Goal: Task Accomplishment & Management: Use online tool/utility

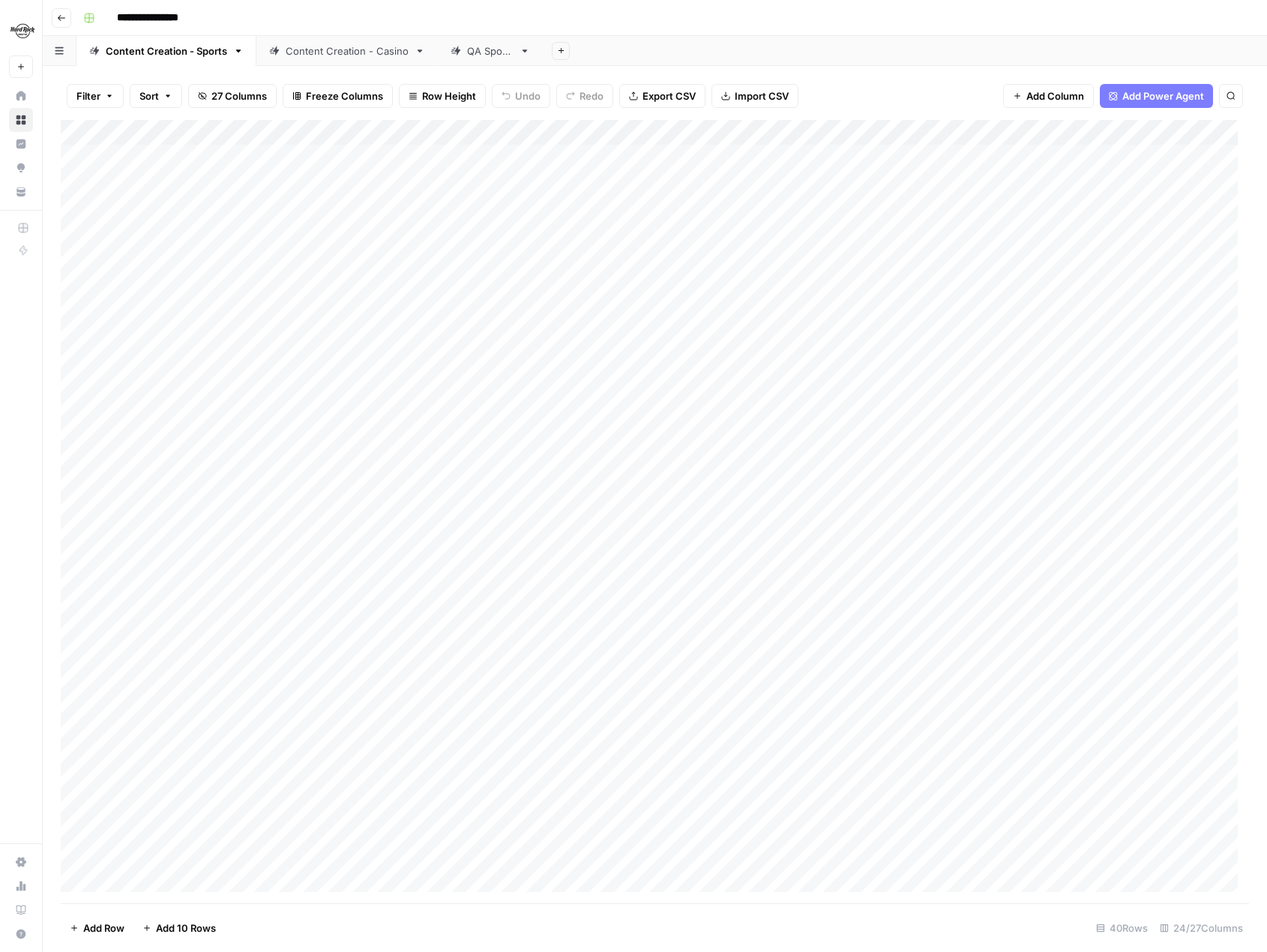
click at [347, 53] on div "Content Creation - Casino" at bounding box center [347, 51] width 123 height 15
click at [143, 788] on div "Add Column" at bounding box center [654, 464] width 1188 height 687
click at [164, 784] on textarea at bounding box center [233, 784] width 240 height 21
type textarea "**********"
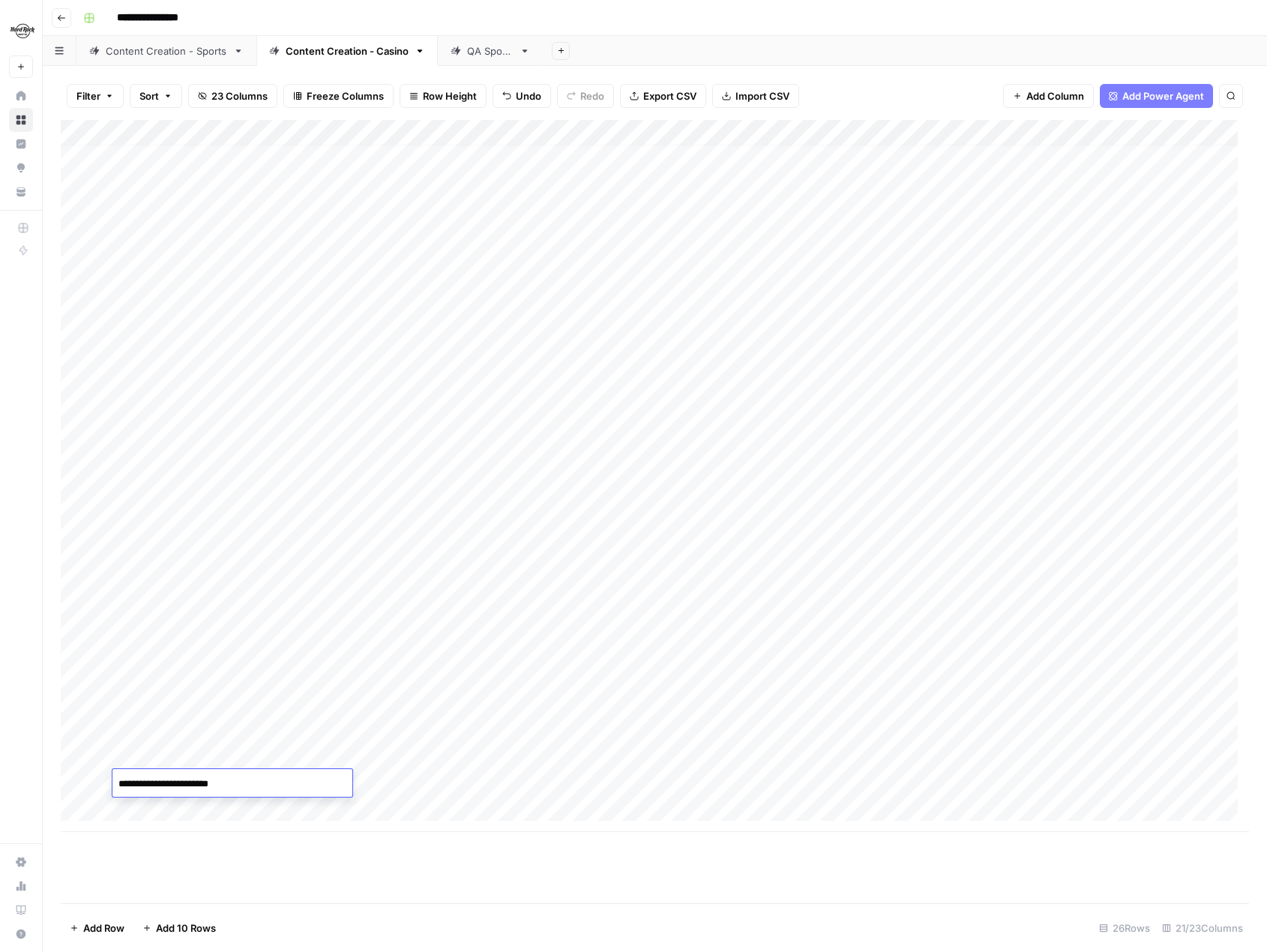
click at [405, 779] on div "Add Column" at bounding box center [654, 476] width 1188 height 713
click at [219, 803] on div "Add Column" at bounding box center [654, 476] width 1188 height 713
click at [384, 881] on div "Add Column" at bounding box center [654, 512] width 1188 height 784
click at [236, 808] on div "Add Column" at bounding box center [654, 488] width 1188 height 738
type textarea "**********"
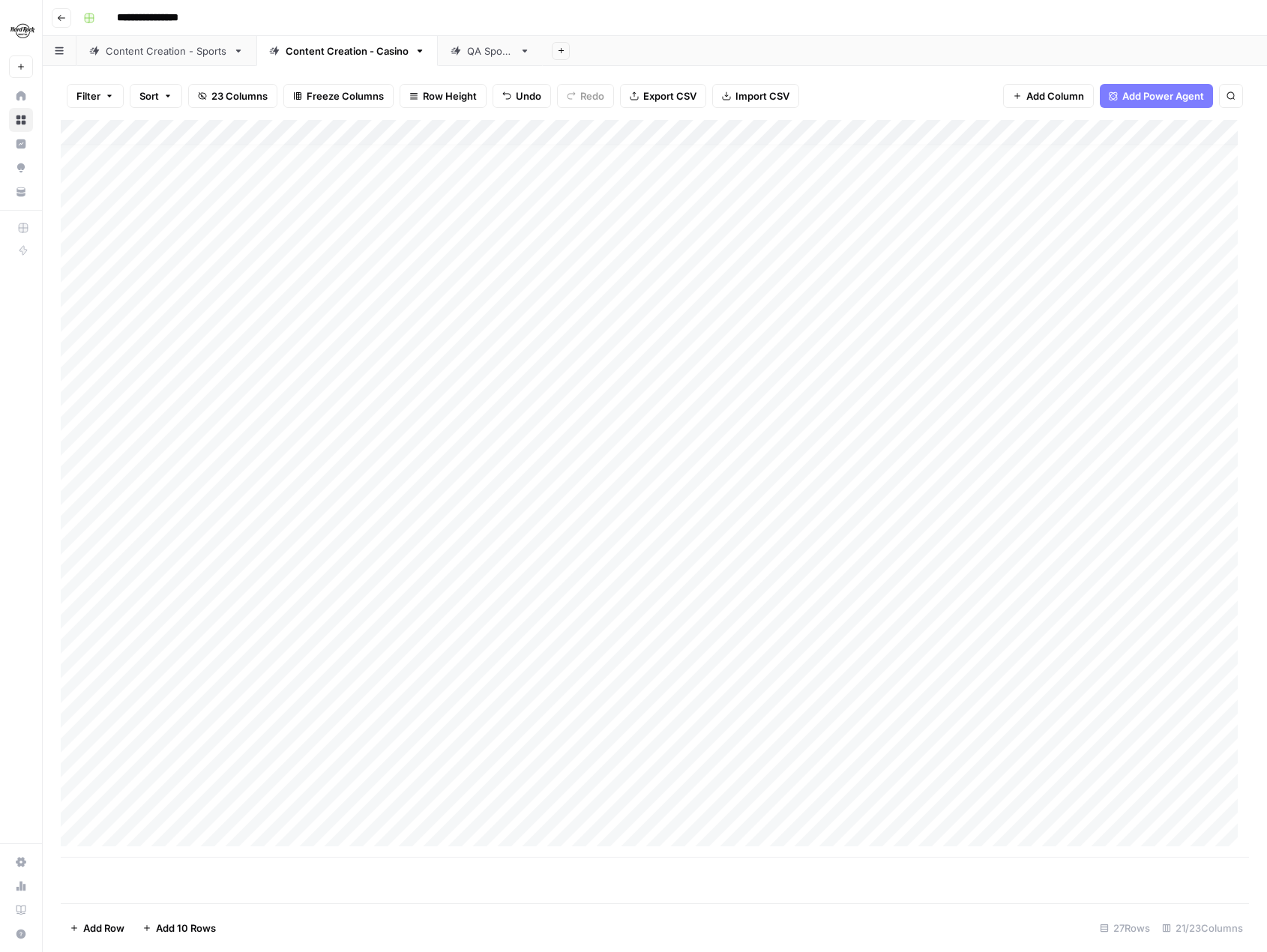
click at [358, 883] on div "Add Column" at bounding box center [654, 512] width 1188 height 784
click at [405, 807] on div "Add Column" at bounding box center [654, 488] width 1188 height 738
click at [184, 836] on div "Add Column" at bounding box center [654, 488] width 1188 height 738
type textarea "**********"
click at [409, 831] on div "Add Column" at bounding box center [654, 501] width 1188 height 763
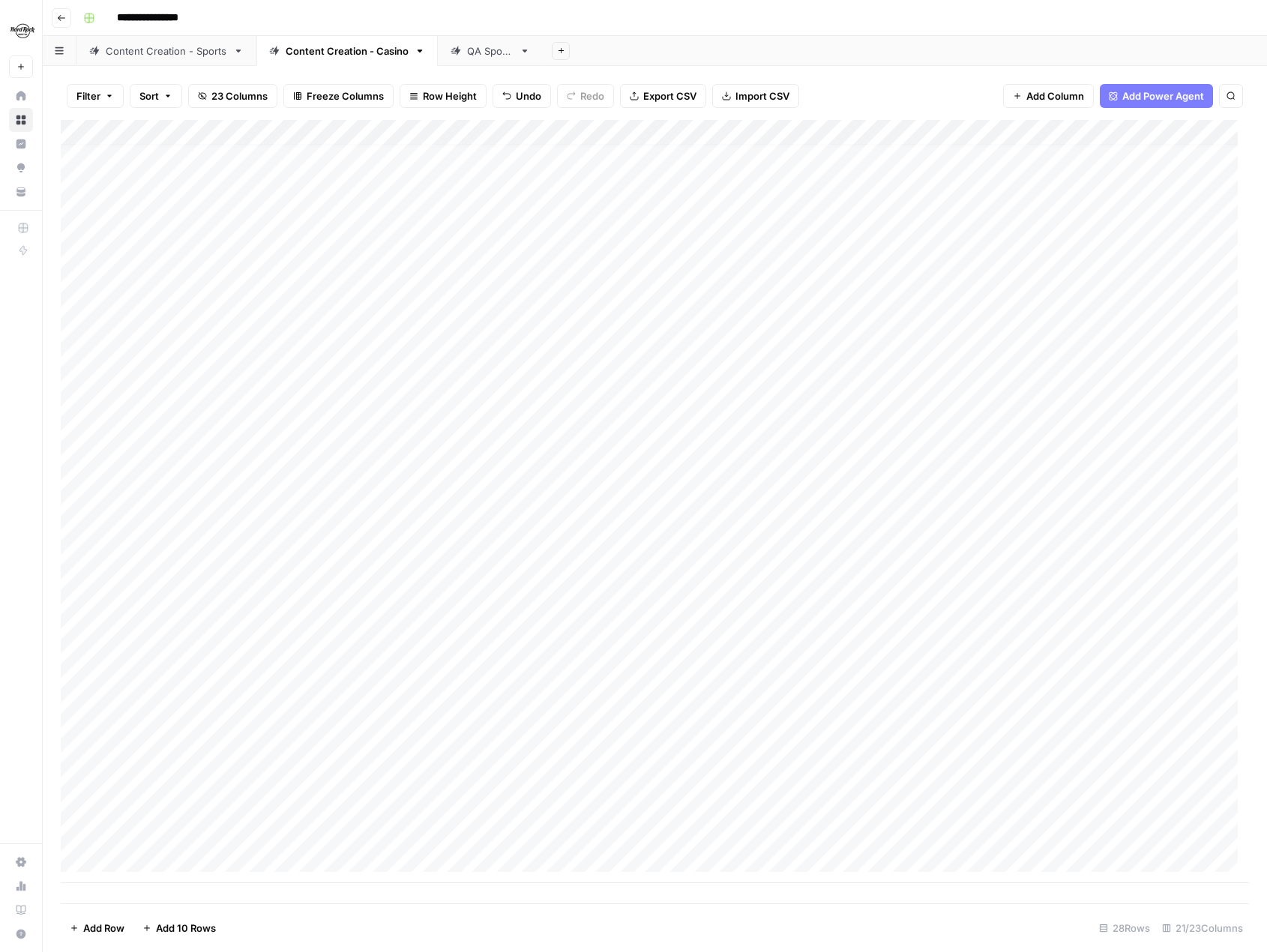
click at [198, 864] on div "Add Column" at bounding box center [654, 501] width 1188 height 763
click at [237, 855] on textarea at bounding box center [233, 855] width 240 height 21
type textarea "**********"
click at [209, 852] on textarea "**********" at bounding box center [233, 855] width 240 height 21
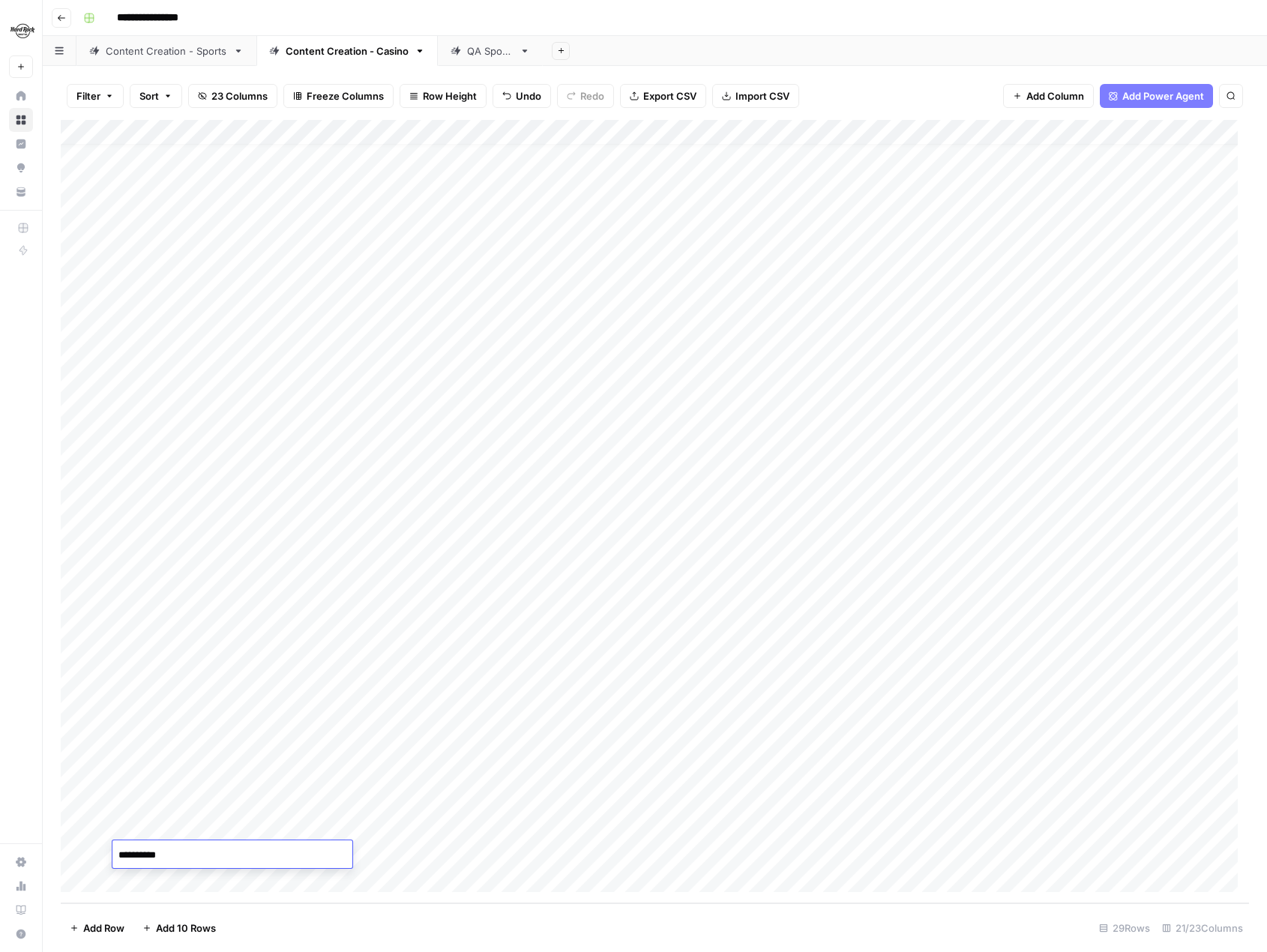
click at [434, 852] on div "Add Column" at bounding box center [654, 512] width 1188 height 784
click at [193, 875] on div "Add Column" at bounding box center [654, 512] width 1188 height 784
click at [197, 853] on textarea at bounding box center [233, 855] width 240 height 21
type textarea "**********"
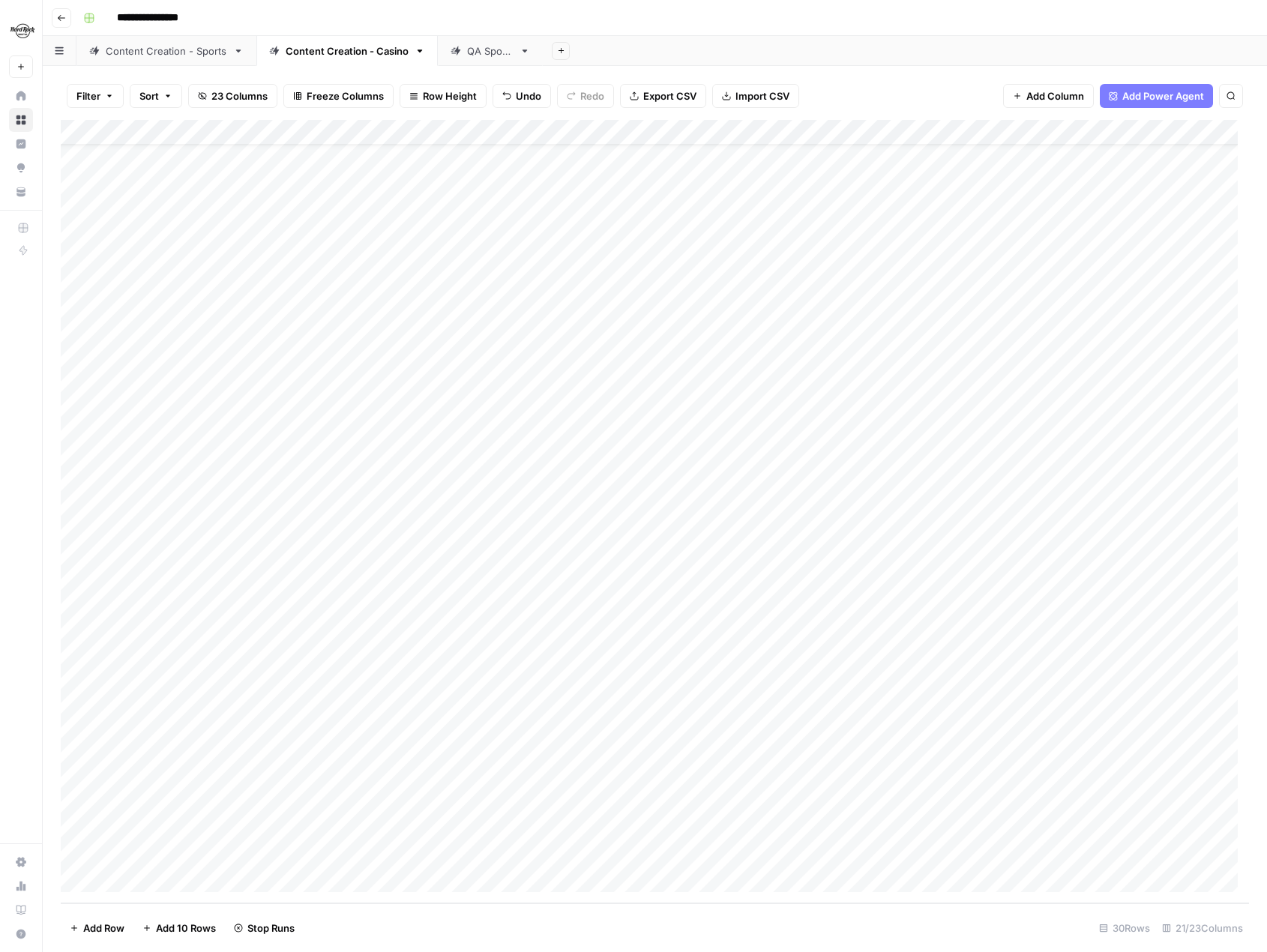
click at [404, 857] on div "Add Column" at bounding box center [654, 512] width 1188 height 784
click at [181, 876] on div "Add Column" at bounding box center [654, 512] width 1188 height 784
type textarea "*"
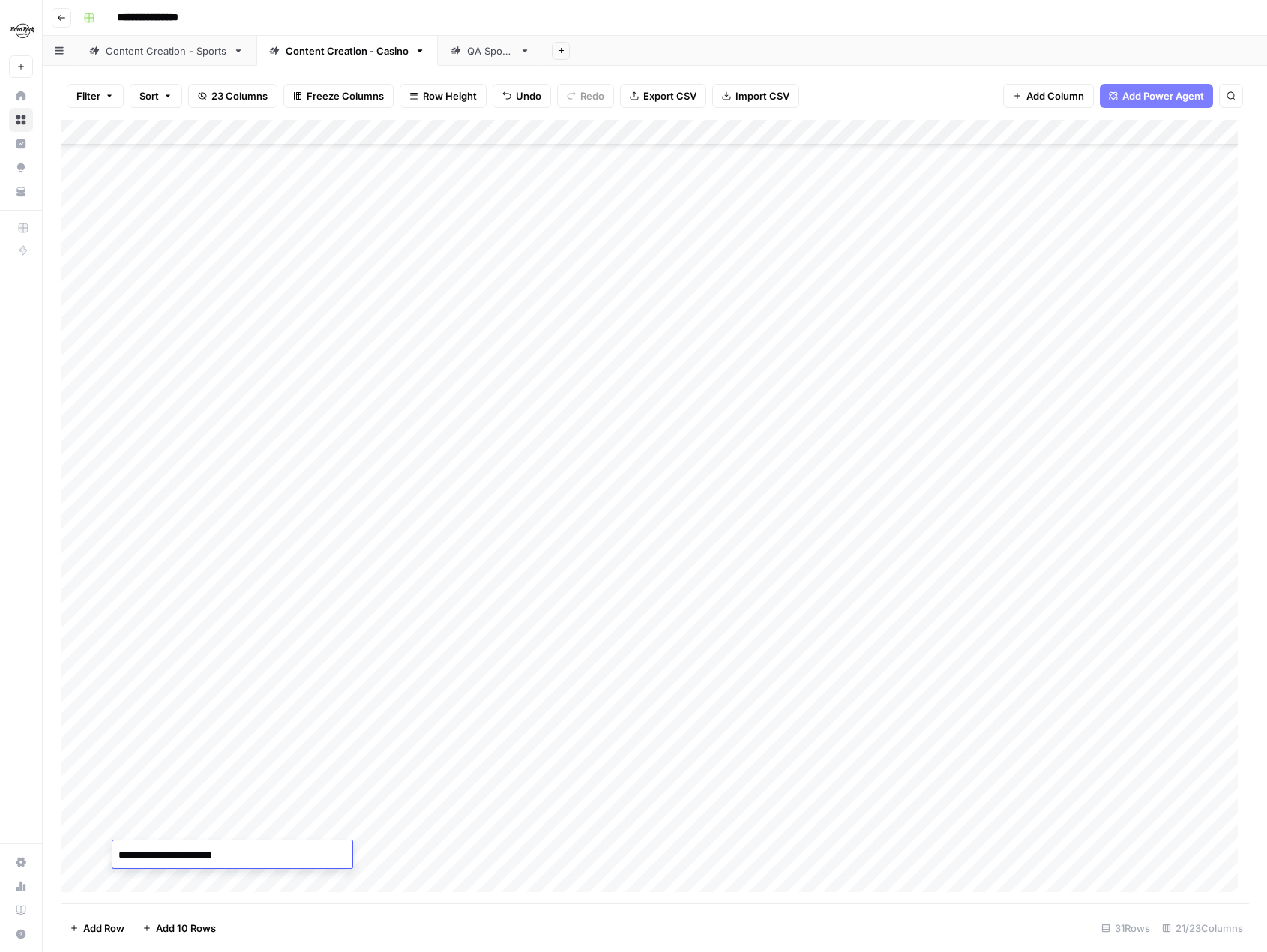
type textarea "**********"
click at [384, 849] on div "Add Column" at bounding box center [654, 512] width 1188 height 784
click at [179, 876] on div "Add Column" at bounding box center [654, 512] width 1188 height 784
click at [193, 854] on textarea at bounding box center [233, 855] width 240 height 21
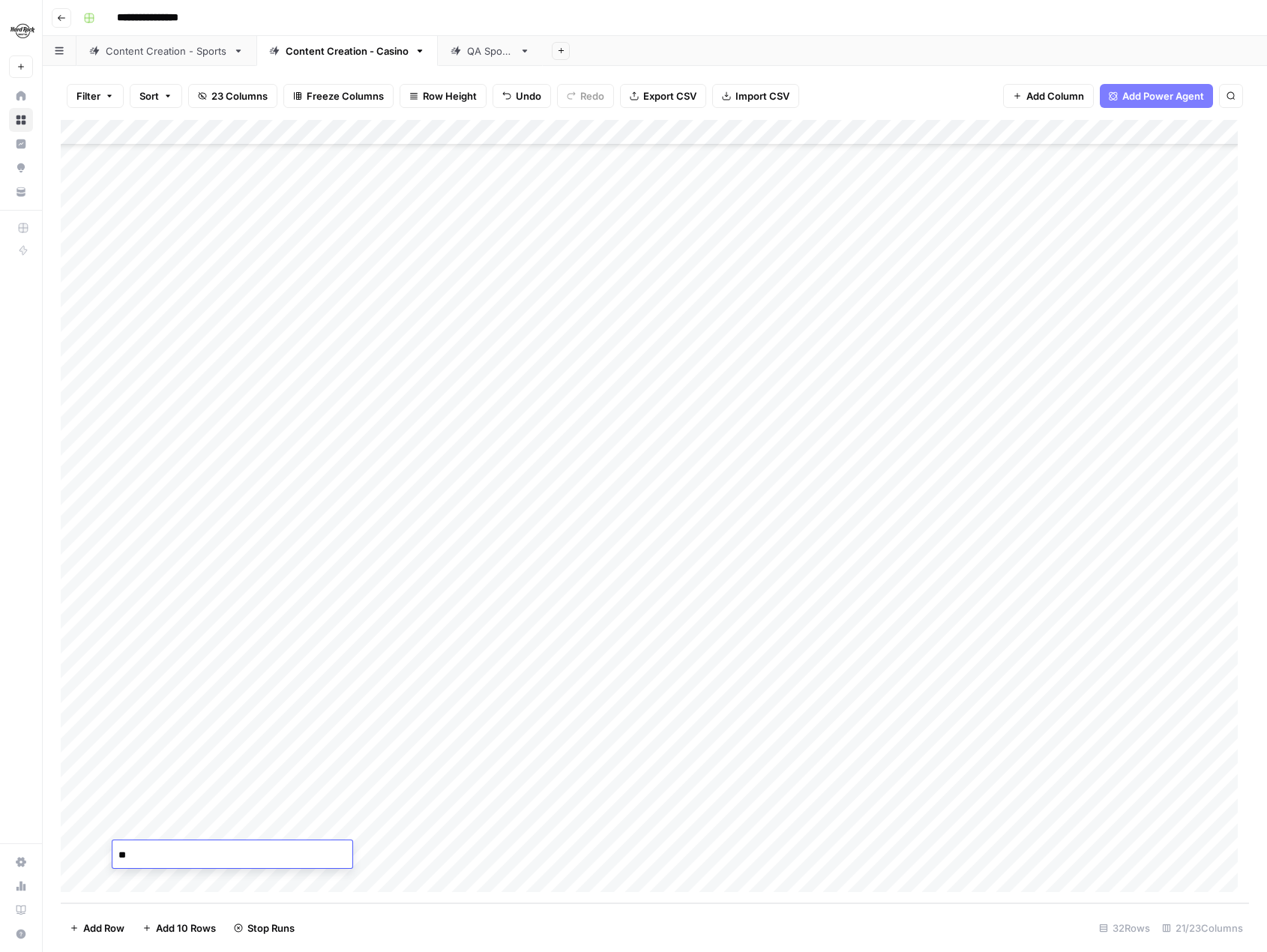
type textarea "*"
type textarea "**********"
click at [193, 875] on div "Add Column" at bounding box center [654, 512] width 1188 height 784
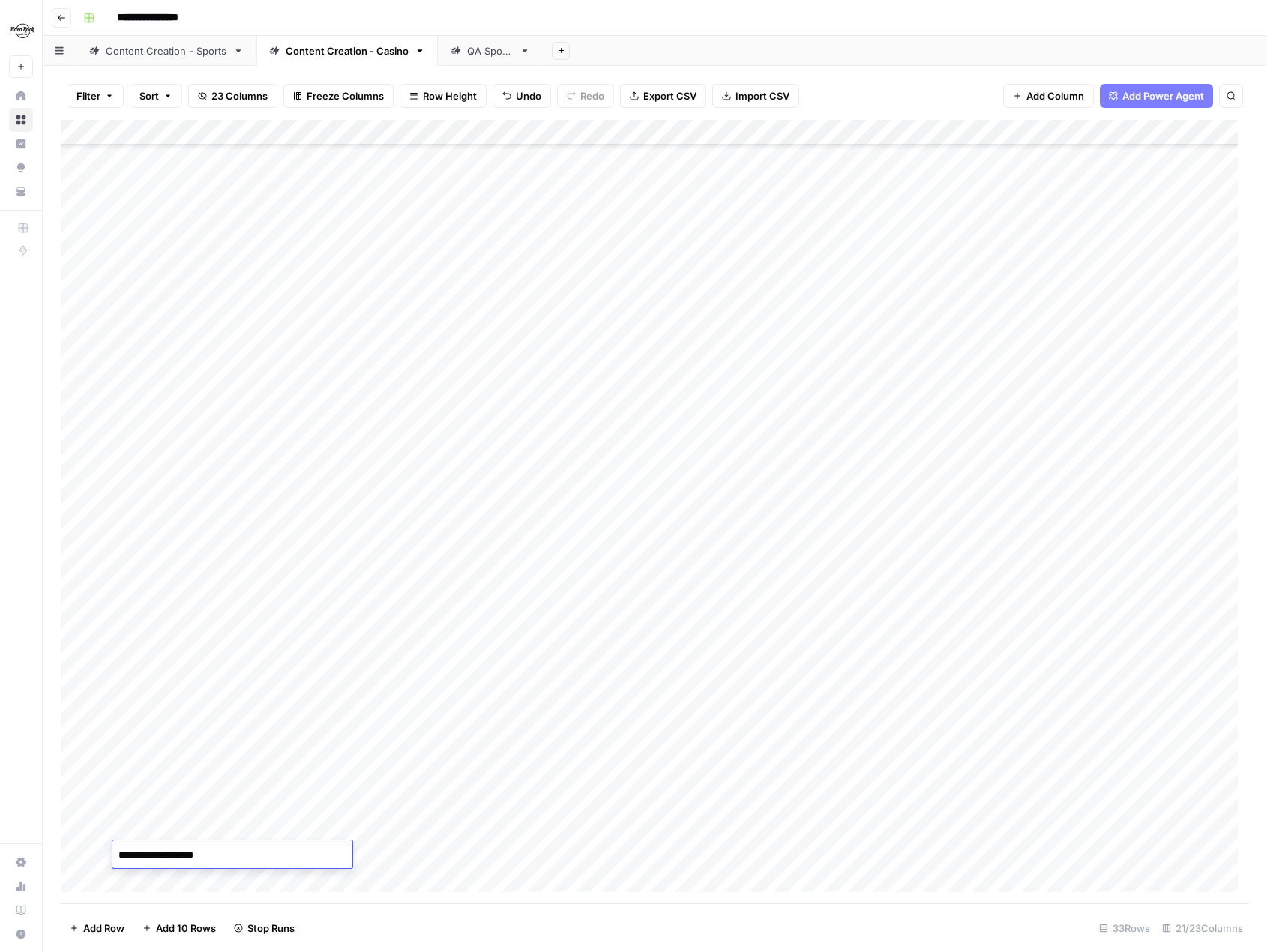
type textarea "**********"
click at [403, 825] on div "Add Column" at bounding box center [654, 512] width 1188 height 784
click at [399, 856] on div "Add Column" at bounding box center [654, 512] width 1188 height 784
click at [157, 880] on div "Add Column" at bounding box center [654, 512] width 1188 height 784
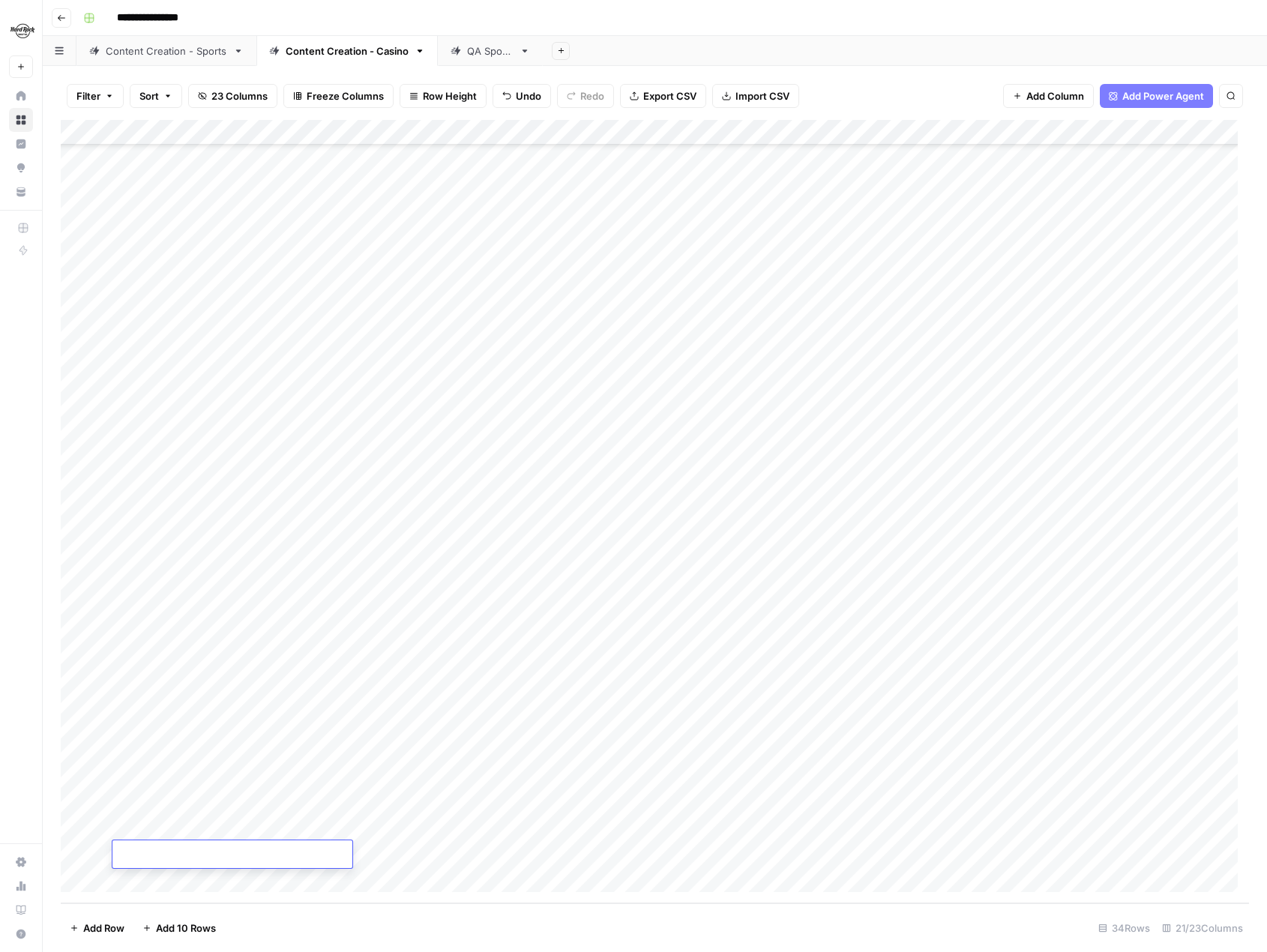
click at [172, 850] on textarea at bounding box center [233, 855] width 240 height 21
type textarea "**********"
click at [394, 854] on div "Add Column" at bounding box center [654, 512] width 1188 height 784
click at [407, 854] on div "Add Column" at bounding box center [654, 512] width 1188 height 784
click at [156, 875] on div "Add Column" at bounding box center [654, 512] width 1188 height 784
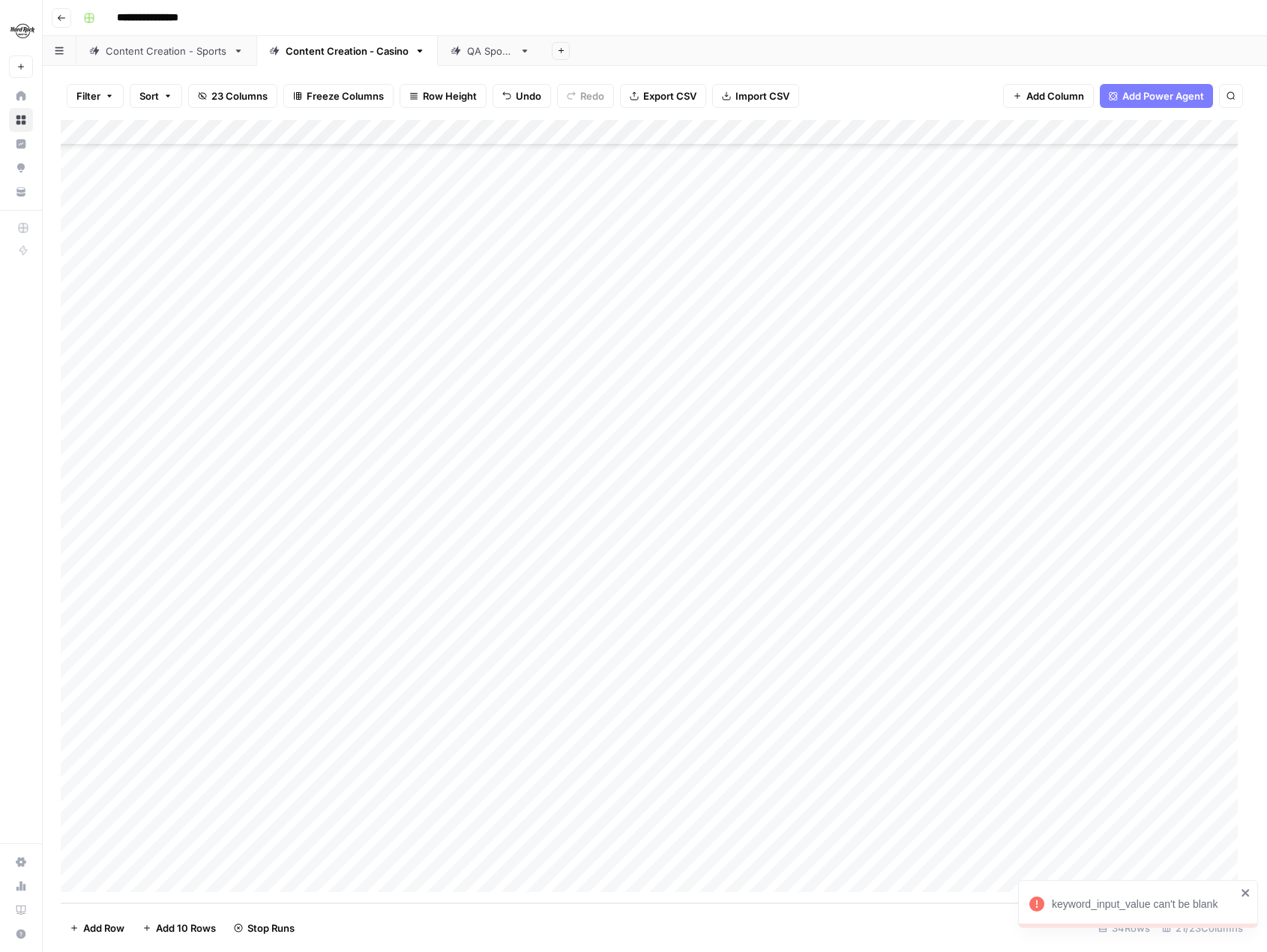
scroll to position [169, 0]
type textarea "**********"
click at [380, 853] on div "Add Column" at bounding box center [654, 512] width 1188 height 784
click at [404, 852] on div "Add Column" at bounding box center [654, 512] width 1188 height 784
click at [176, 876] on div "Add Column" at bounding box center [654, 512] width 1188 height 784
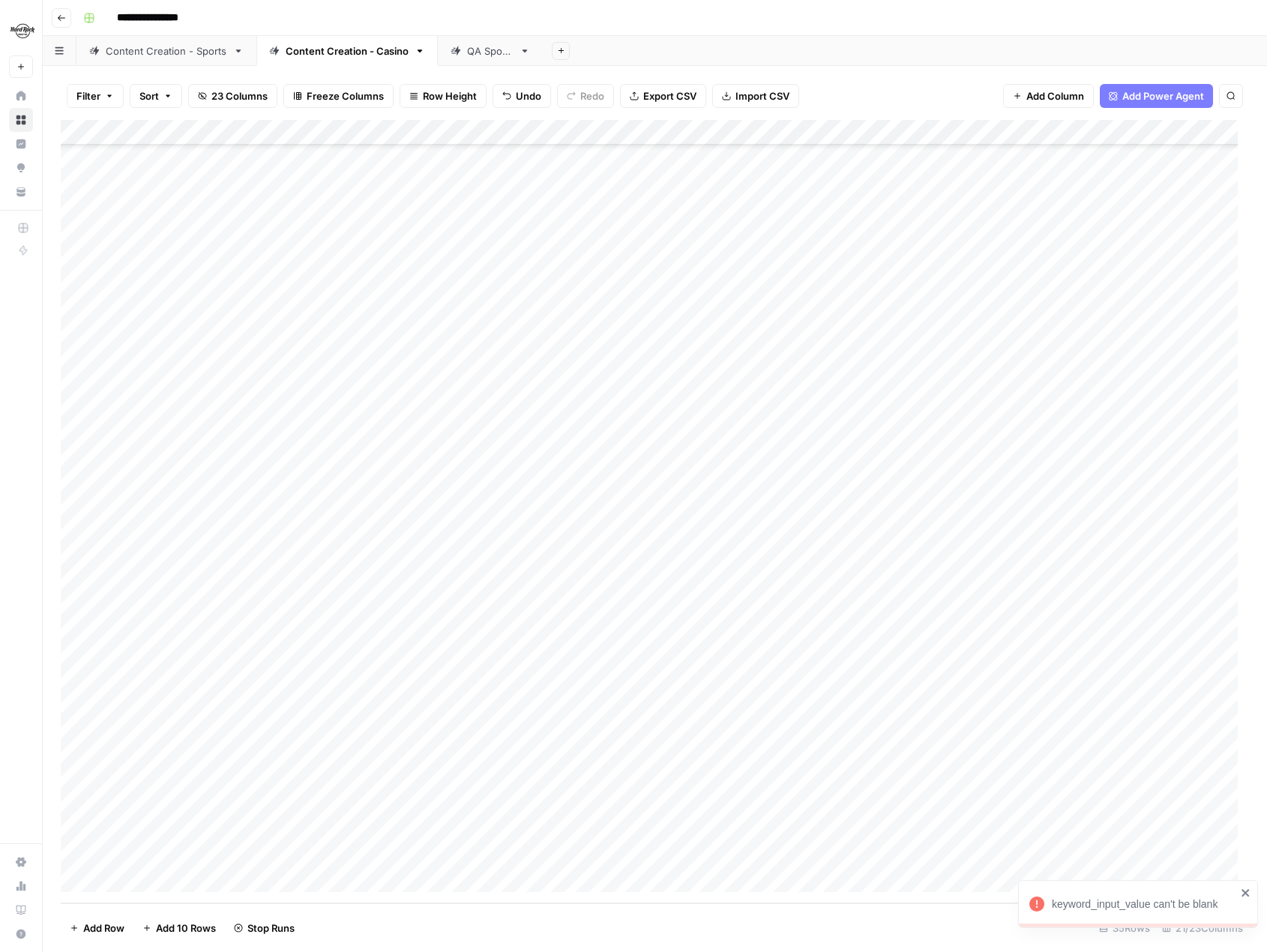
scroll to position [195, 0]
click at [196, 855] on textarea at bounding box center [233, 855] width 240 height 21
type textarea "**********"
click at [595, 850] on div "Add Column" at bounding box center [654, 512] width 1188 height 784
click at [412, 853] on div "Add Column" at bounding box center [654, 512] width 1188 height 784
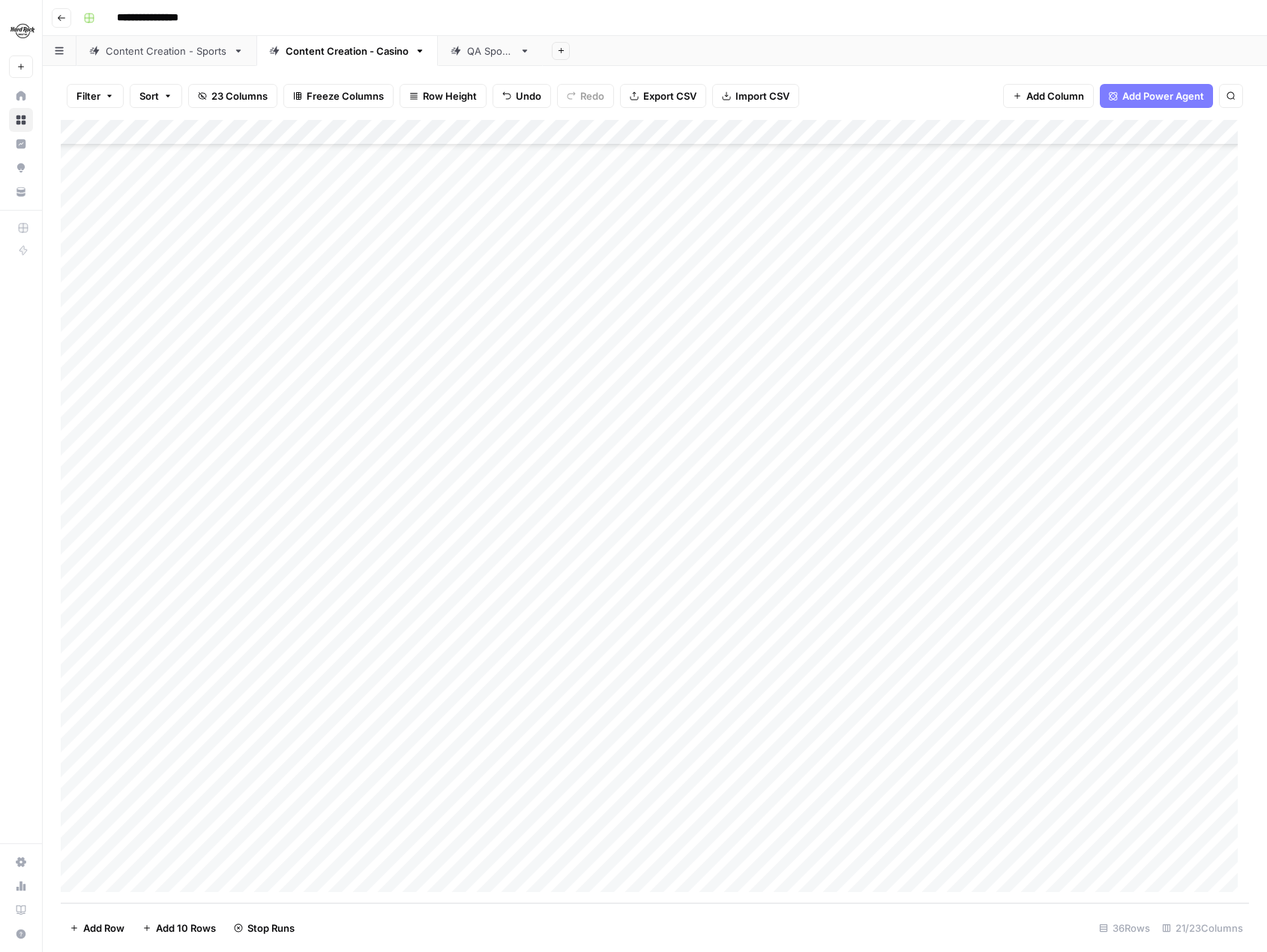
click at [178, 871] on div "Add Column" at bounding box center [654, 512] width 1188 height 784
click at [181, 854] on div "Add Column" at bounding box center [654, 512] width 1188 height 784
click at [242, 856] on div "Add Column" at bounding box center [654, 512] width 1188 height 784
type textarea "**********"
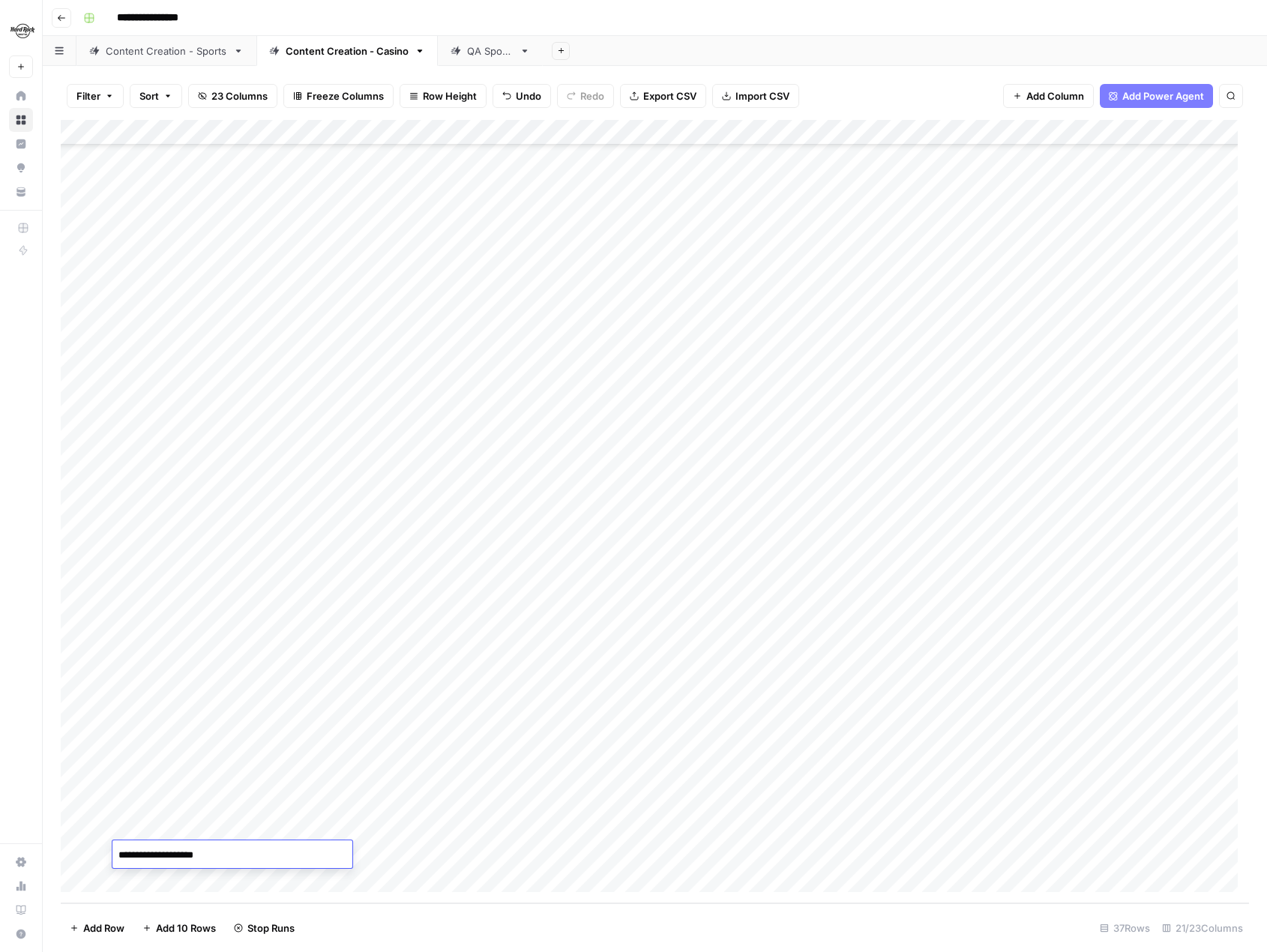
click at [409, 850] on div "Add Column" at bounding box center [654, 512] width 1188 height 784
click at [167, 875] on div "Add Column" at bounding box center [654, 512] width 1188 height 784
click at [261, 855] on textarea at bounding box center [233, 855] width 240 height 21
type textarea "**********"
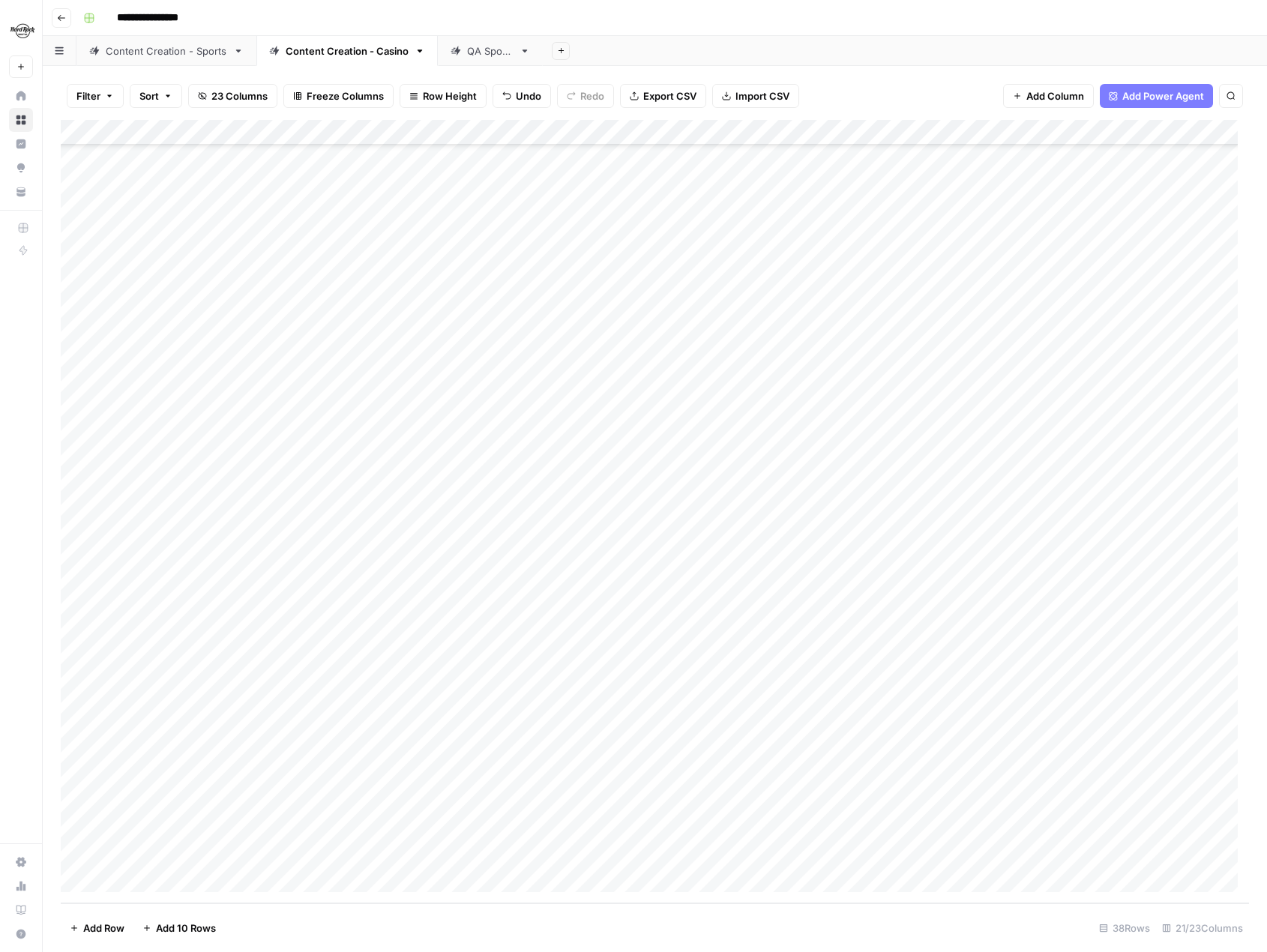
click at [409, 857] on div "Add Column" at bounding box center [654, 512] width 1188 height 784
click at [405, 849] on div "Add Column" at bounding box center [654, 512] width 1188 height 784
click at [806, 547] on div "Add Column" at bounding box center [654, 512] width 1188 height 784
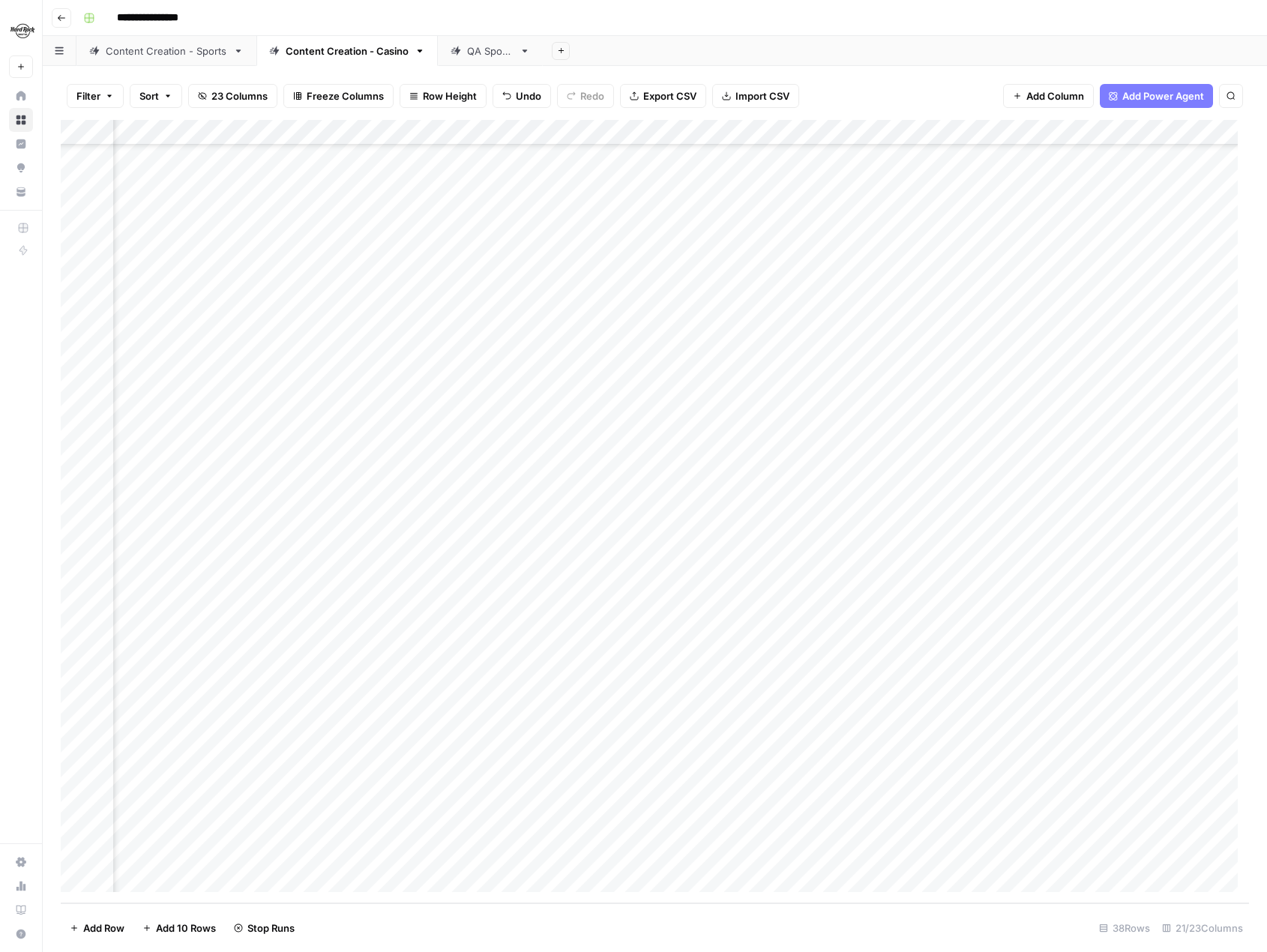
click at [712, 597] on div "Add Column" at bounding box center [654, 512] width 1188 height 784
click at [168, 879] on div "Add Column" at bounding box center [654, 512] width 1188 height 784
click at [200, 854] on textarea at bounding box center [233, 855] width 240 height 21
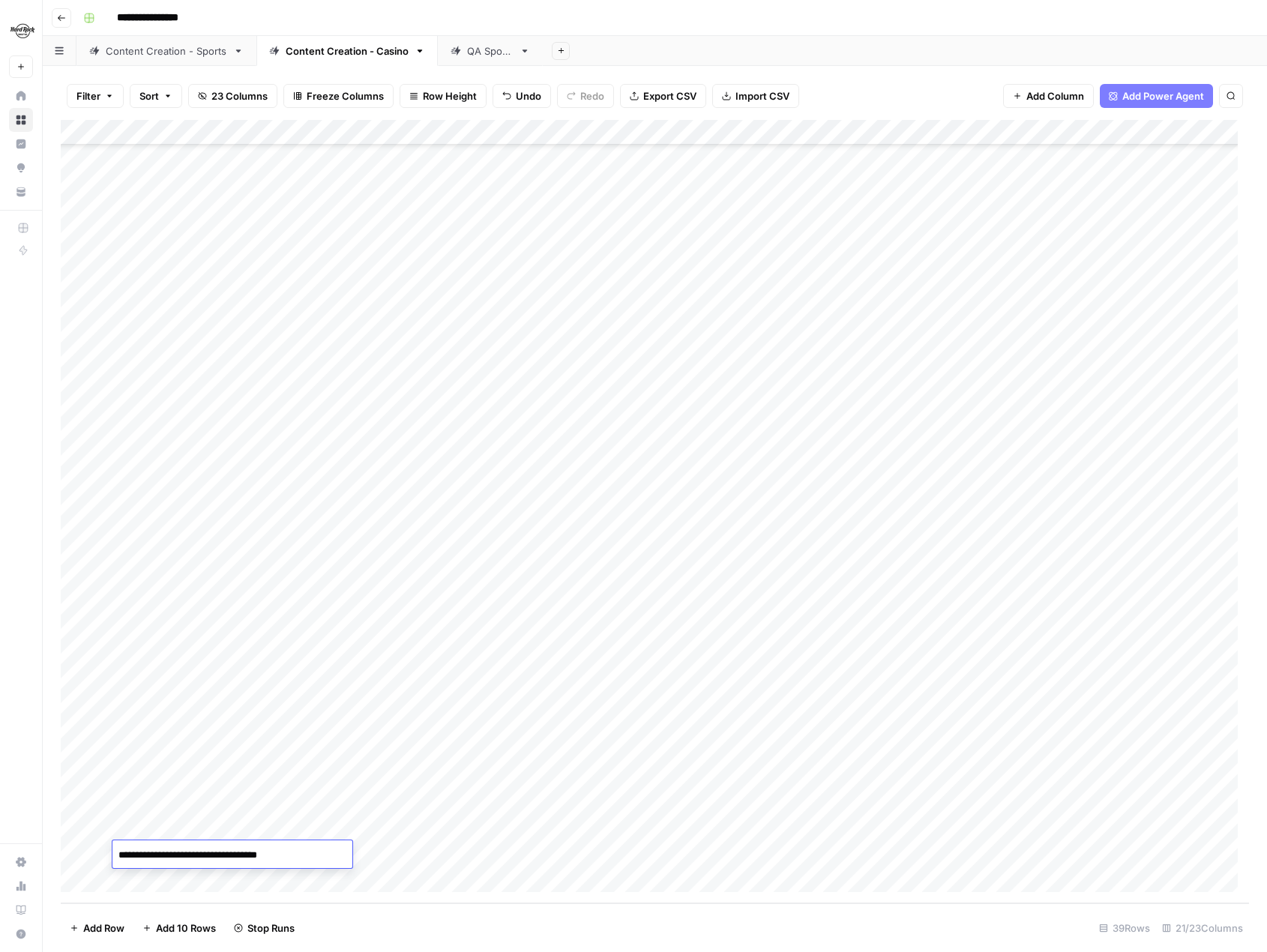
type textarea "**********"
click at [410, 851] on div "Add Column" at bounding box center [654, 512] width 1188 height 784
click at [921, 526] on div "Add Column" at bounding box center [654, 512] width 1188 height 784
click at [1016, 522] on div "Add Column" at bounding box center [654, 512] width 1188 height 784
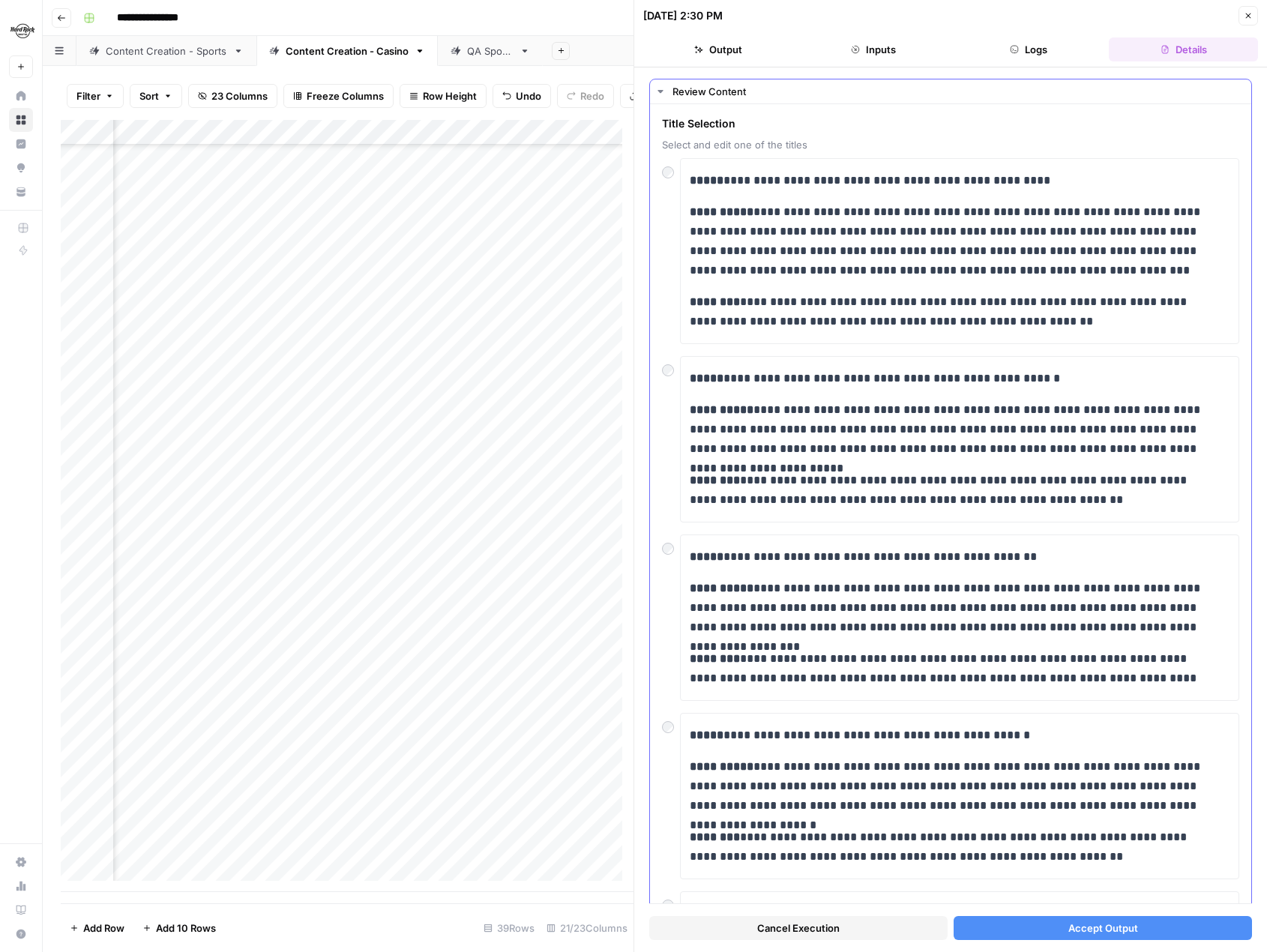
scroll to position [75, 0]
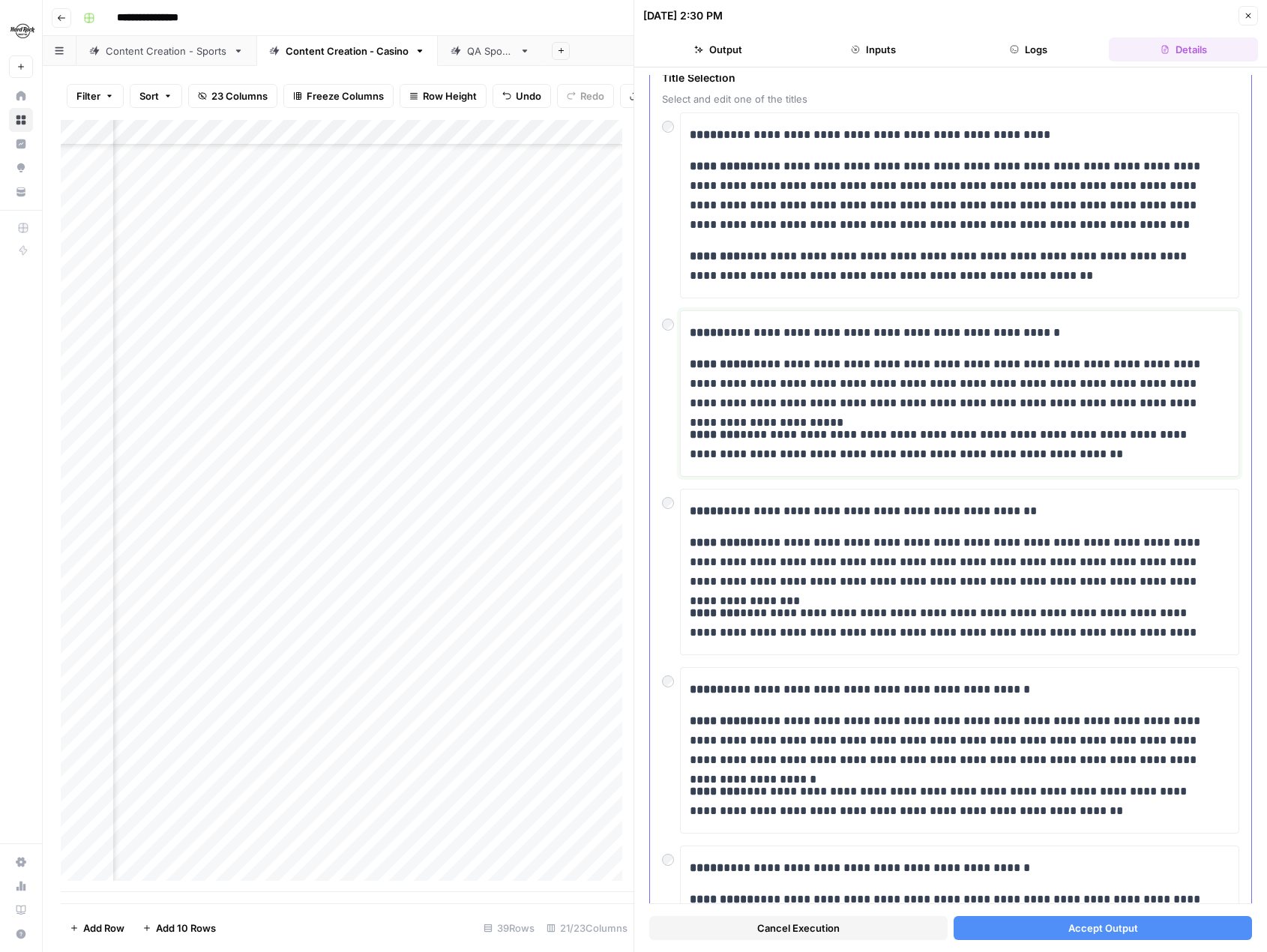
click at [956, 382] on p "**********" at bounding box center [954, 384] width 529 height 59
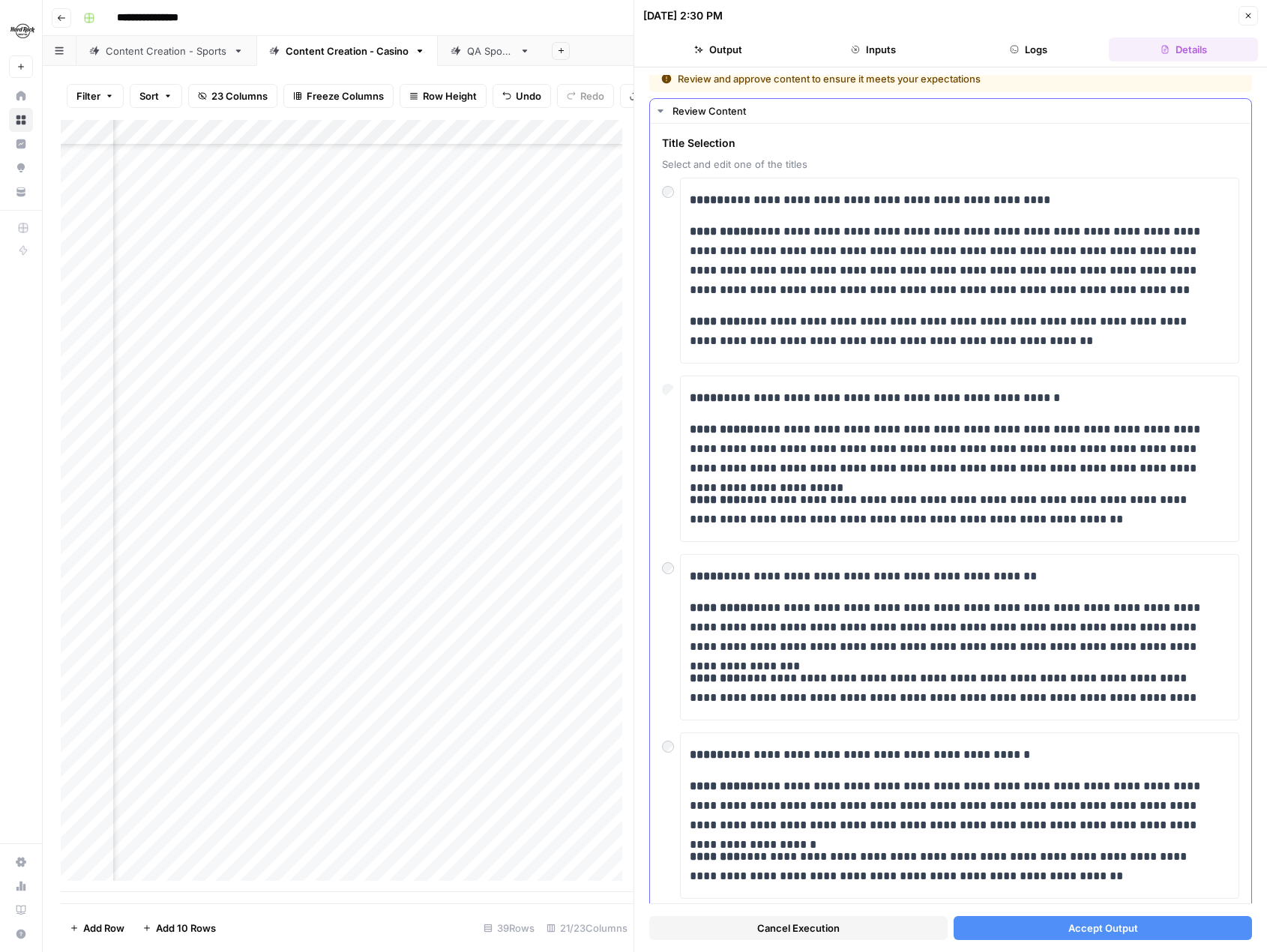
scroll to position [0, 0]
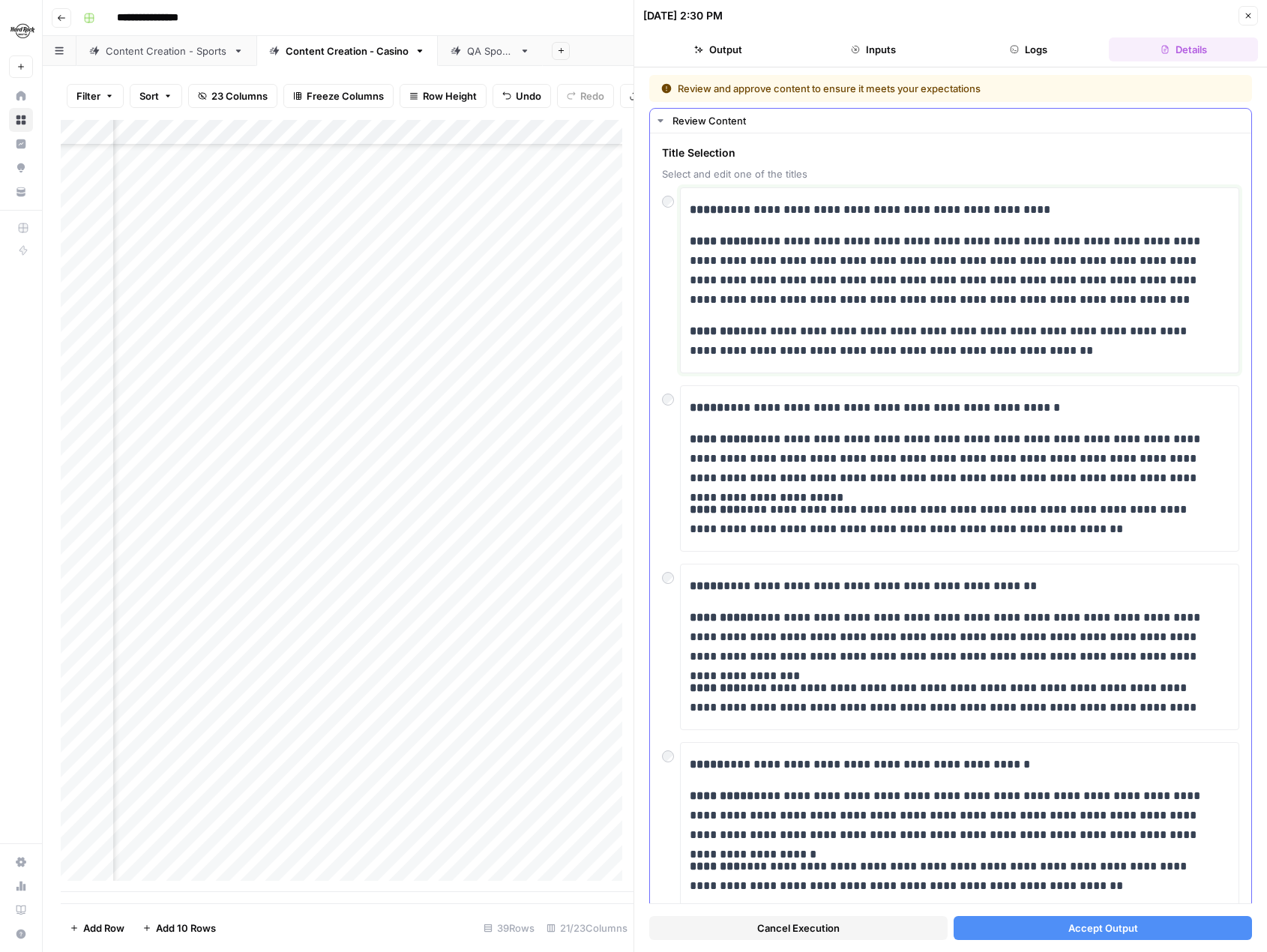
click at [948, 321] on div "**********" at bounding box center [960, 281] width 540 height 173
click at [1089, 931] on span "Accept Output" at bounding box center [1103, 928] width 70 height 15
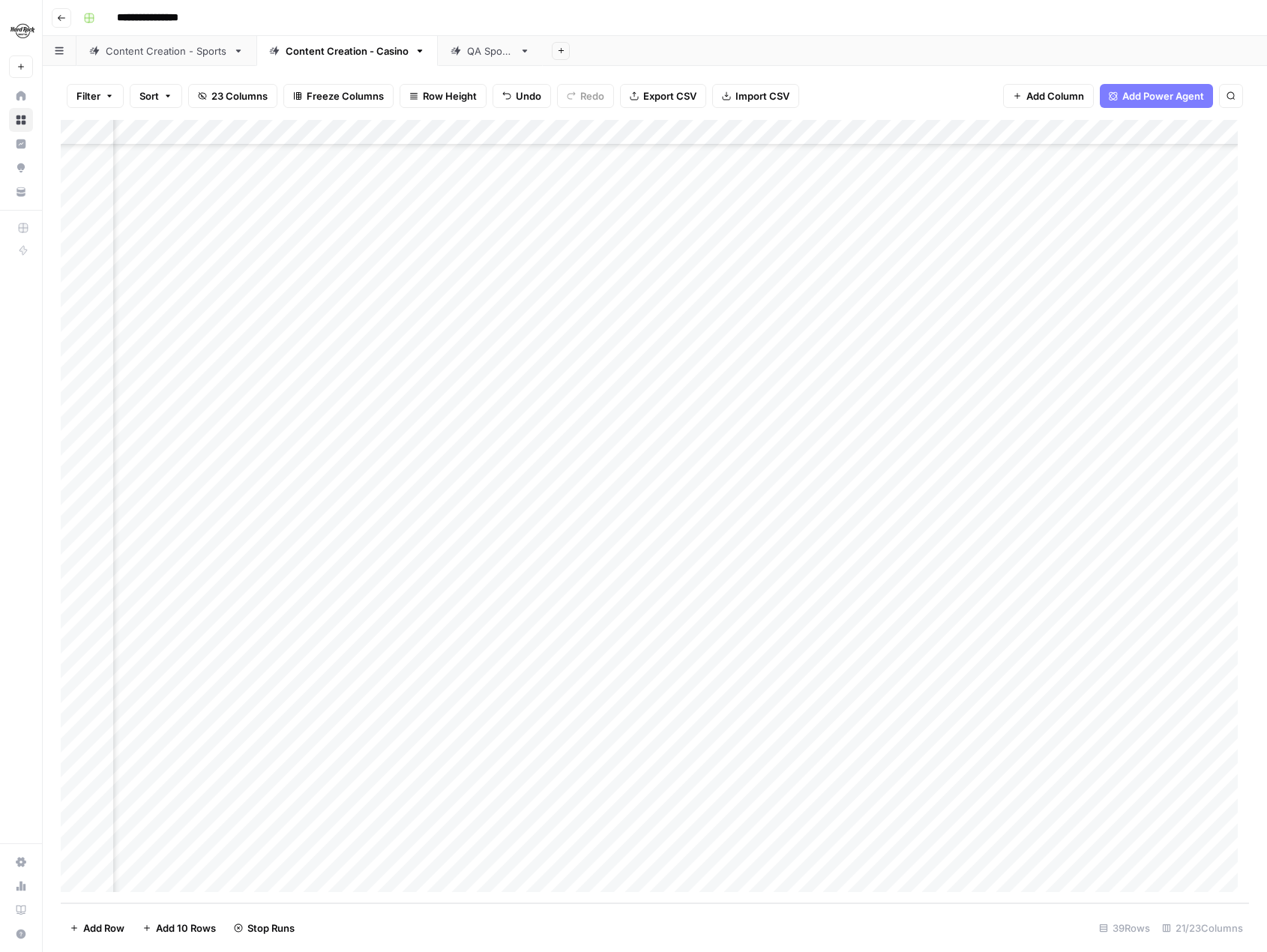
scroll to position [272, 329]
click at [938, 546] on div "Add Column" at bounding box center [654, 512] width 1188 height 784
click at [939, 574] on div "Add Column" at bounding box center [654, 512] width 1188 height 784
click at [1036, 575] on div "Add Column" at bounding box center [654, 512] width 1188 height 784
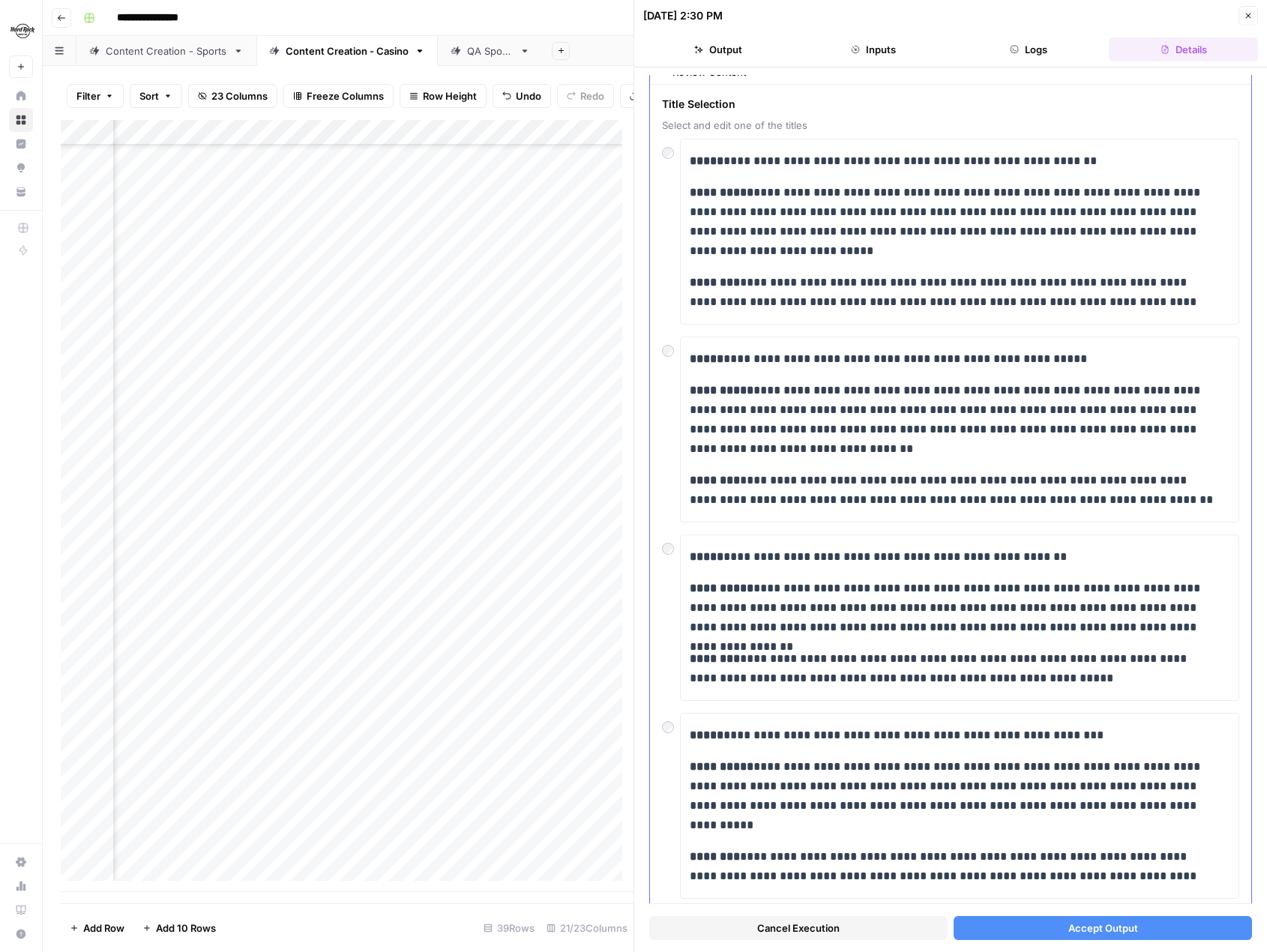
scroll to position [75, 0]
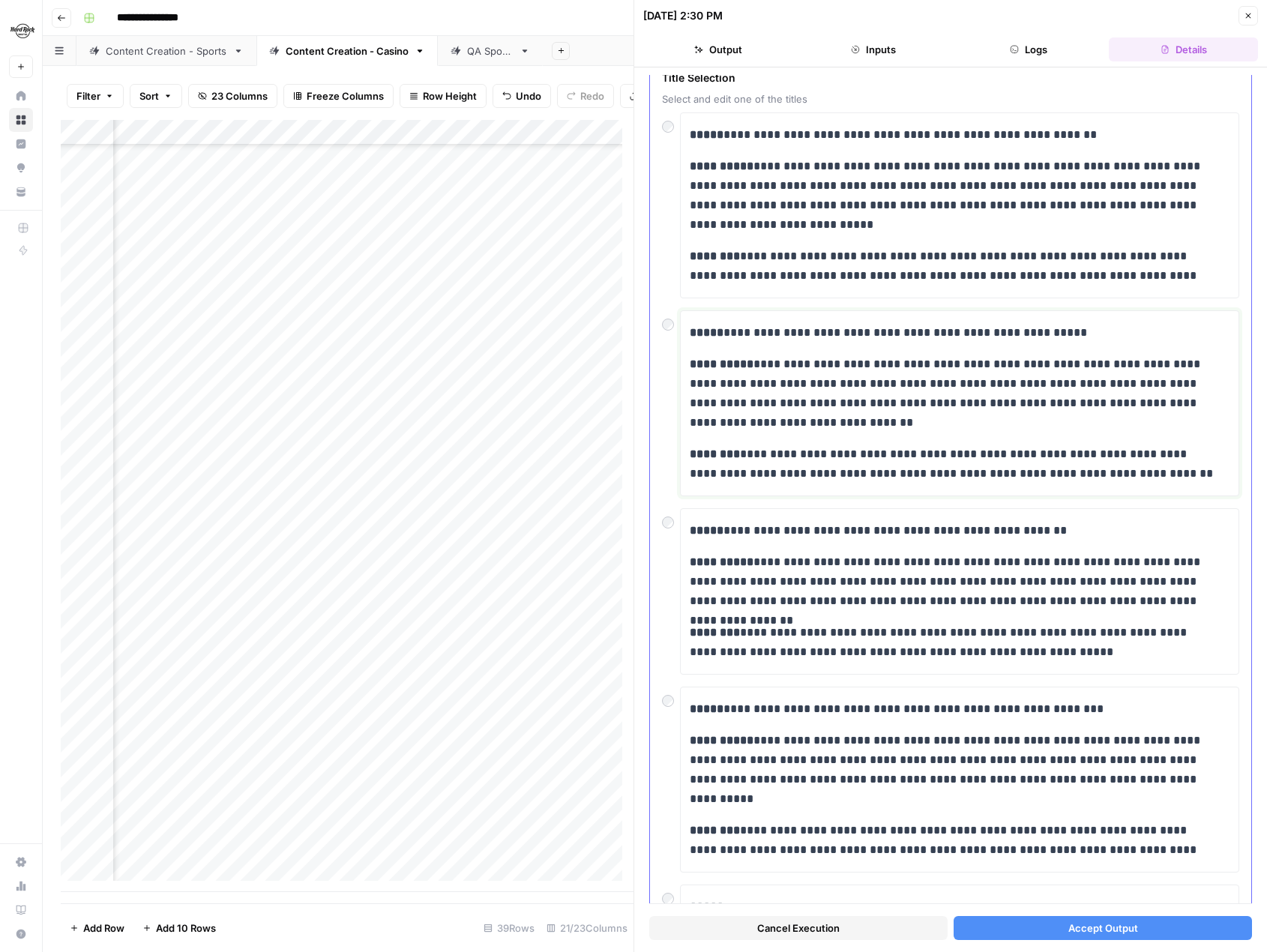
click at [987, 409] on p "**********" at bounding box center [954, 393] width 529 height 78
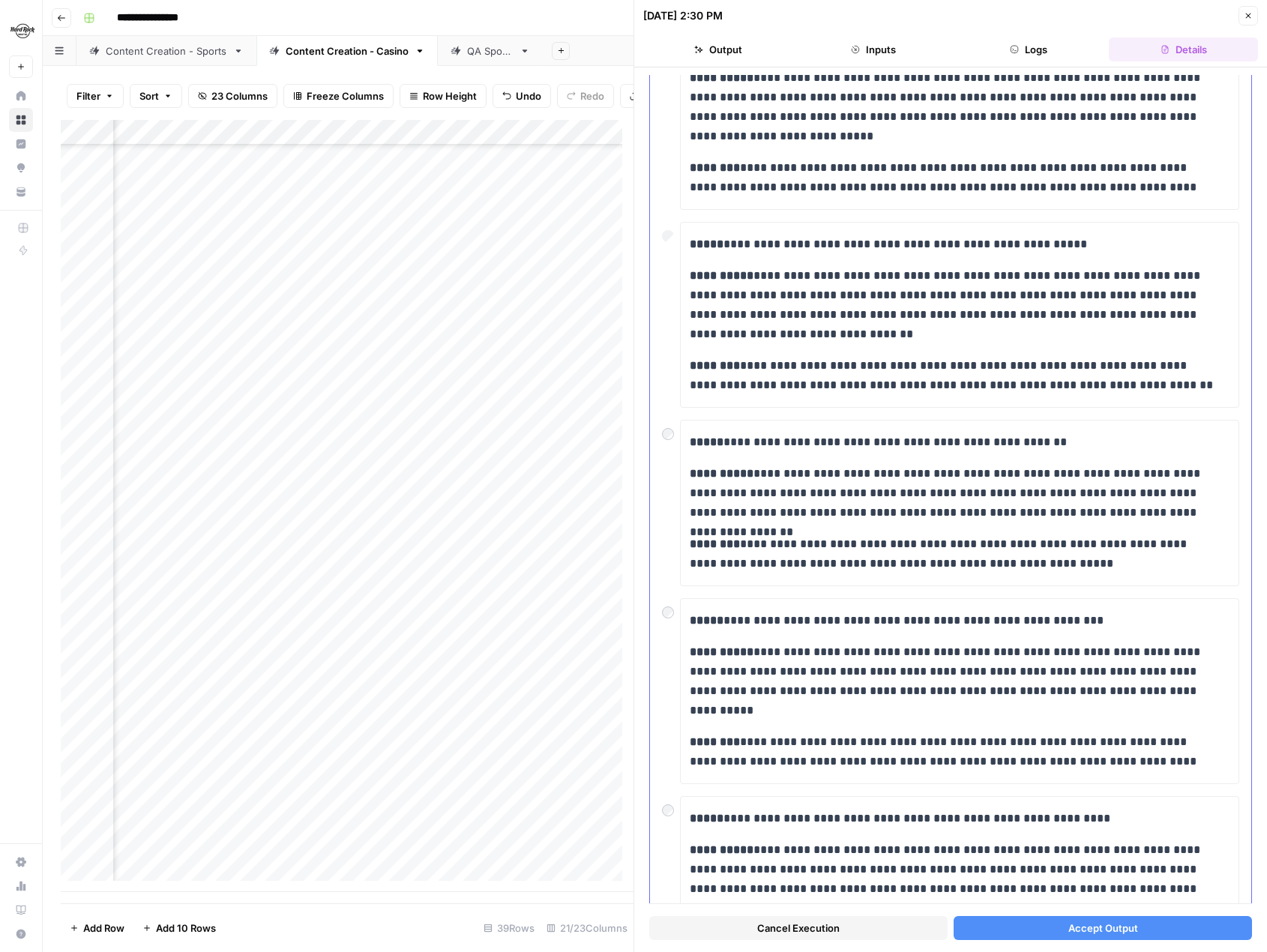
scroll to position [136, 0]
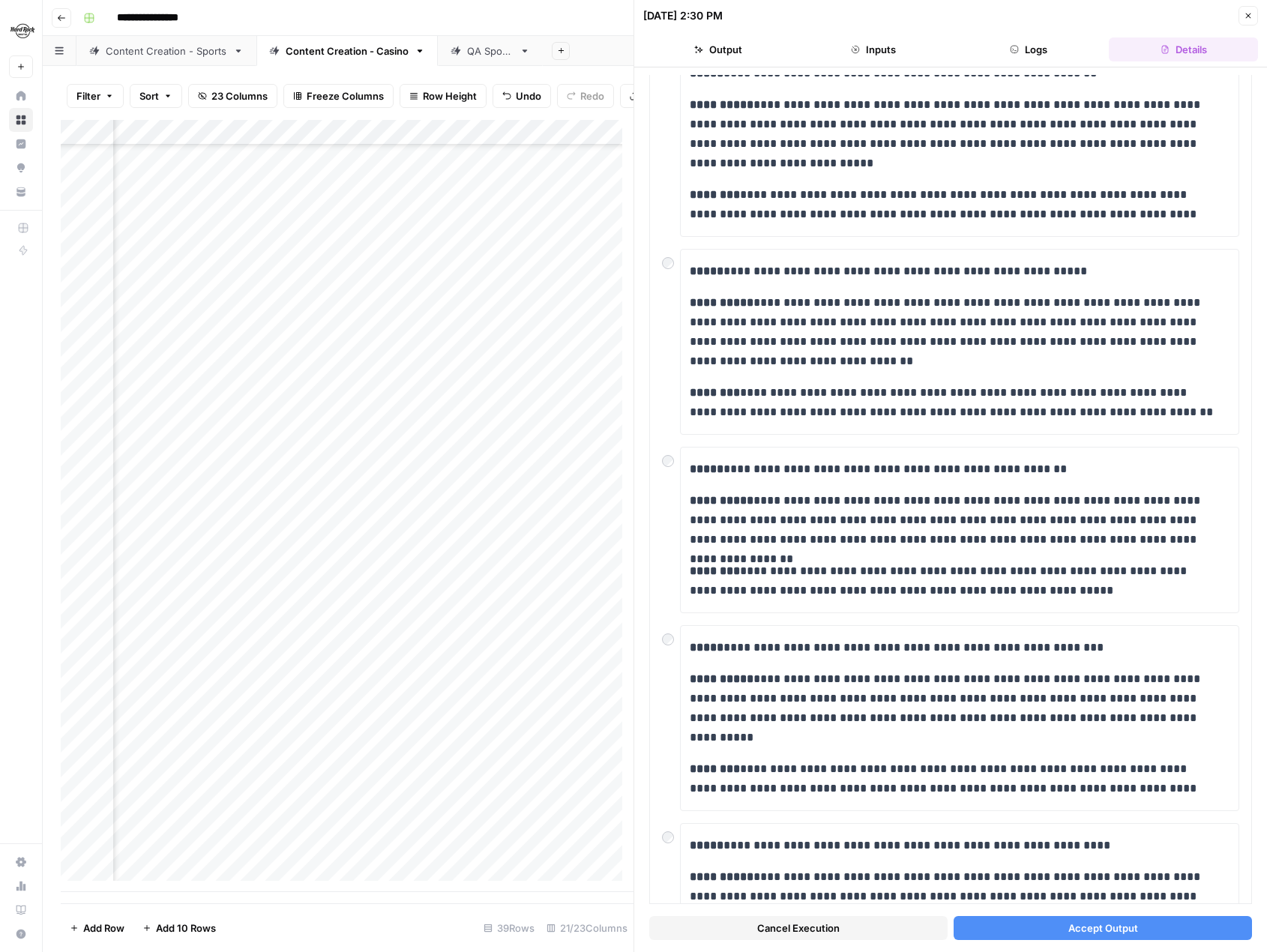
click at [1069, 931] on span "Accept Output" at bounding box center [1103, 928] width 70 height 15
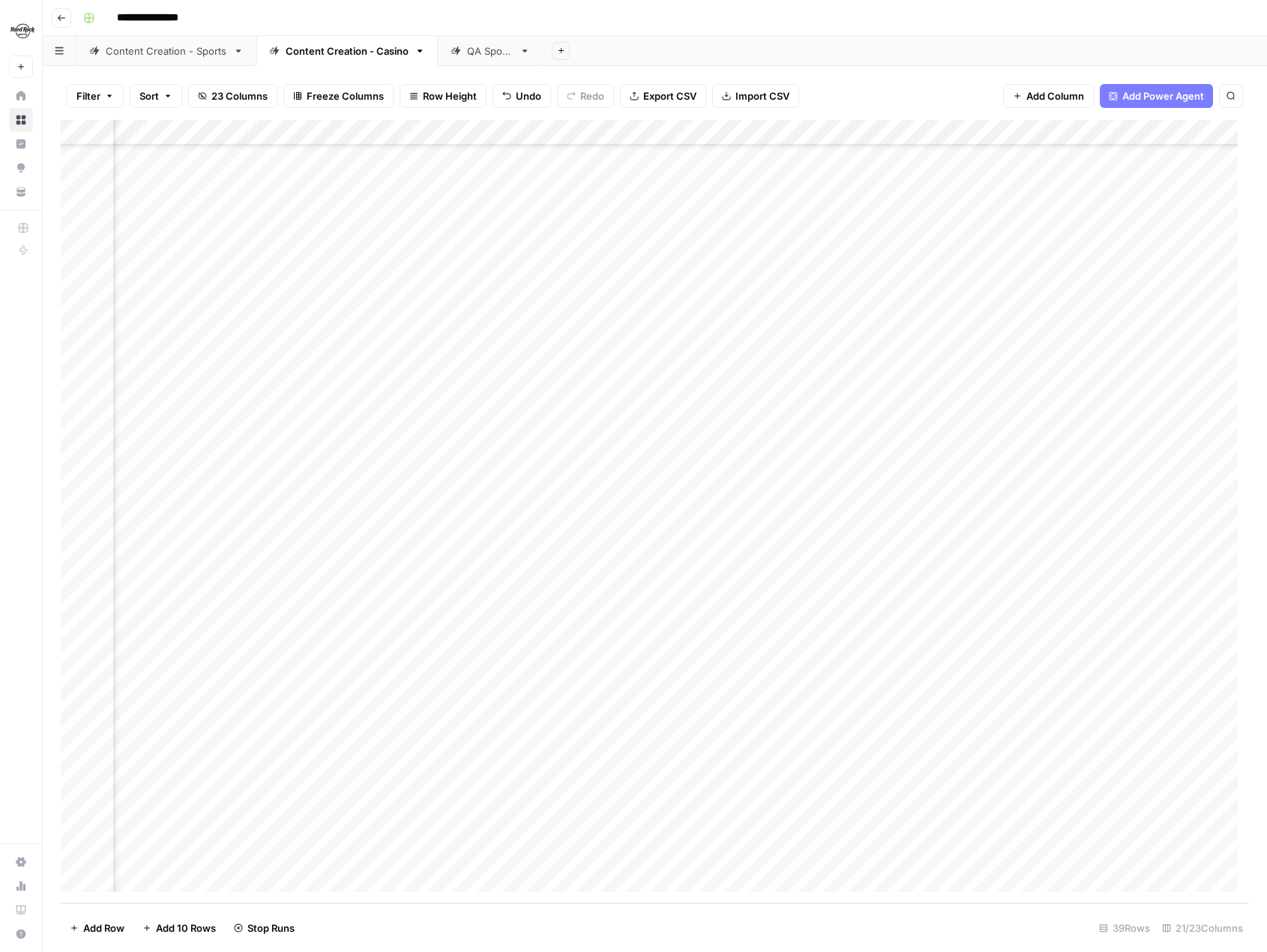
scroll to position [272, 300]
click at [965, 602] on div "Add Column" at bounding box center [654, 512] width 1188 height 784
click at [904, 626] on div "Add Column" at bounding box center [654, 512] width 1188 height 784
click at [904, 654] on div "Add Column" at bounding box center [654, 512] width 1188 height 784
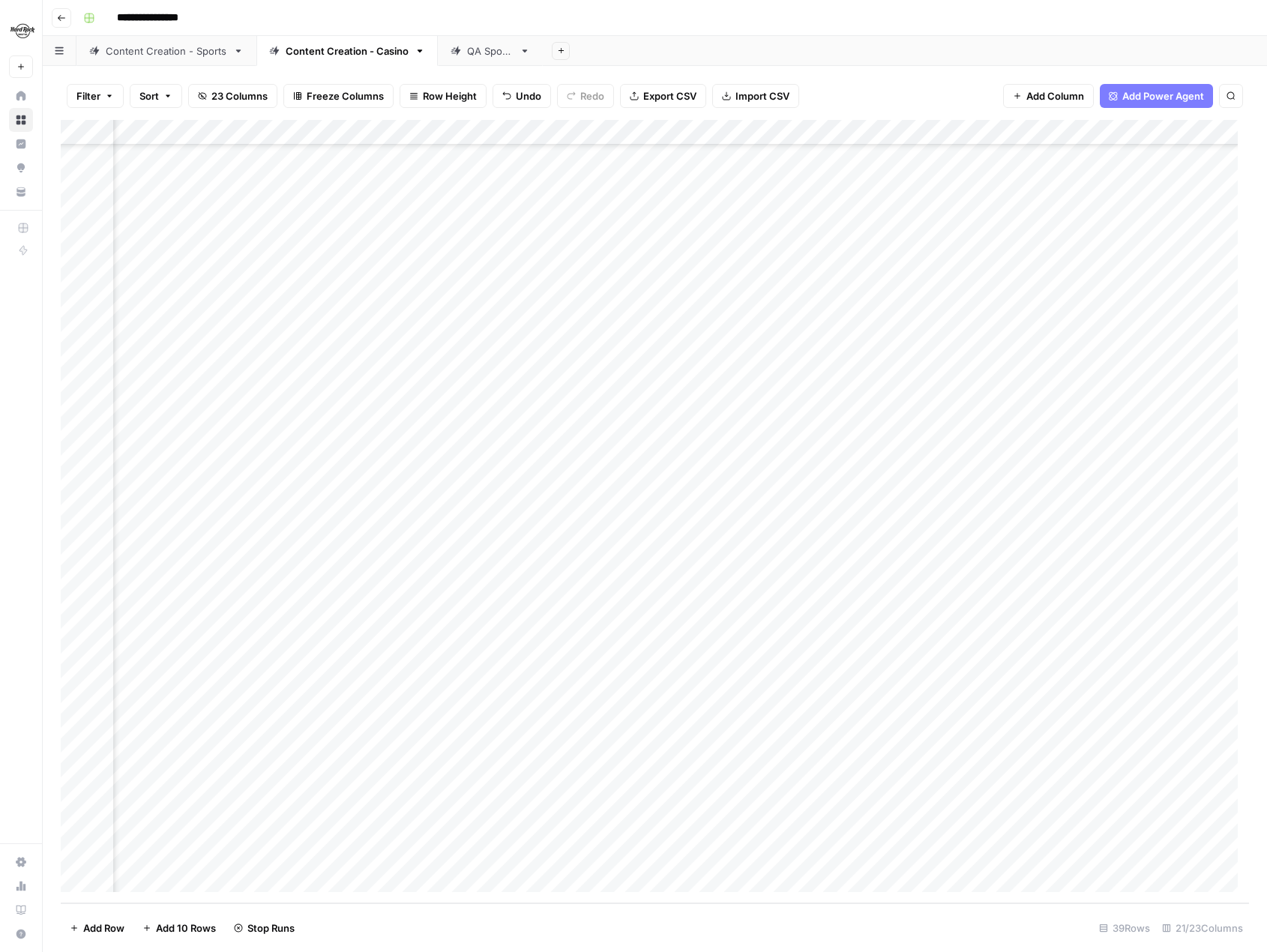
click at [905, 674] on div "Add Column" at bounding box center [654, 512] width 1188 height 784
click at [904, 699] on div "Add Column" at bounding box center [654, 512] width 1188 height 784
click at [903, 727] on div "Add Column" at bounding box center [654, 512] width 1188 height 784
click at [907, 755] on div "Add Column" at bounding box center [654, 512] width 1188 height 784
click at [902, 775] on div "Add Column" at bounding box center [654, 512] width 1188 height 784
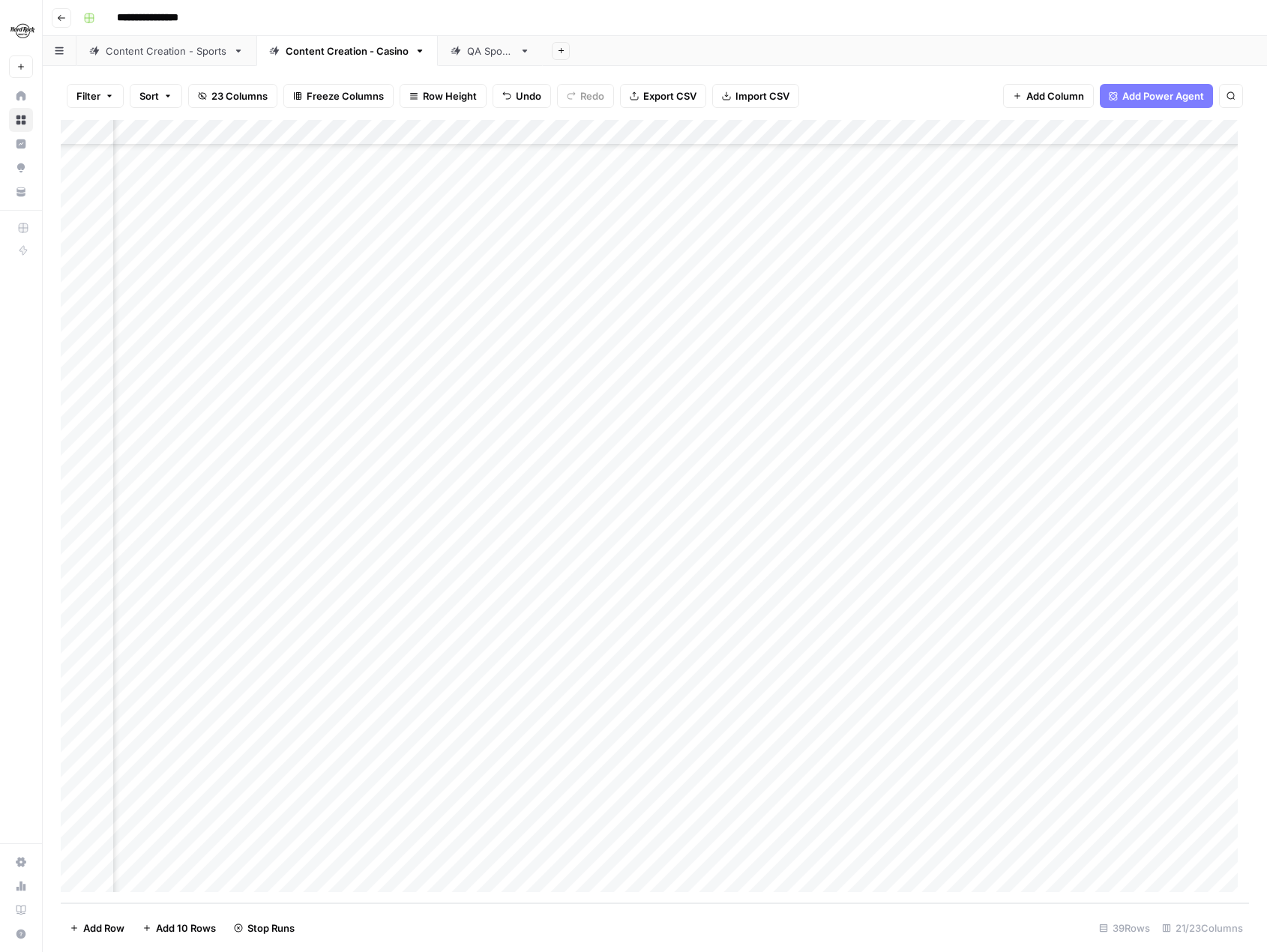
click at [908, 804] on div "Add Column" at bounding box center [654, 512] width 1188 height 784
click at [903, 829] on div "Add Column" at bounding box center [654, 512] width 1188 height 784
click at [907, 851] on div "Add Column" at bounding box center [654, 512] width 1188 height 784
click at [638, 548] on div "Add Column" at bounding box center [654, 512] width 1188 height 784
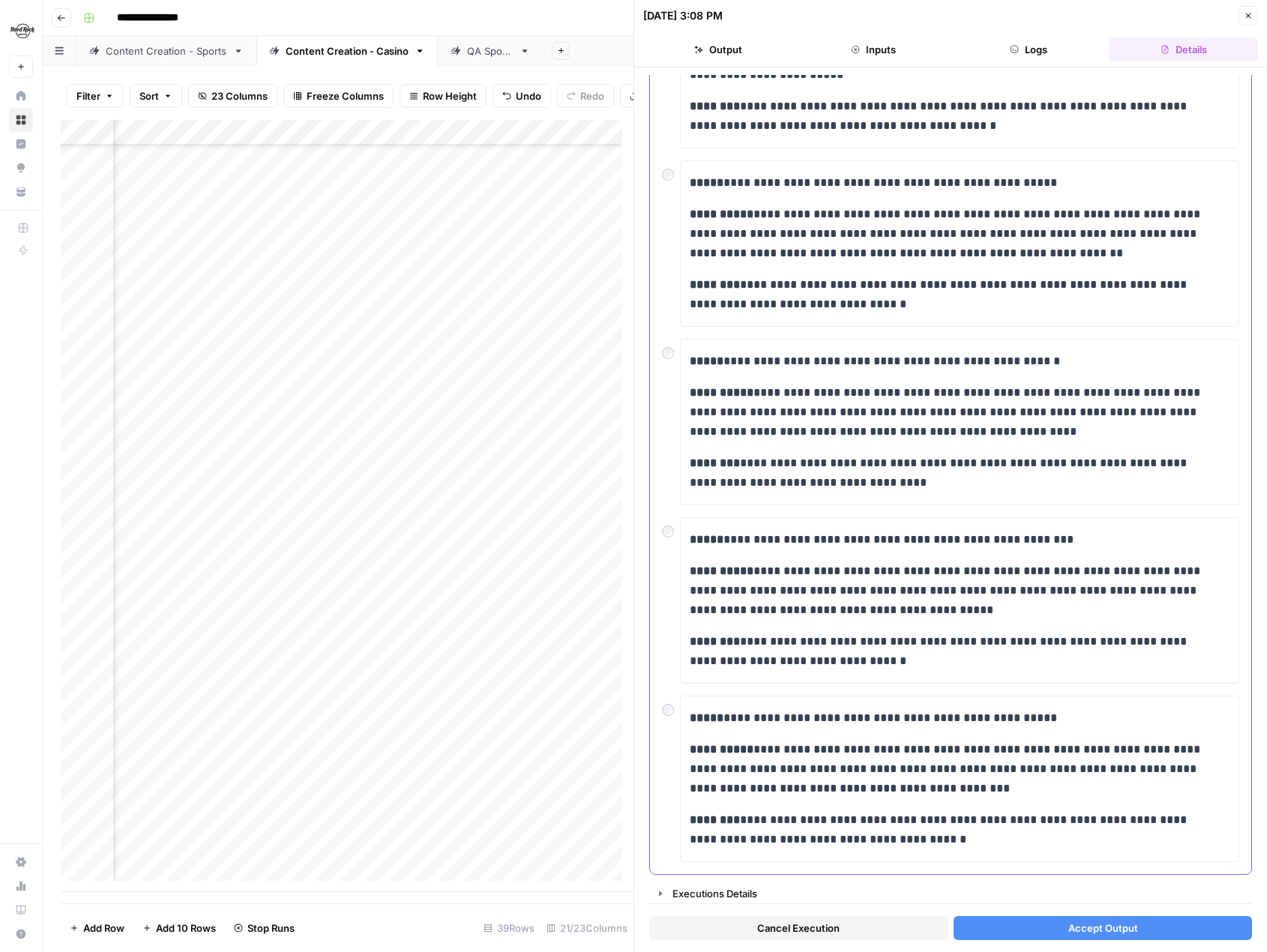
scroll to position [228, 0]
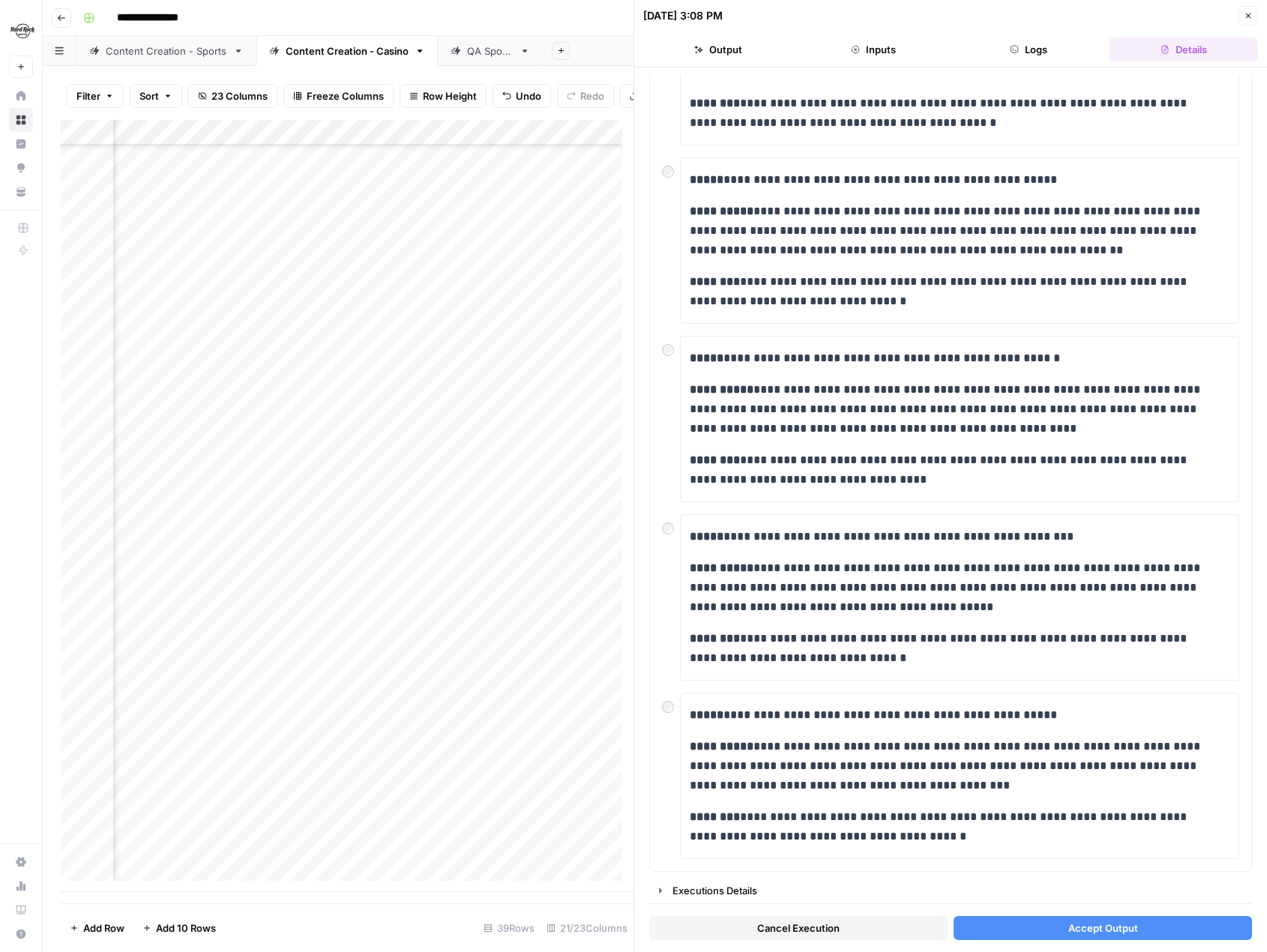
click at [1053, 927] on button "Accept Output" at bounding box center [1103, 929] width 298 height 24
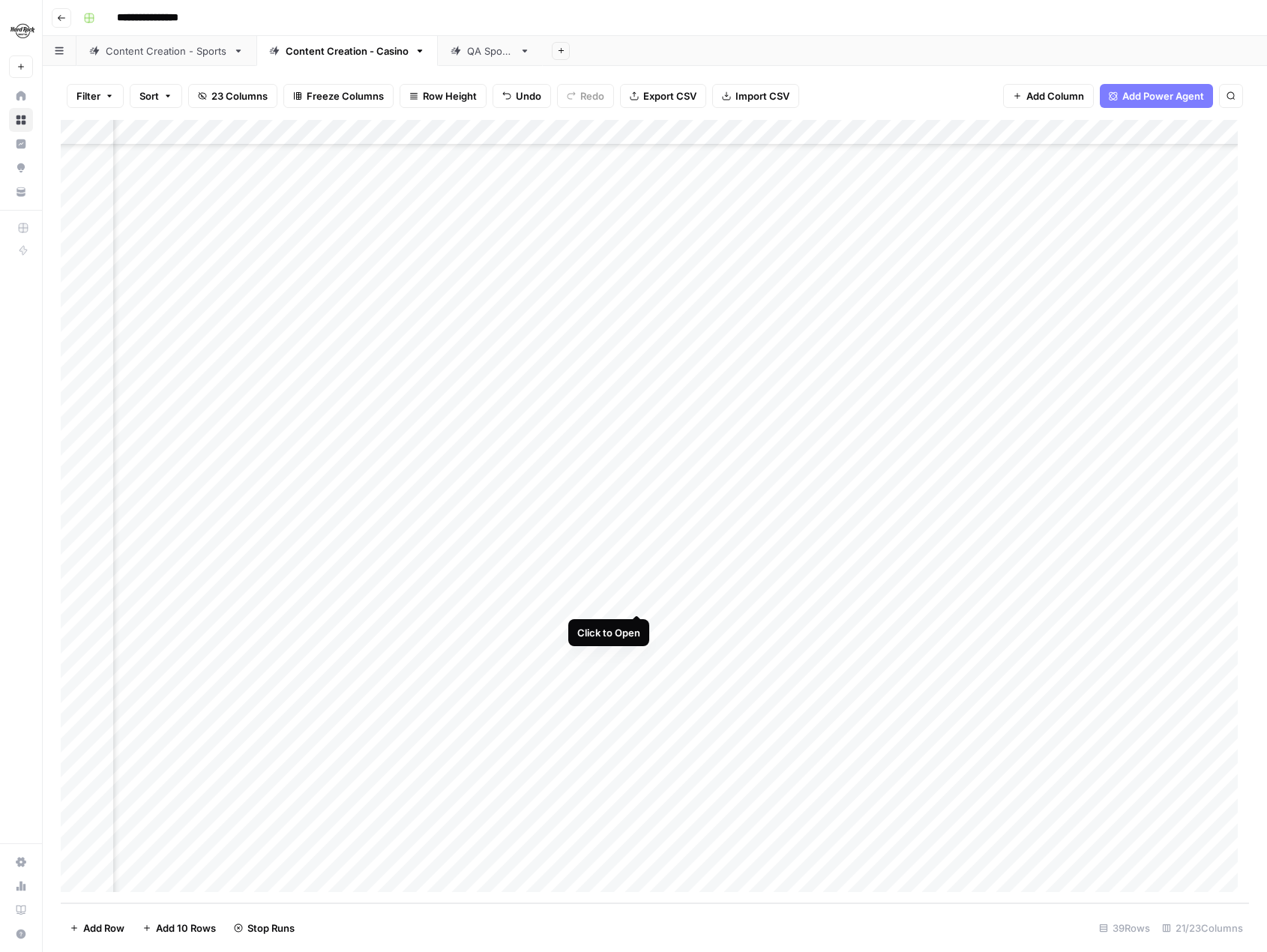
click at [637, 596] on div "Add Column" at bounding box center [654, 512] width 1188 height 784
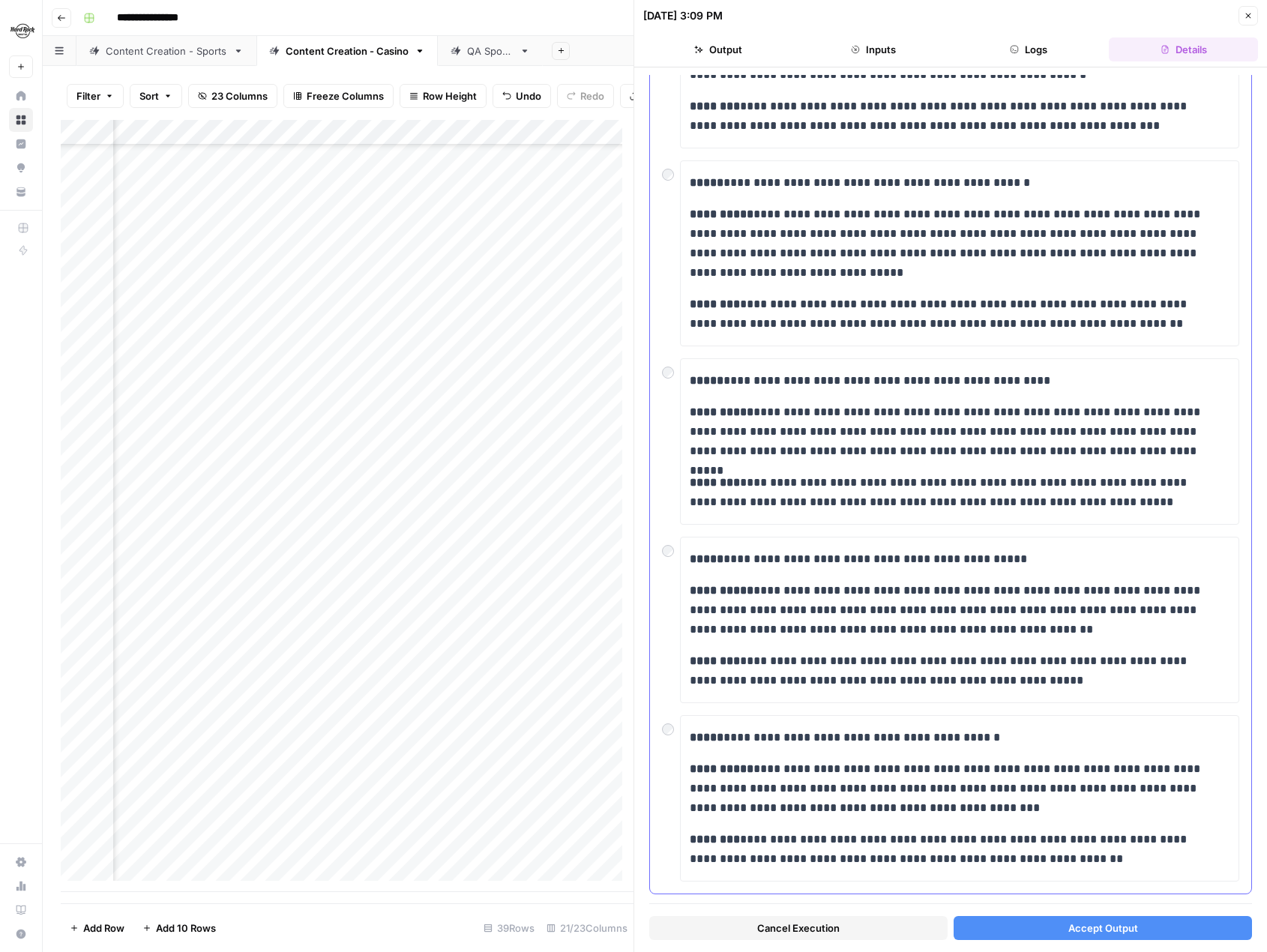
scroll to position [247, 0]
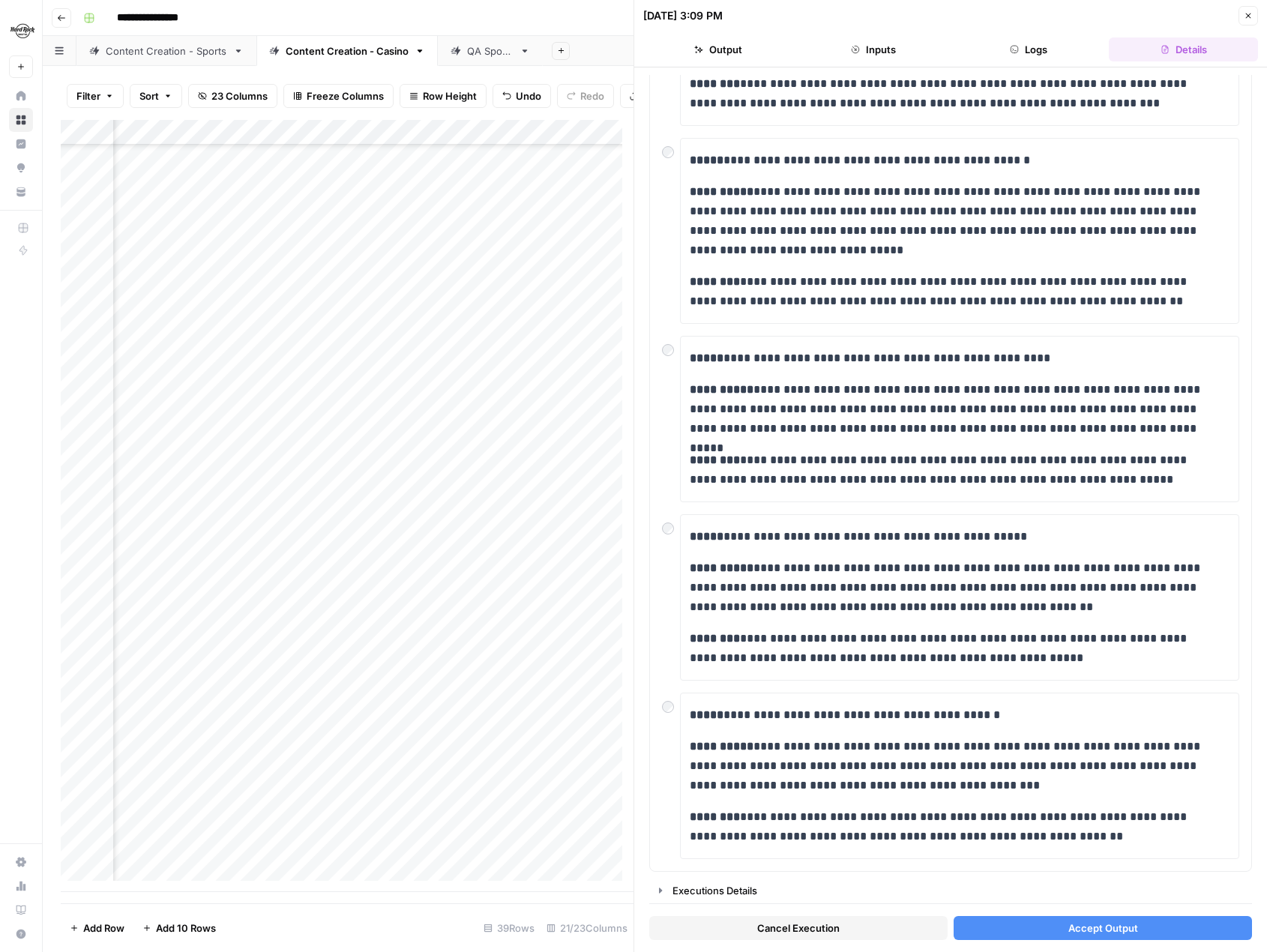
click at [1073, 929] on span "Accept Output" at bounding box center [1103, 928] width 70 height 15
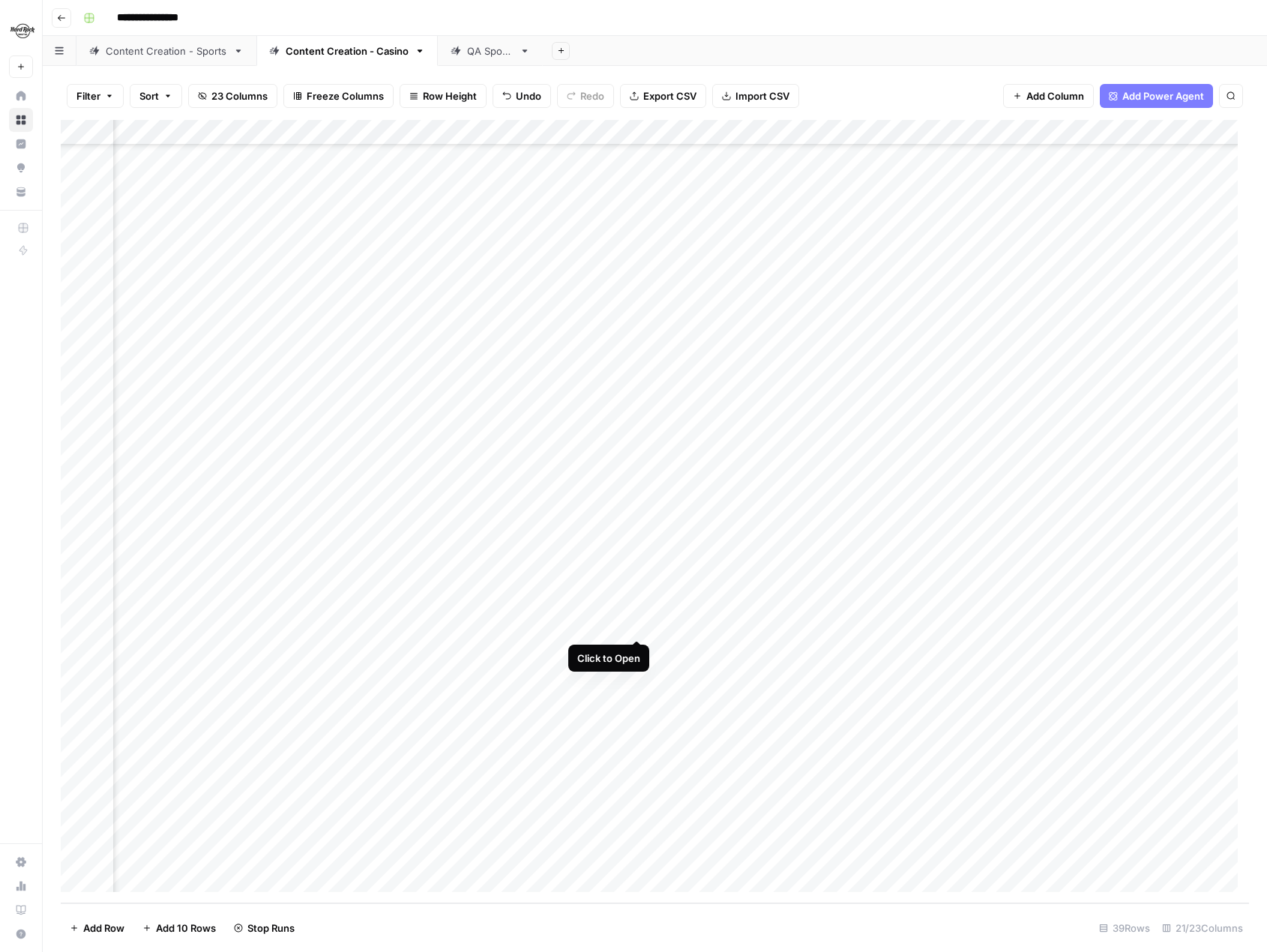
click at [634, 622] on div "Add Column" at bounding box center [654, 512] width 1188 height 784
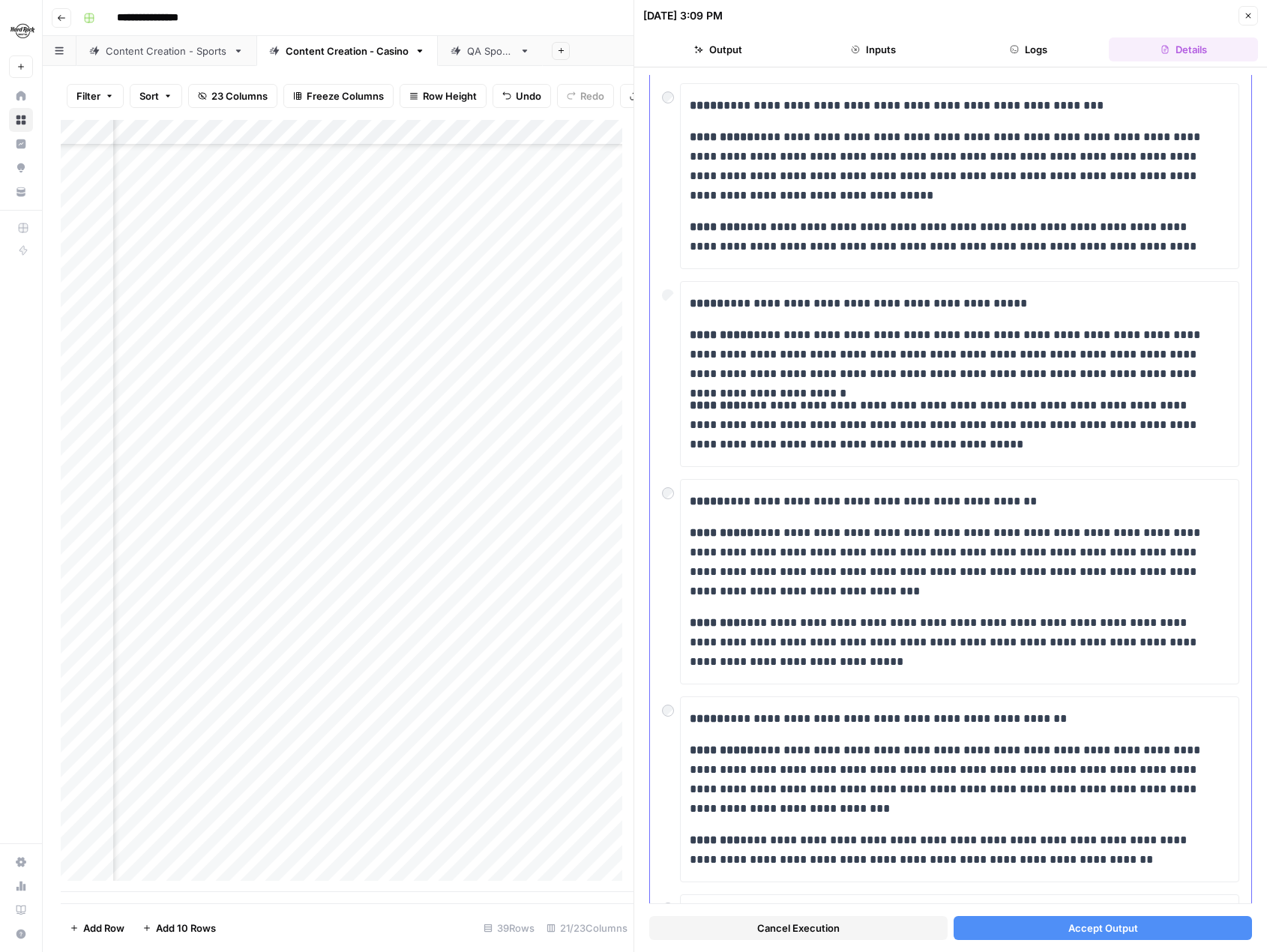
scroll to position [101, 0]
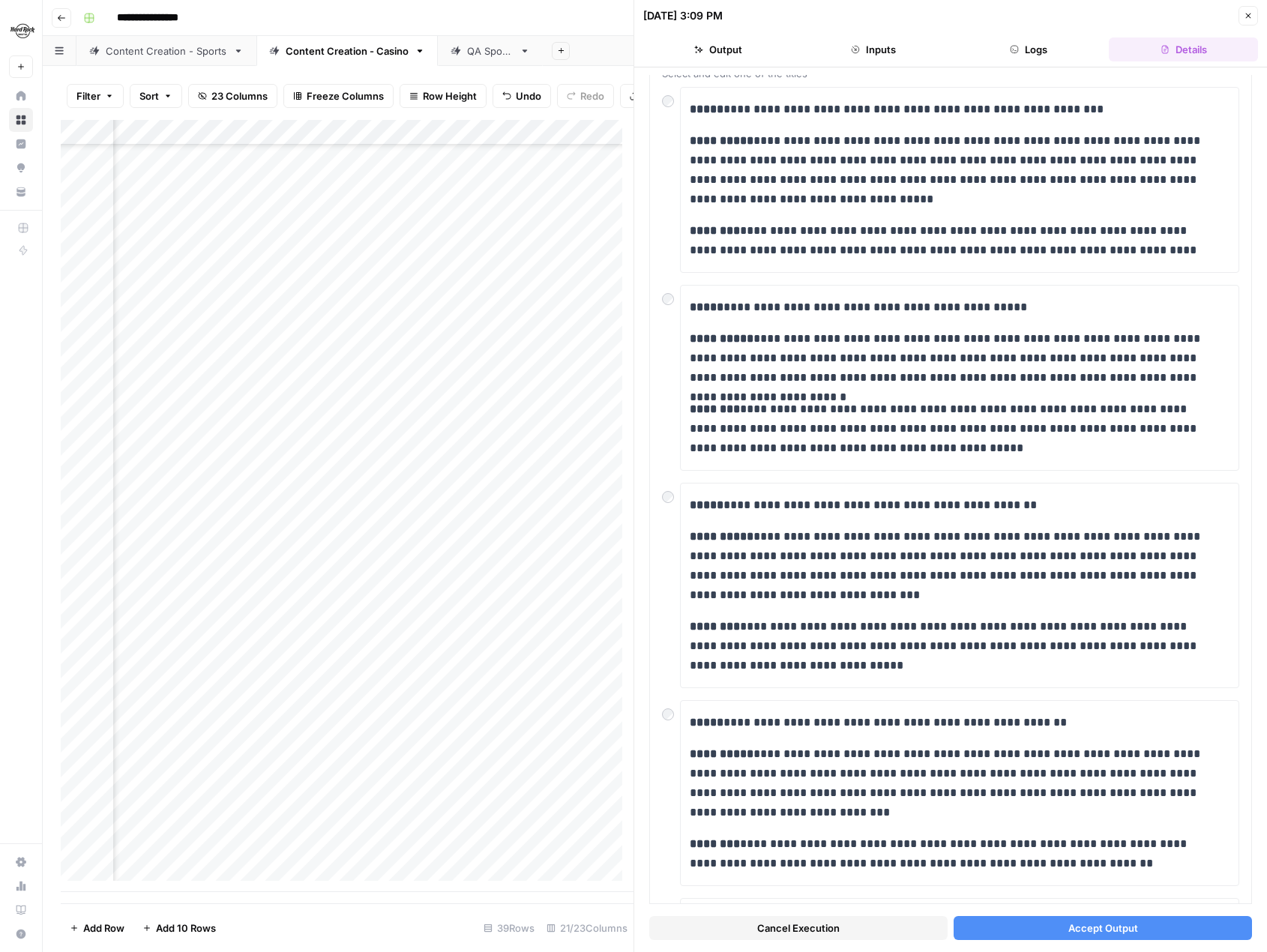
click at [1120, 927] on span "Accept Output" at bounding box center [1103, 928] width 70 height 15
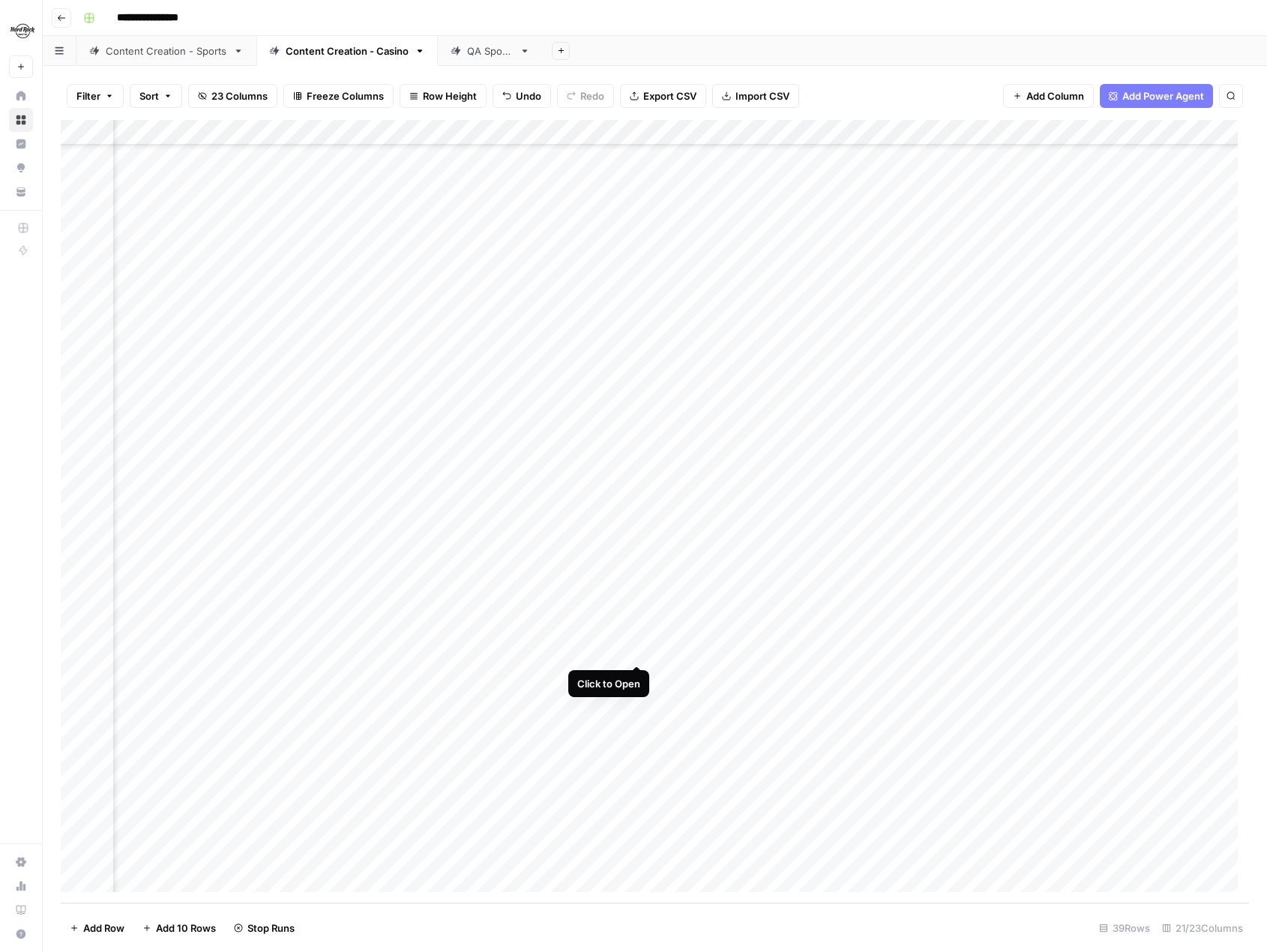
click at [640, 651] on div "Add Column" at bounding box center [654, 512] width 1188 height 784
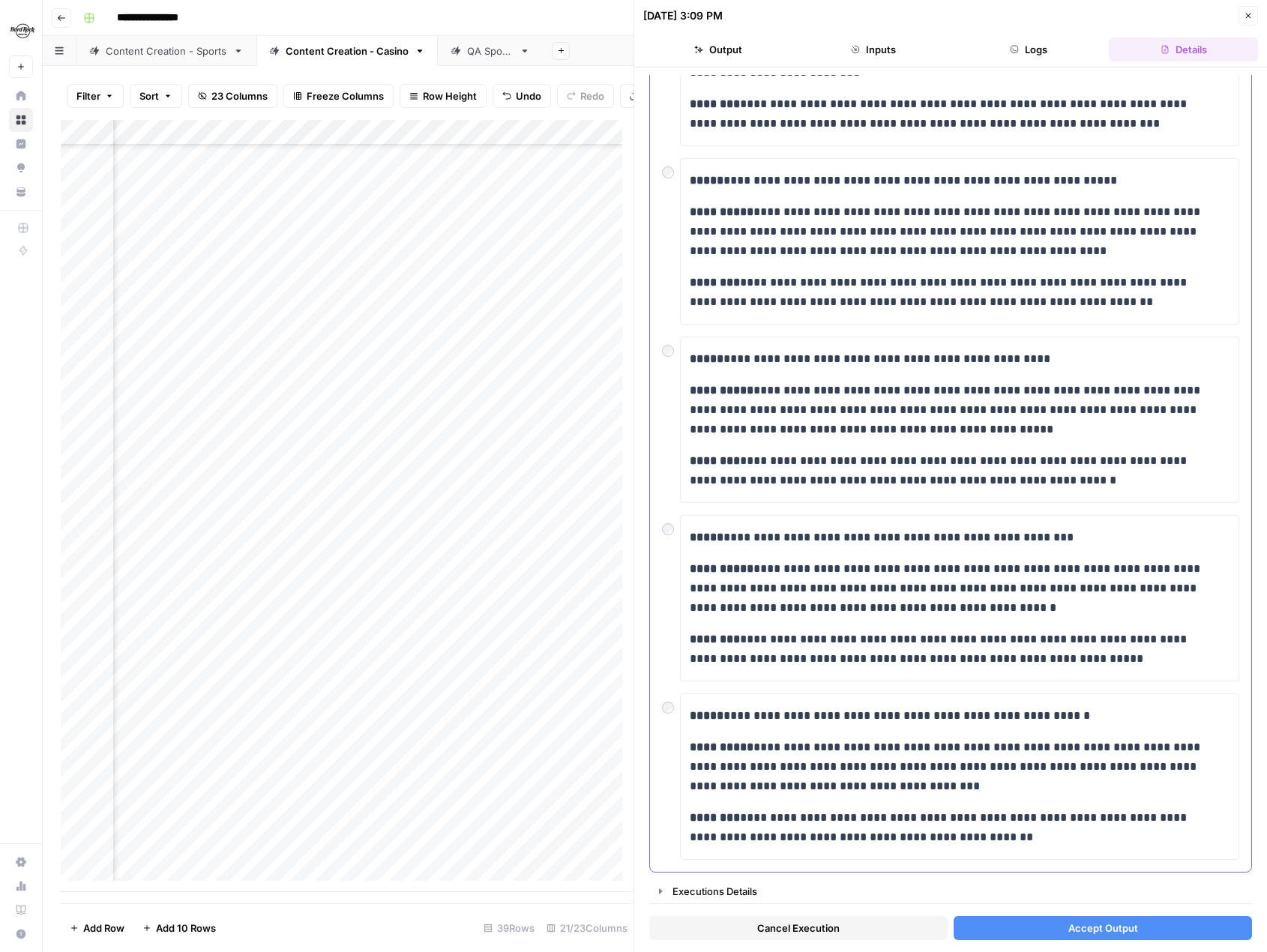
scroll to position [228, 0]
click at [1010, 933] on button "Accept Output" at bounding box center [1103, 929] width 298 height 24
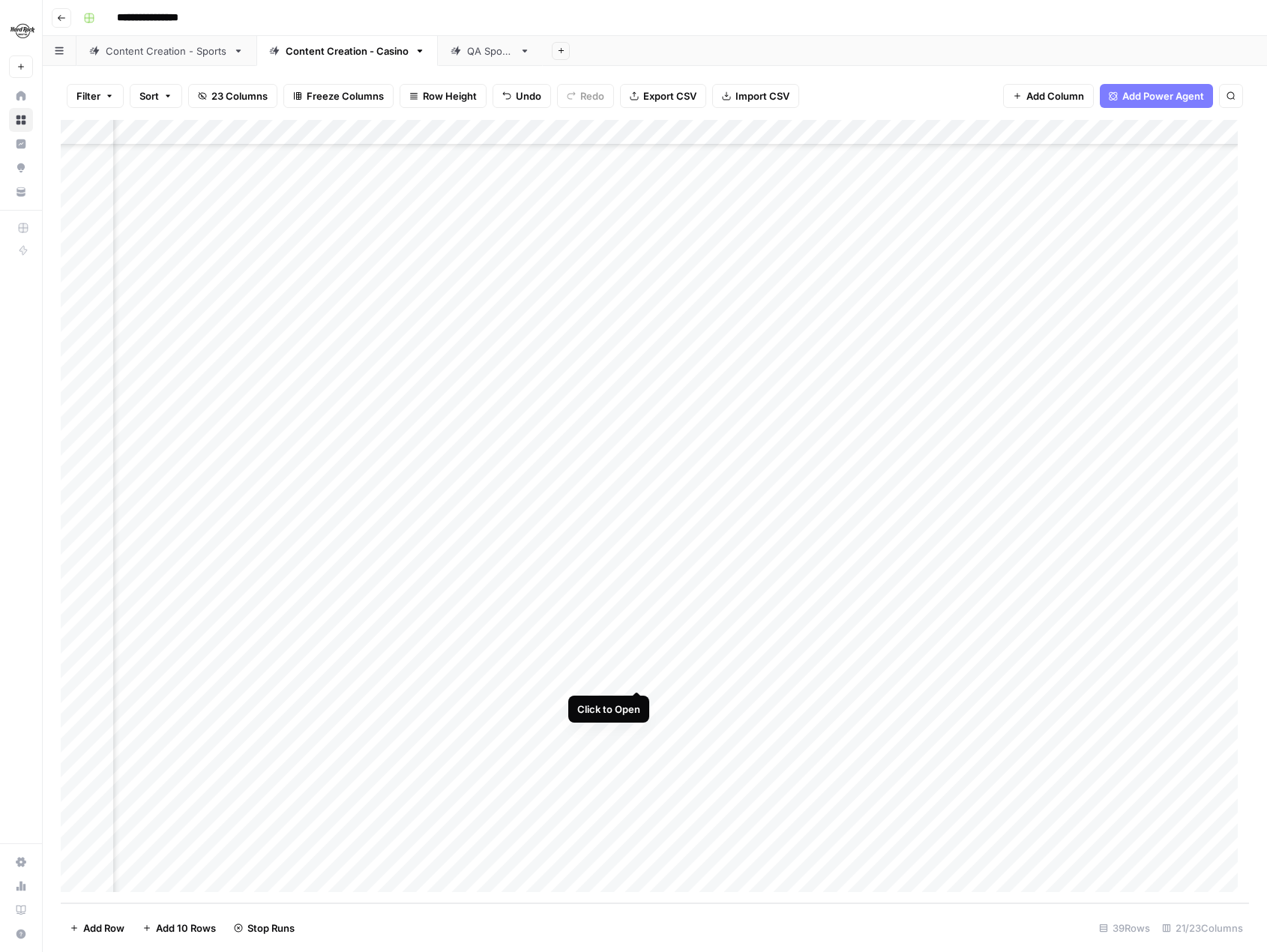
click at [636, 675] on div "Add Column" at bounding box center [654, 512] width 1188 height 784
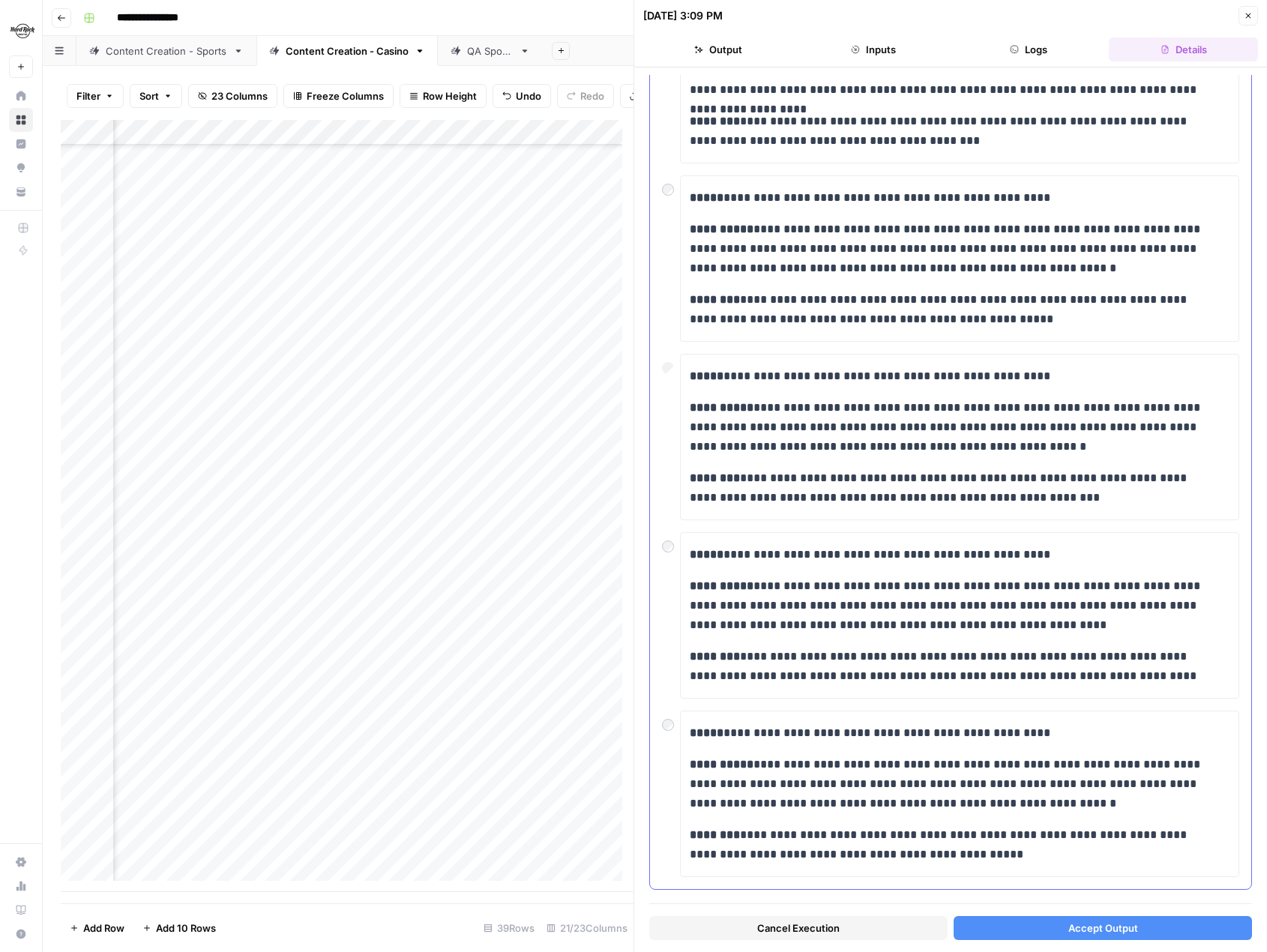
scroll to position [209, 0]
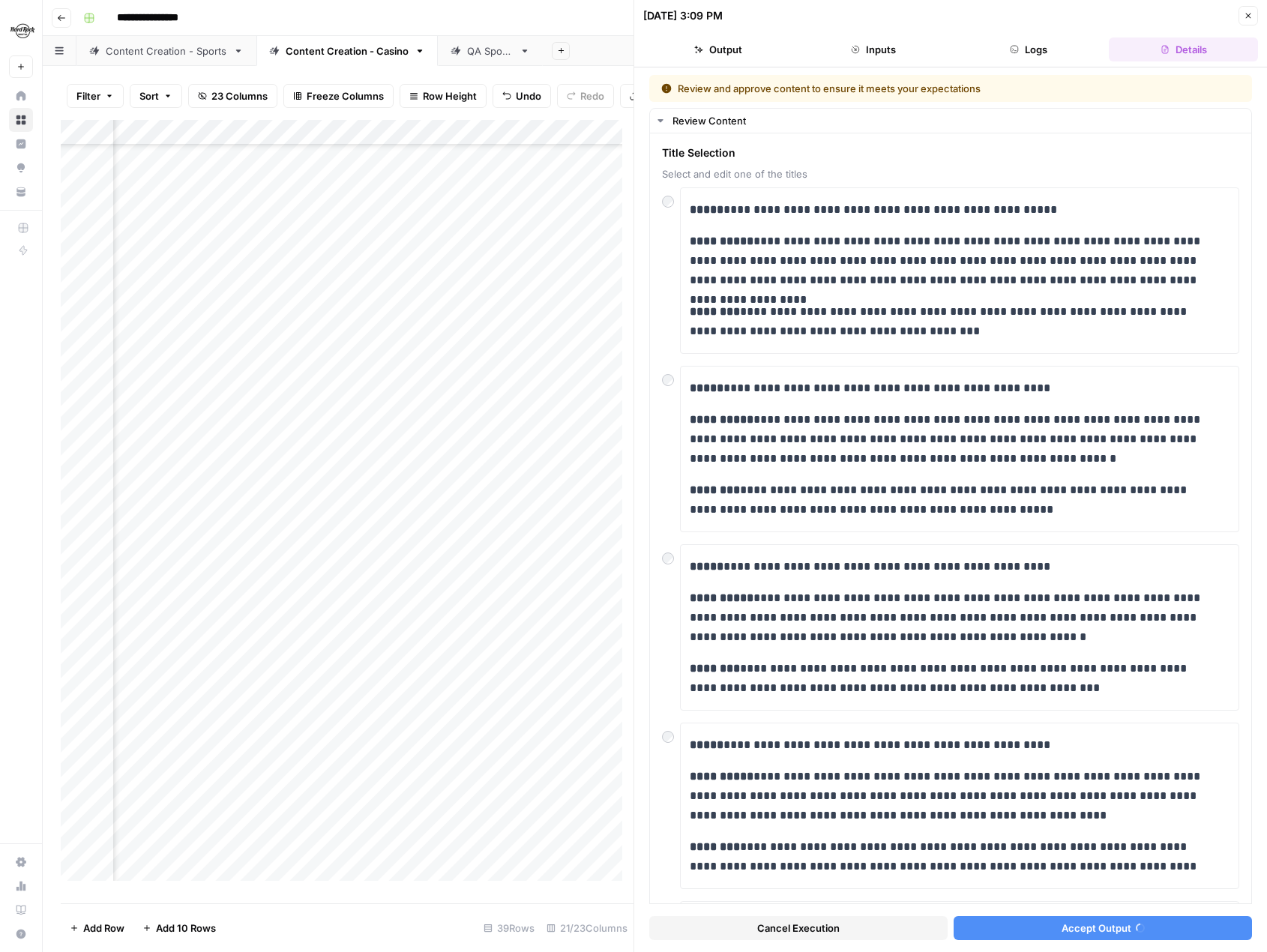
scroll to position [209, 0]
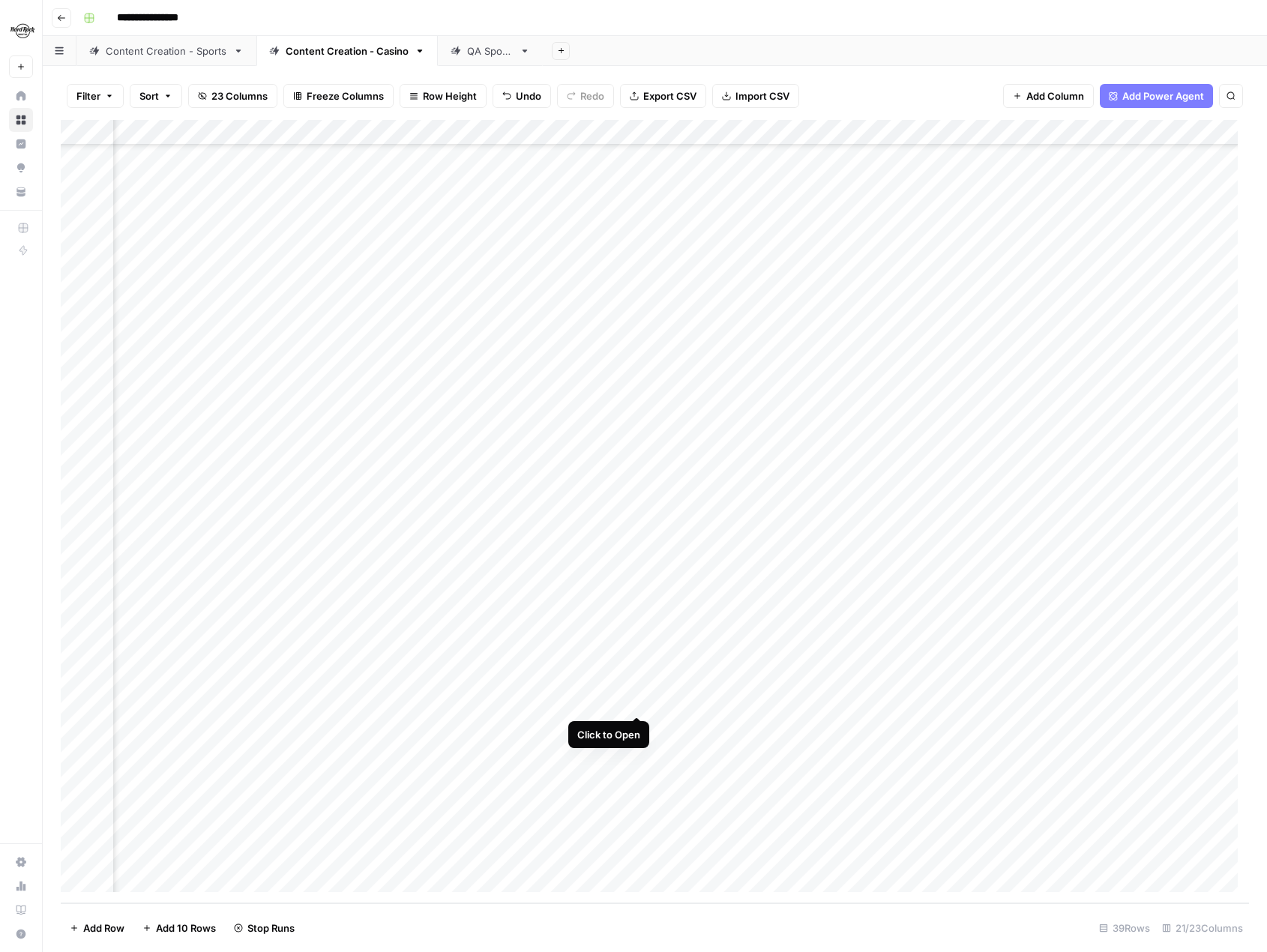
click at [636, 700] on div "Add Column" at bounding box center [654, 512] width 1188 height 784
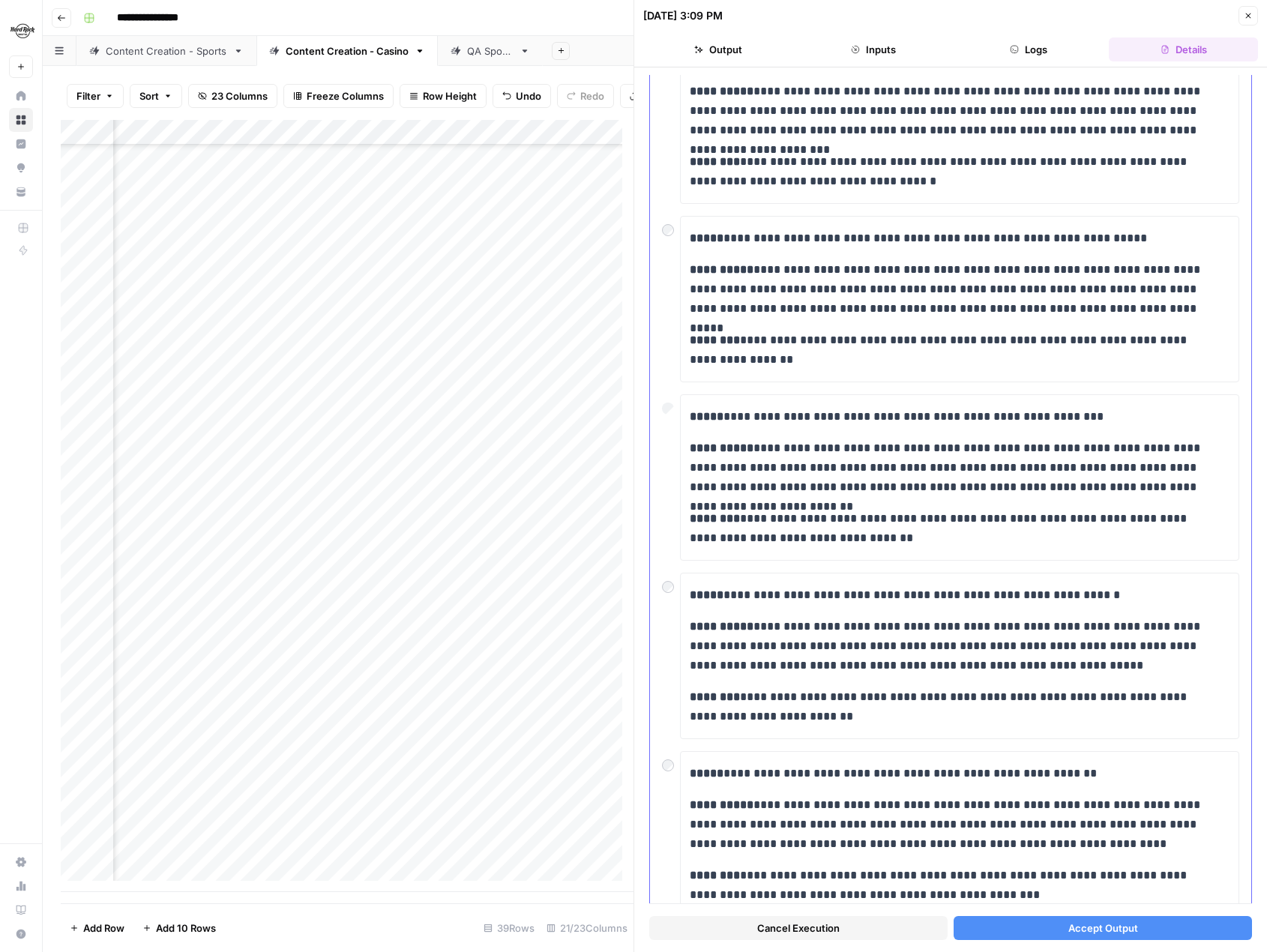
scroll to position [209, 0]
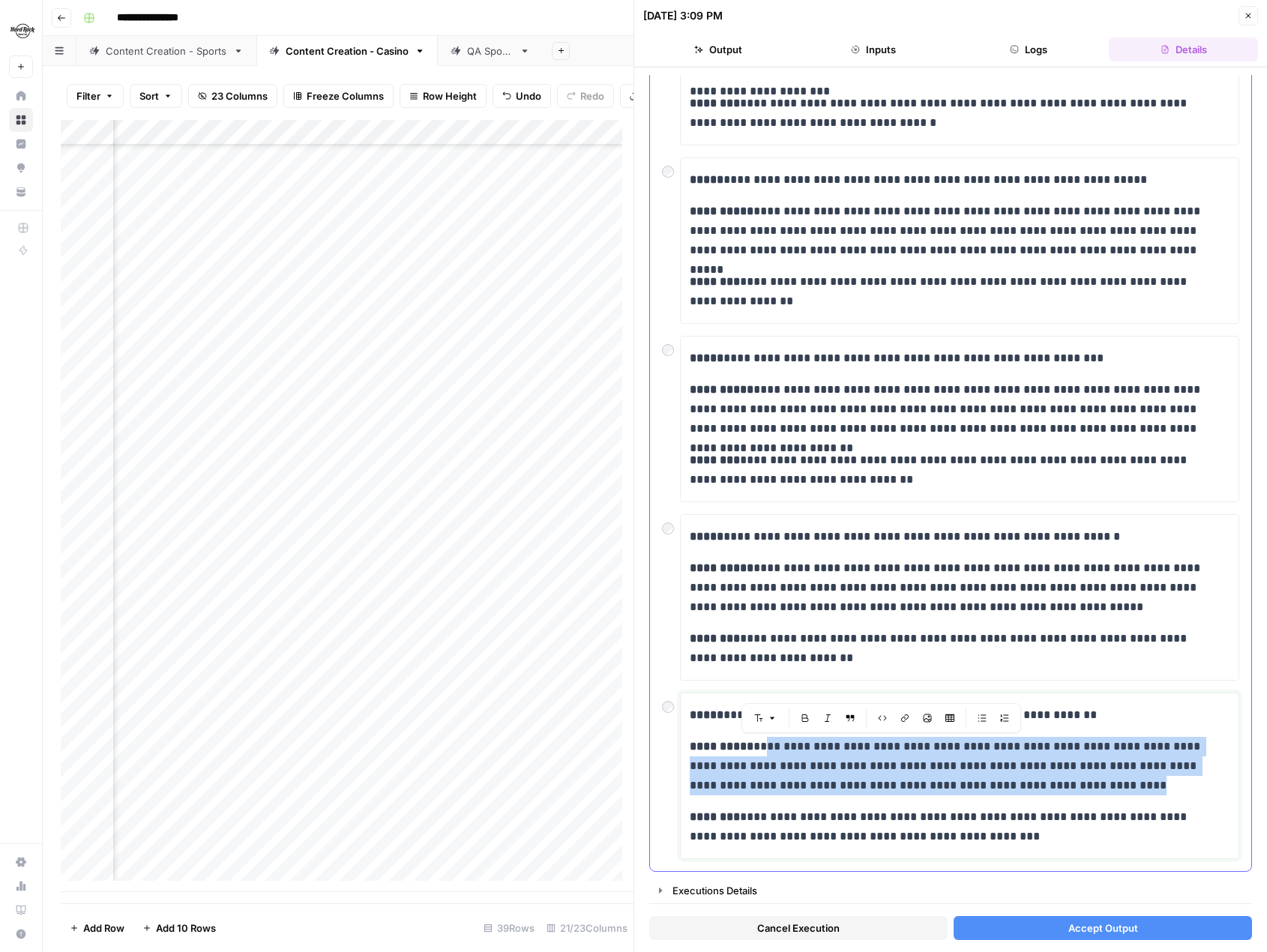
drag, startPoint x: 1015, startPoint y: 783, endPoint x: 758, endPoint y: 747, distance: 259.5
click at [753, 747] on p "**********" at bounding box center [954, 766] width 529 height 59
copy p "**********"
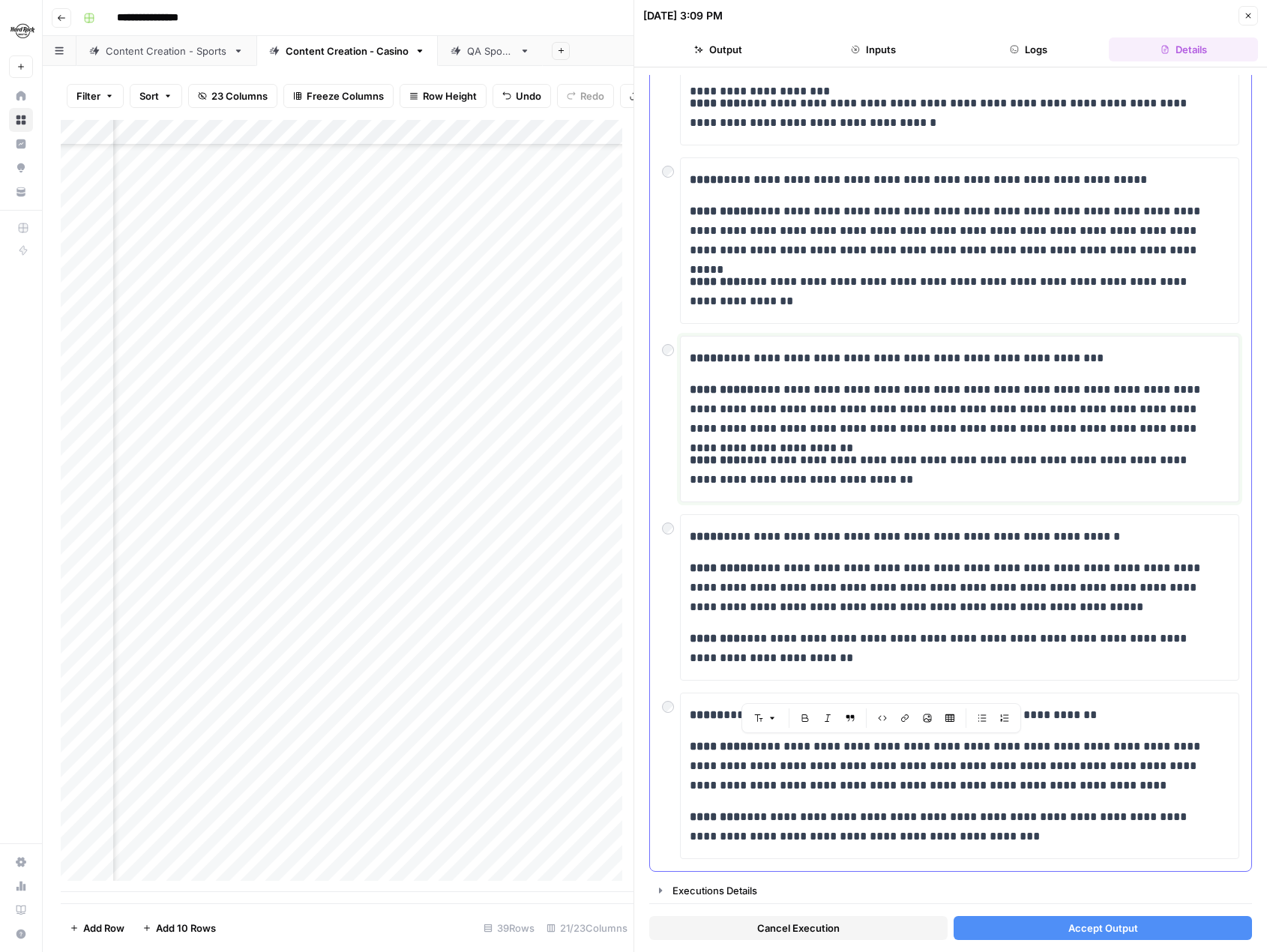
click at [1211, 424] on p "**********" at bounding box center [954, 409] width 529 height 59
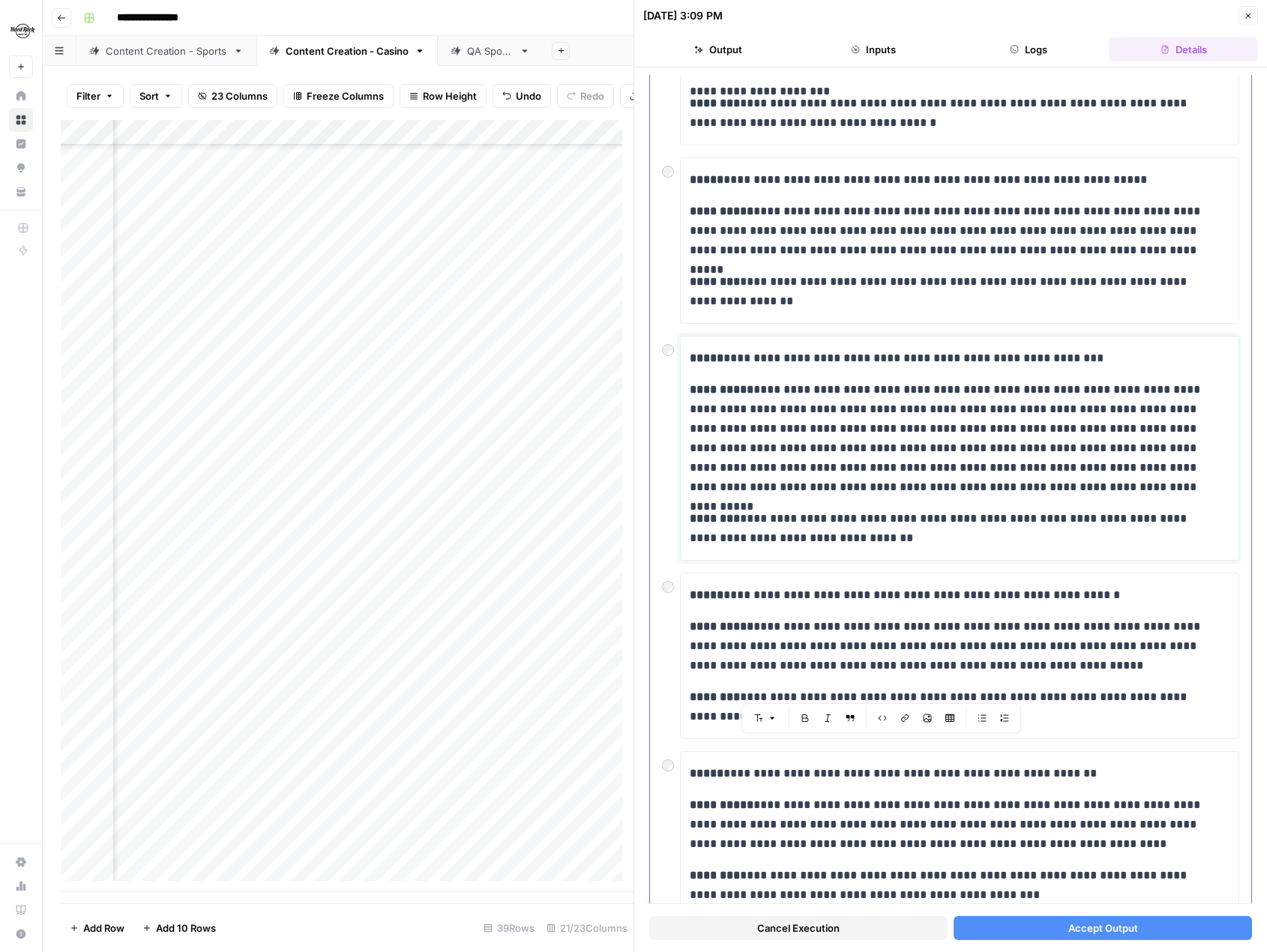
click at [752, 445] on p "**********" at bounding box center [954, 439] width 529 height 117
click at [1084, 922] on span "Accept Output" at bounding box center [1103, 928] width 70 height 15
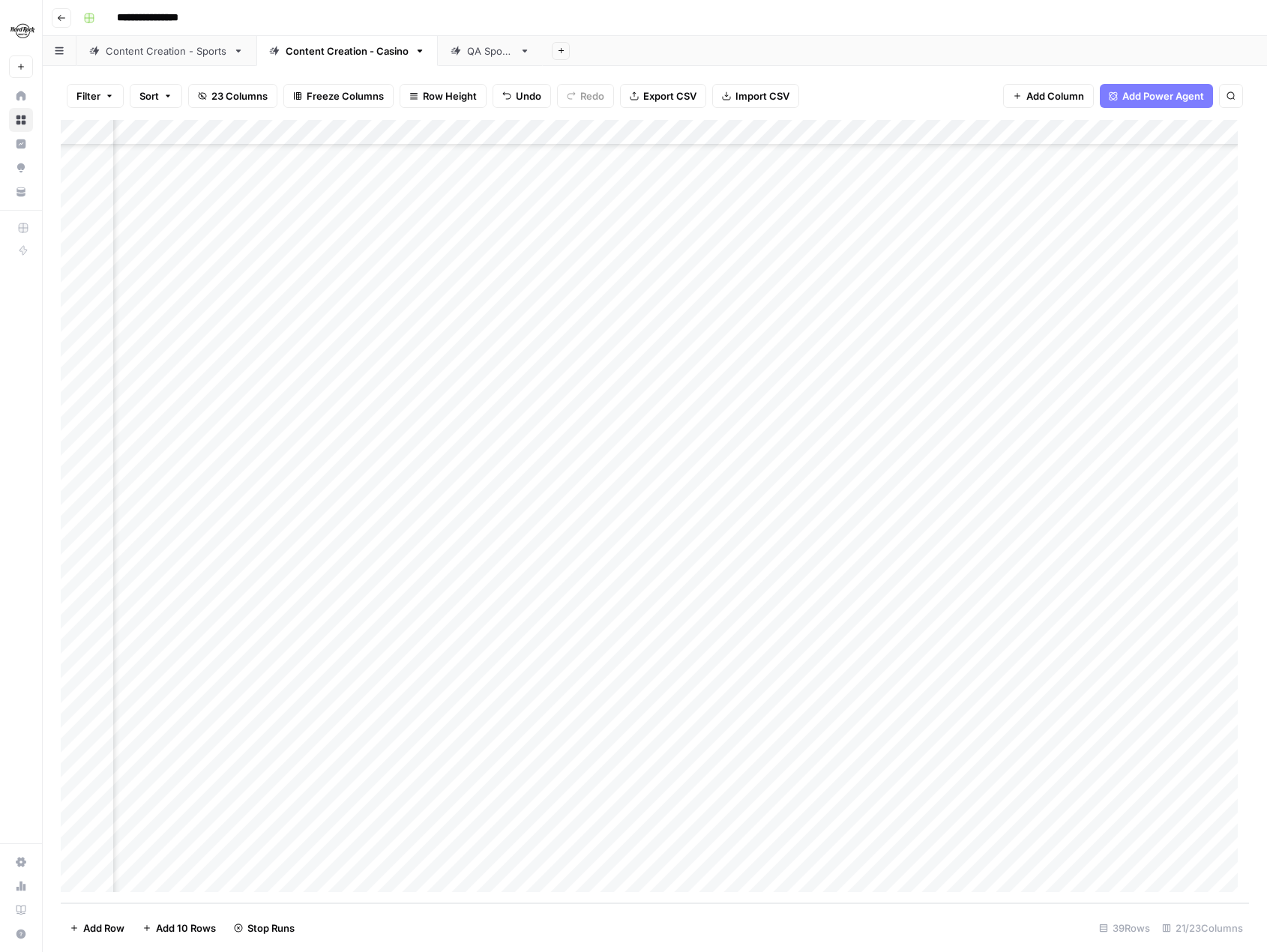
click at [634, 726] on div "Add Column" at bounding box center [654, 512] width 1188 height 784
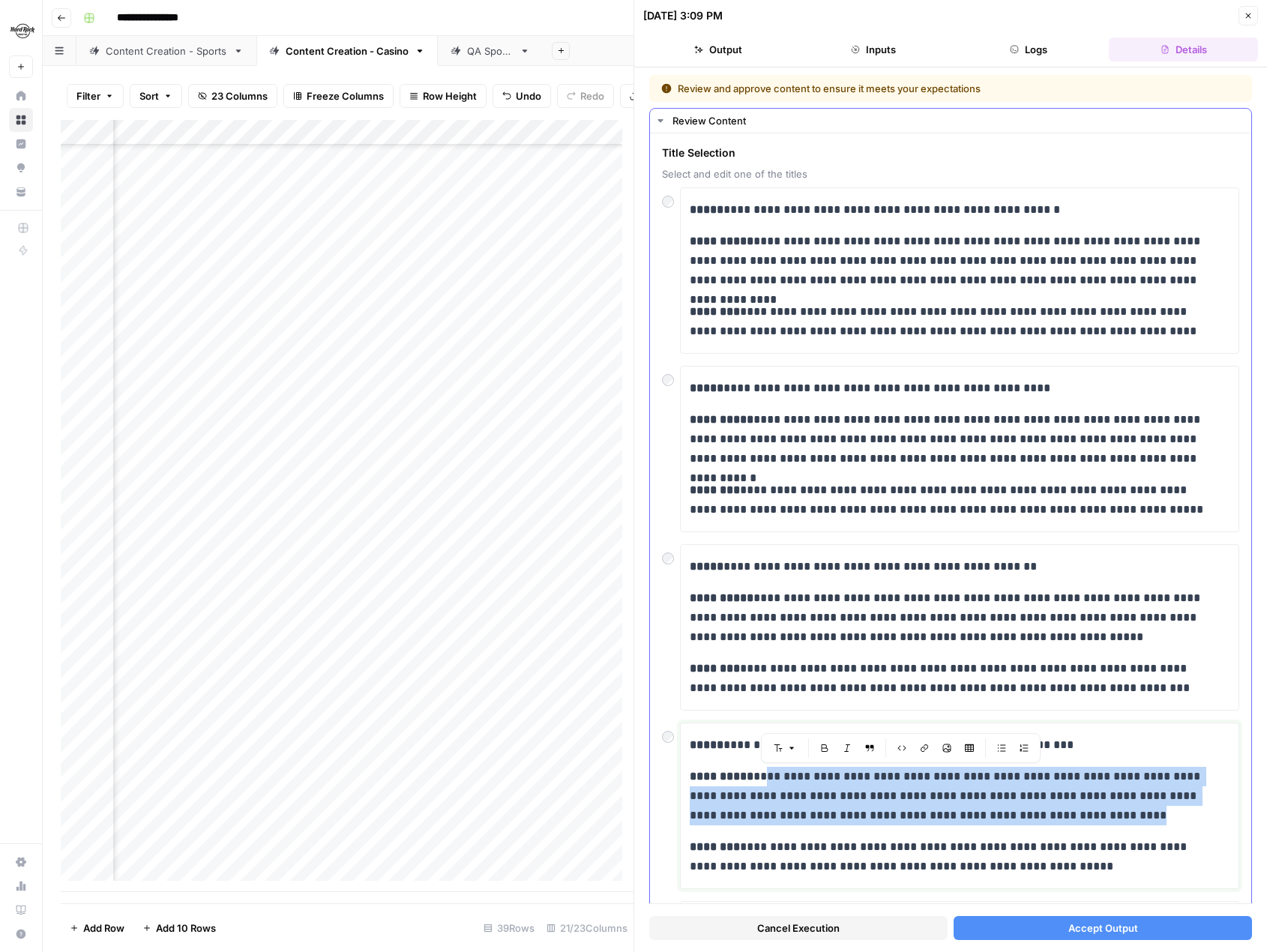
drag, startPoint x: 1053, startPoint y: 814, endPoint x: 755, endPoint y: 768, distance: 301.5
click at [755, 768] on p "**********" at bounding box center [954, 796] width 529 height 59
copy p "**********"
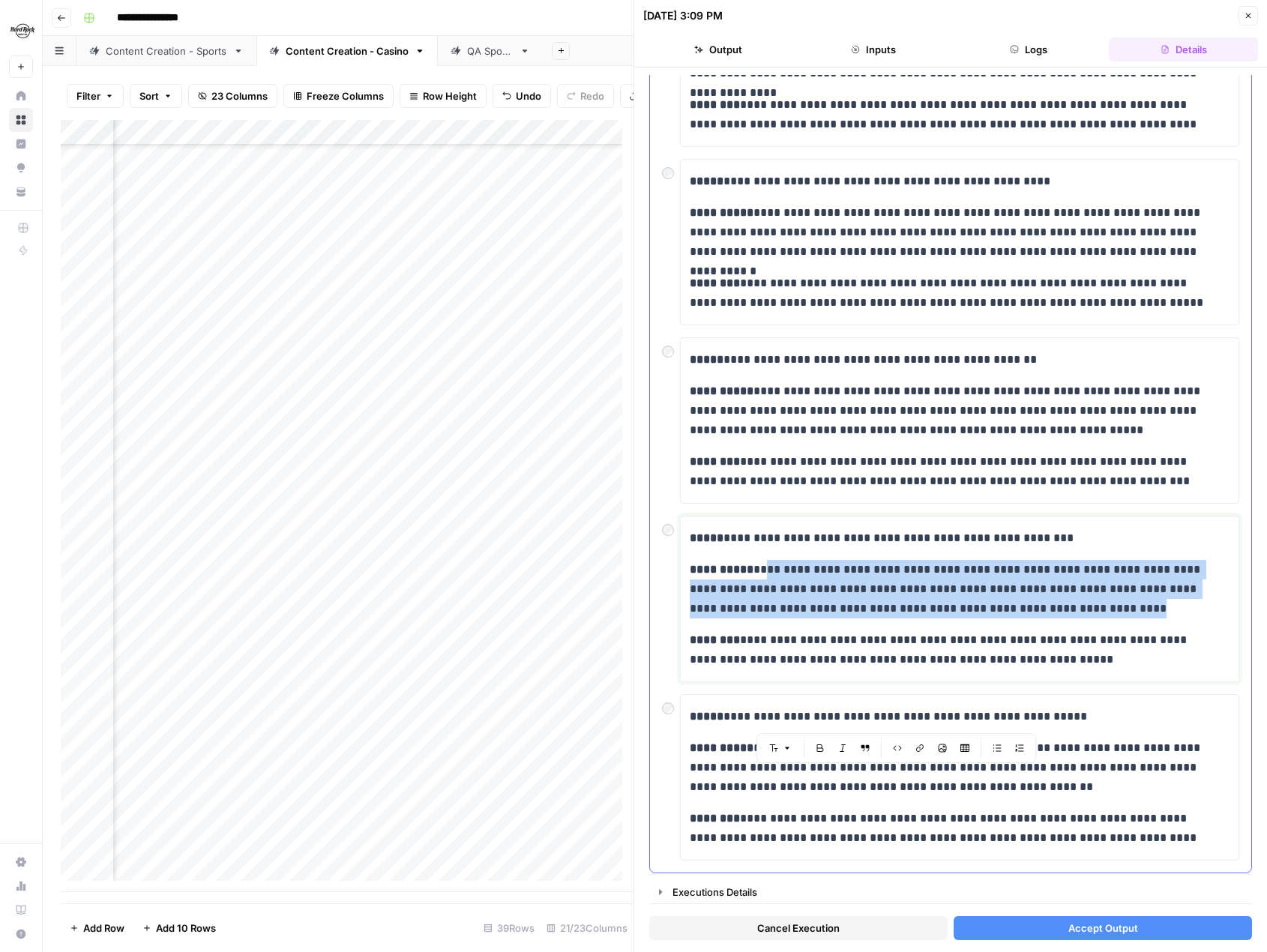
scroll to position [209, 0]
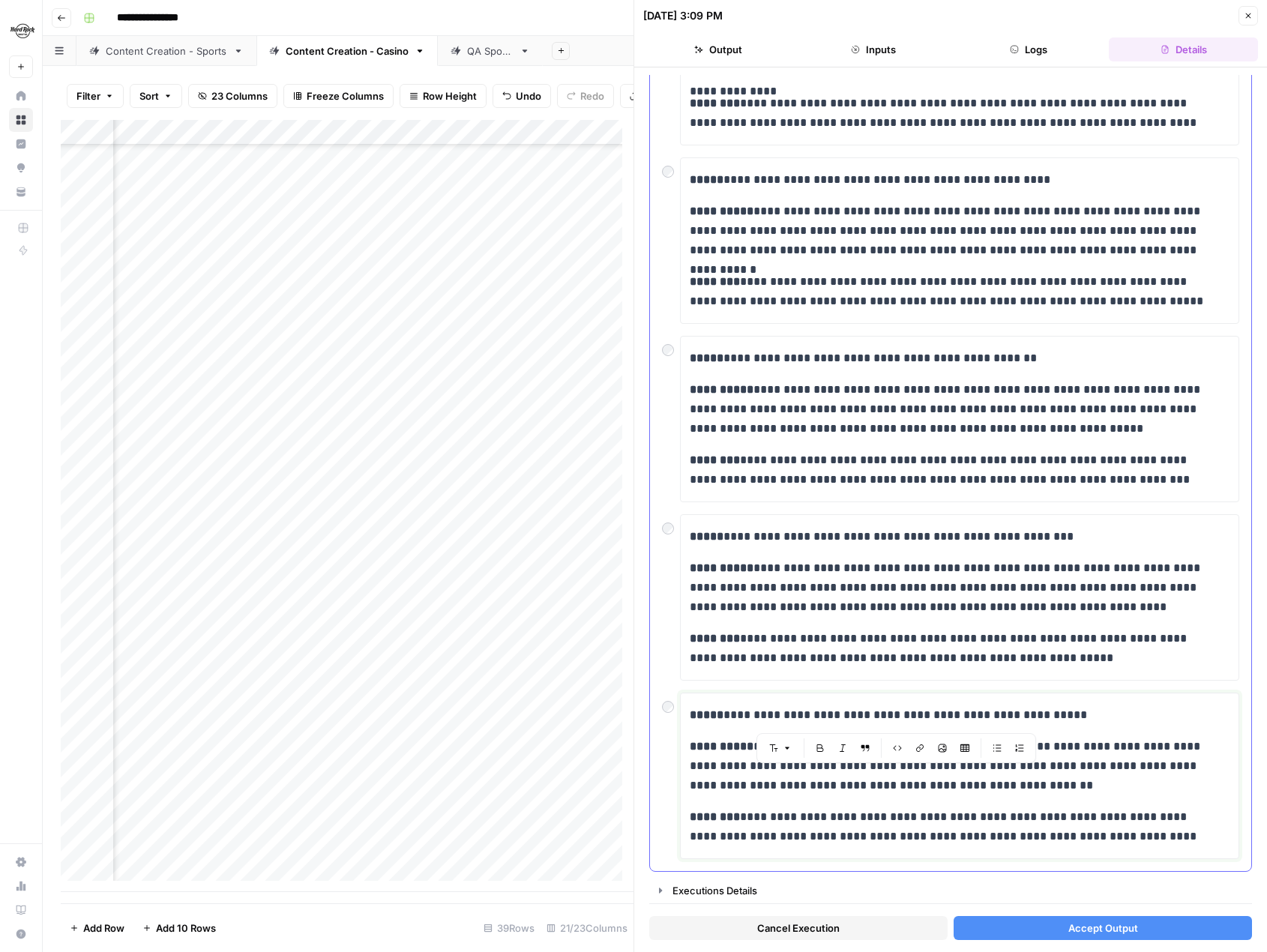
click at [1048, 789] on p "**********" at bounding box center [954, 766] width 529 height 59
click at [1081, 730] on div "**********" at bounding box center [960, 776] width 540 height 153
click at [1063, 618] on div "**********" at bounding box center [960, 598] width 540 height 153
click at [1039, 791] on p "**********" at bounding box center [954, 766] width 529 height 59
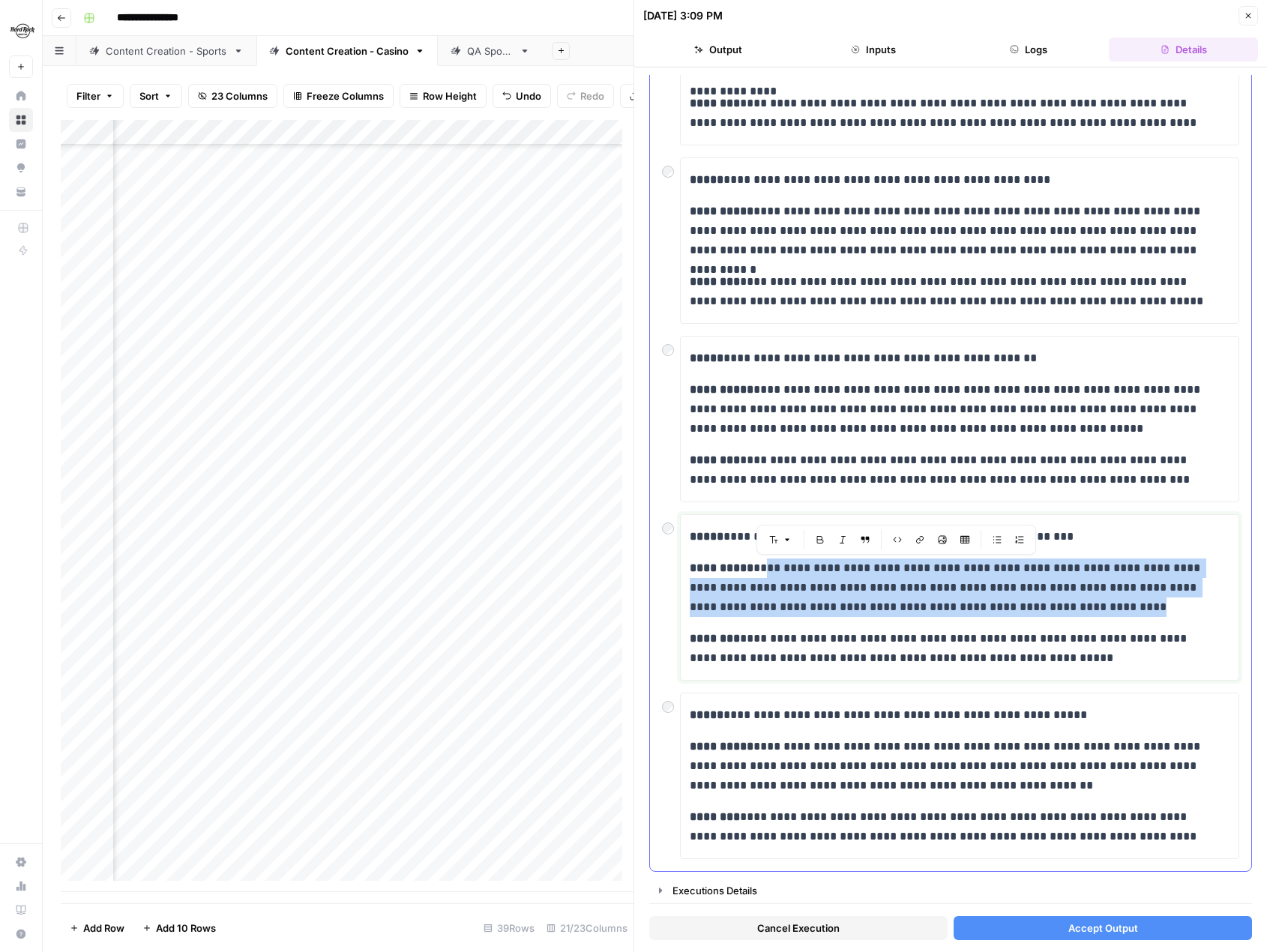
drag, startPoint x: 1055, startPoint y: 601, endPoint x: 751, endPoint y: 547, distance: 308.8
click at [751, 547] on div "**********" at bounding box center [960, 598] width 540 height 153
copy p "**********"
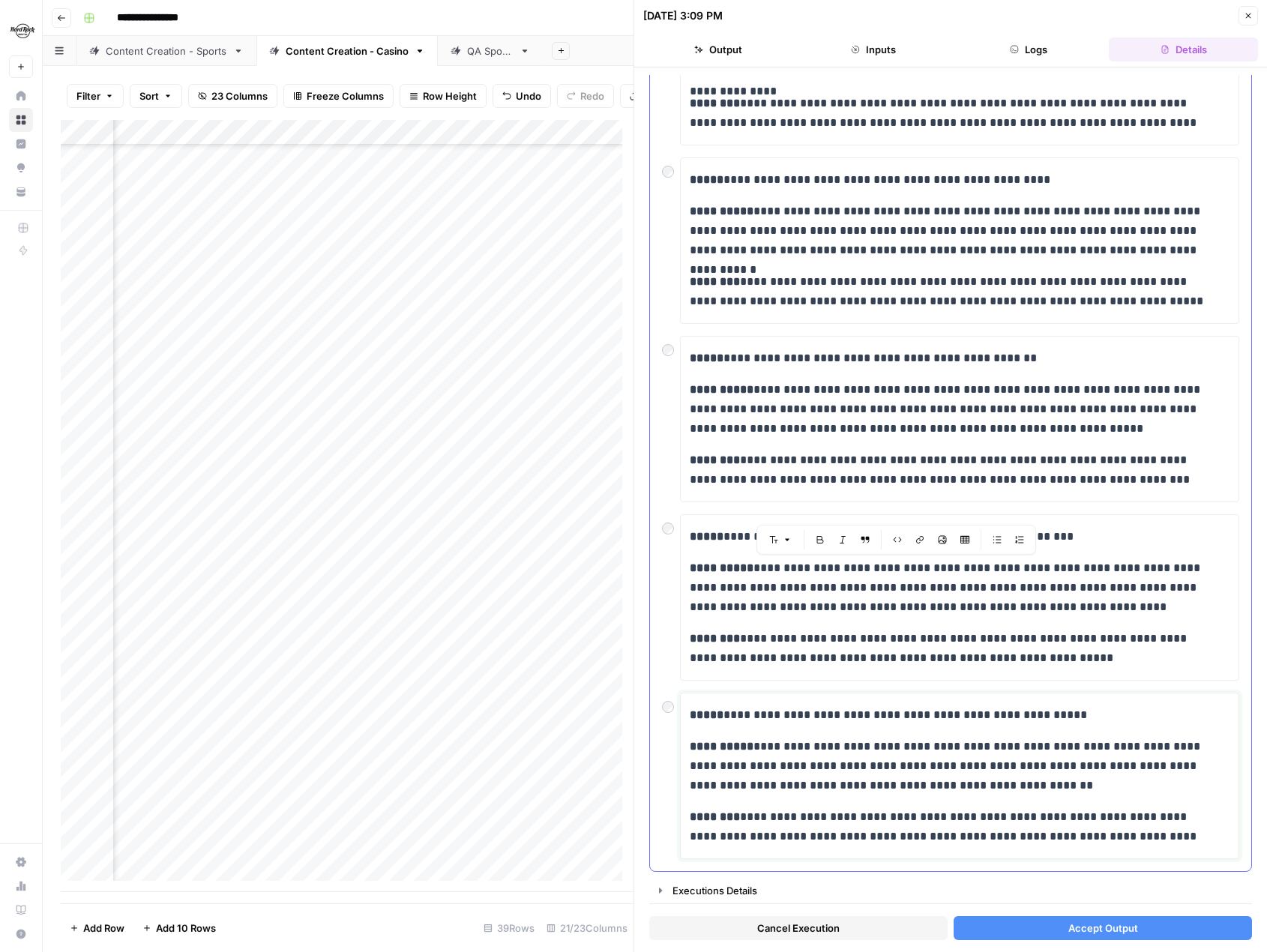
click at [1022, 789] on p "**********" at bounding box center [954, 766] width 529 height 59
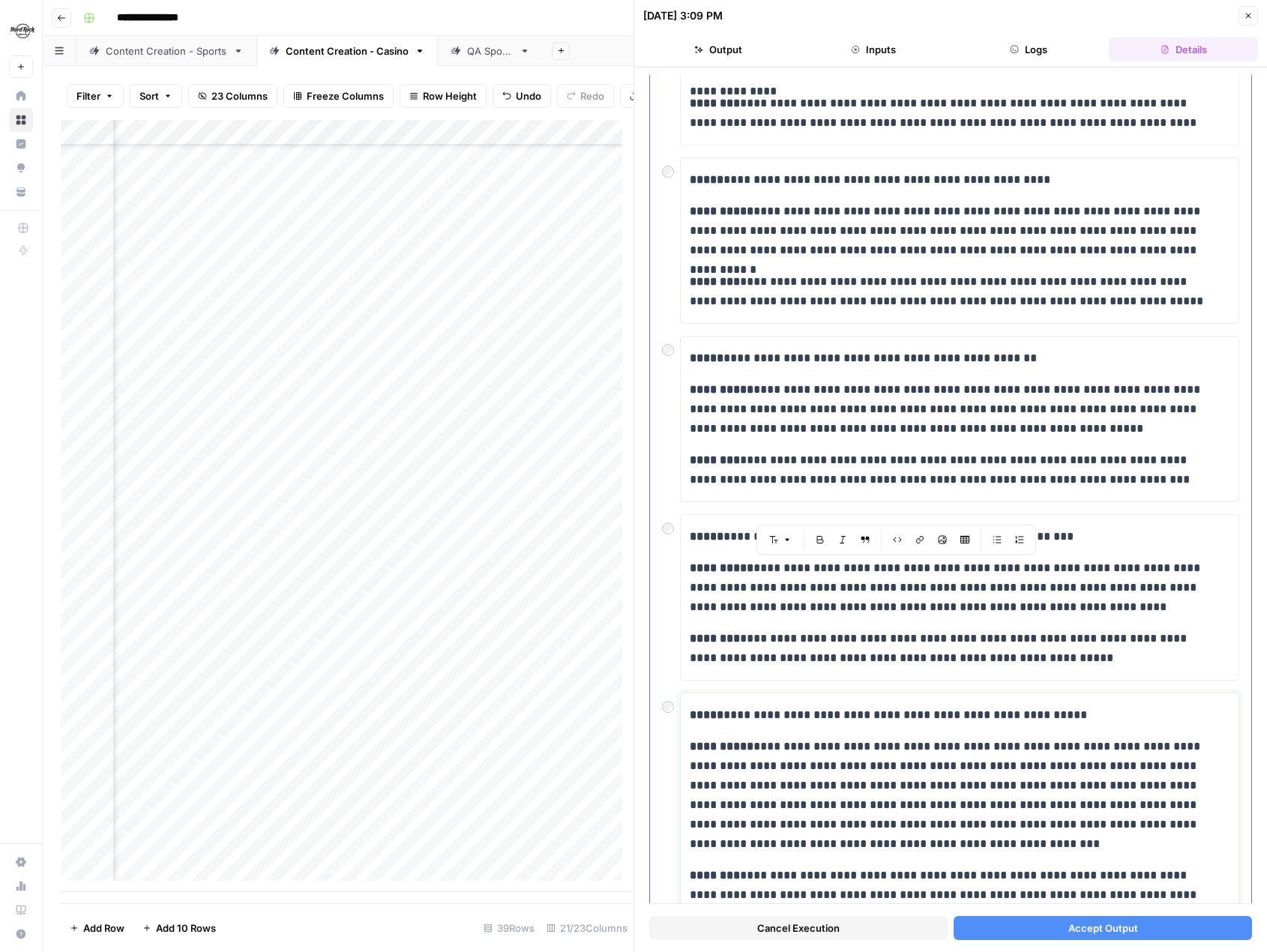
click at [1120, 785] on p "**********" at bounding box center [954, 795] width 529 height 117
click at [1115, 781] on p "**********" at bounding box center [954, 795] width 529 height 117
click at [1108, 925] on span "Accept Output" at bounding box center [1103, 928] width 70 height 15
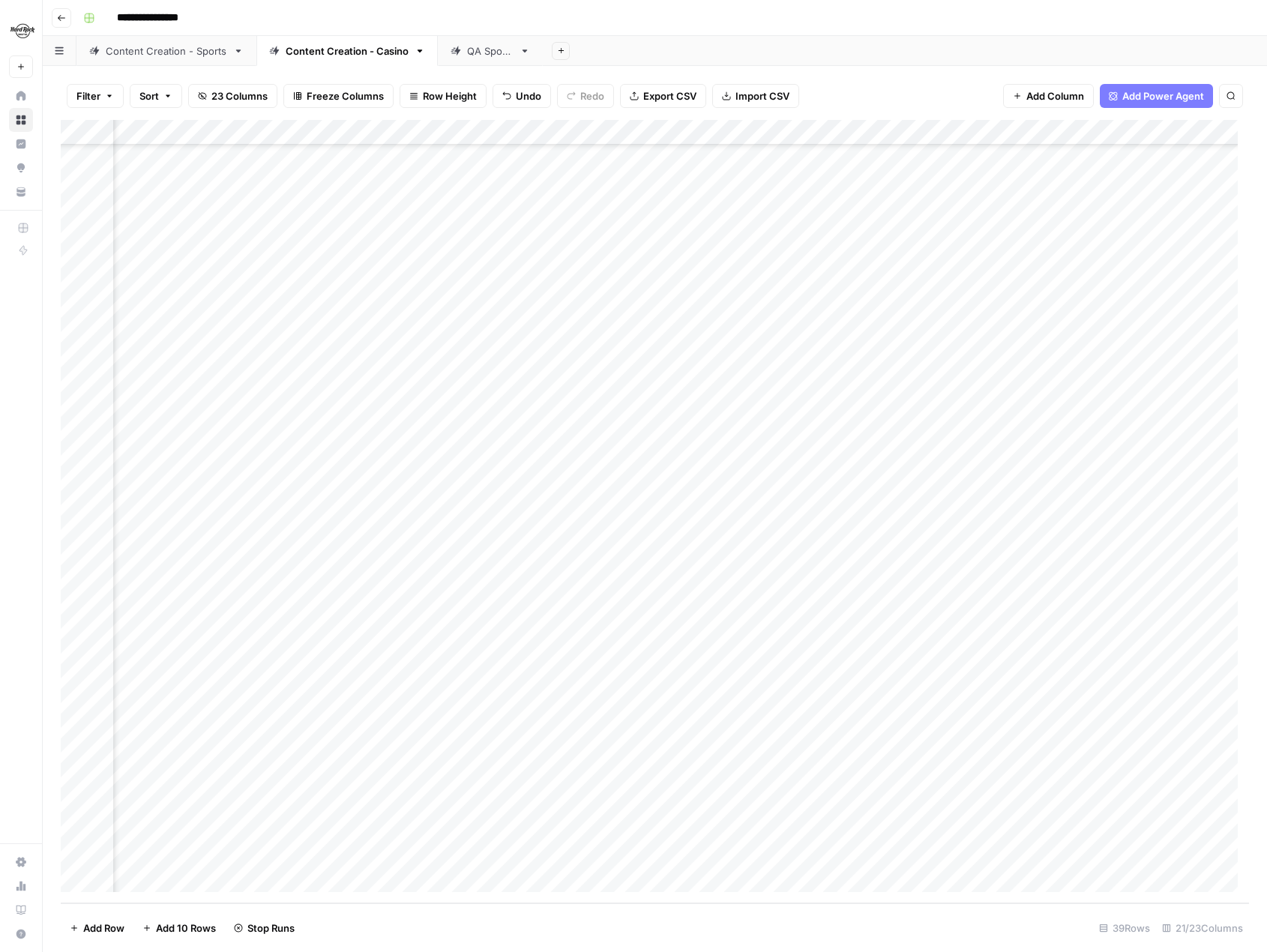
scroll to position [272, 379]
click at [990, 801] on div "Add Column" at bounding box center [654, 512] width 1188 height 784
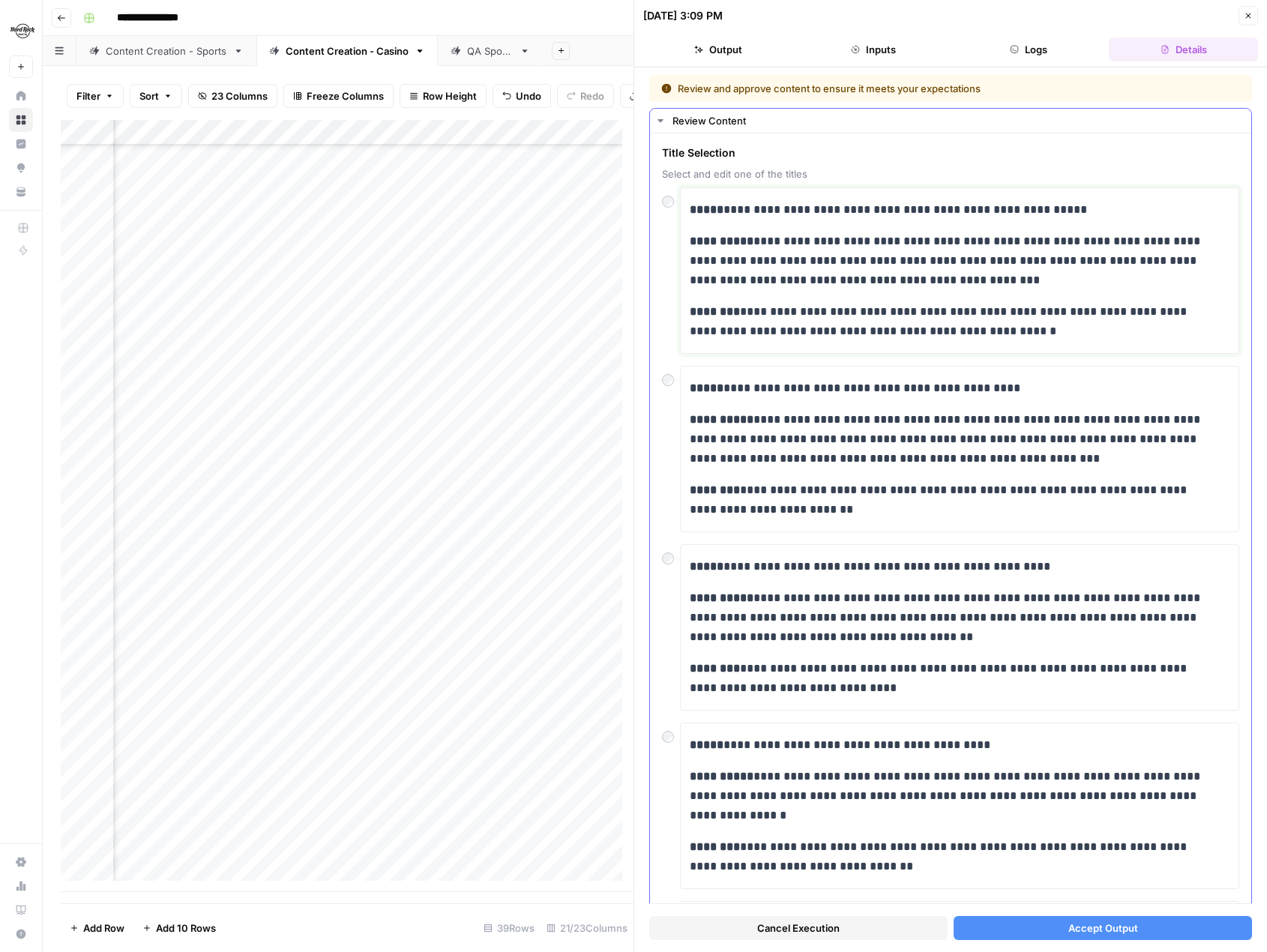
click at [1038, 277] on p "**********" at bounding box center [954, 260] width 529 height 59
click at [1083, 930] on span "Accept Output" at bounding box center [1103, 928] width 70 height 15
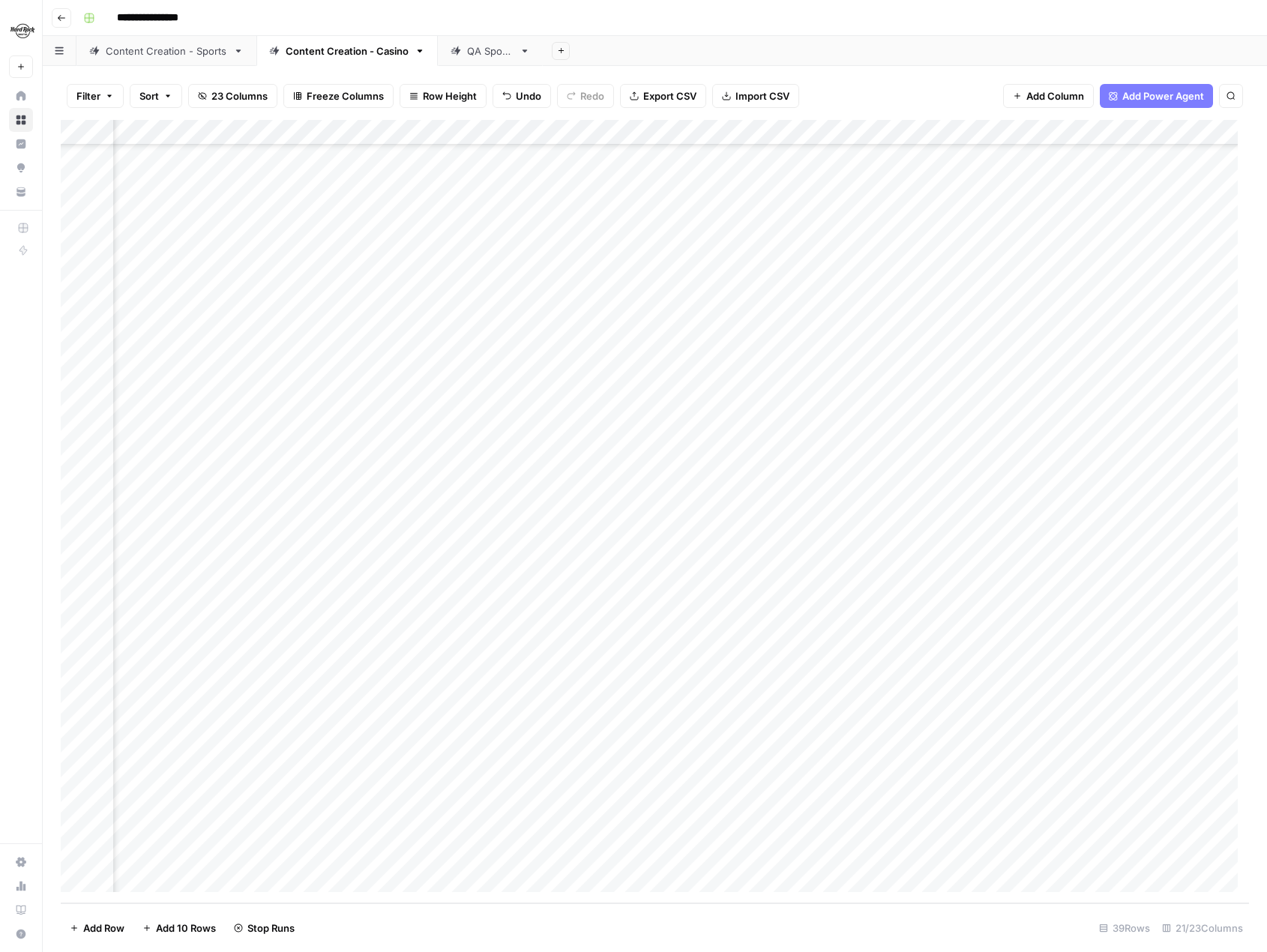
scroll to position [272, 809]
click at [559, 750] on div "Add Column" at bounding box center [654, 512] width 1188 height 784
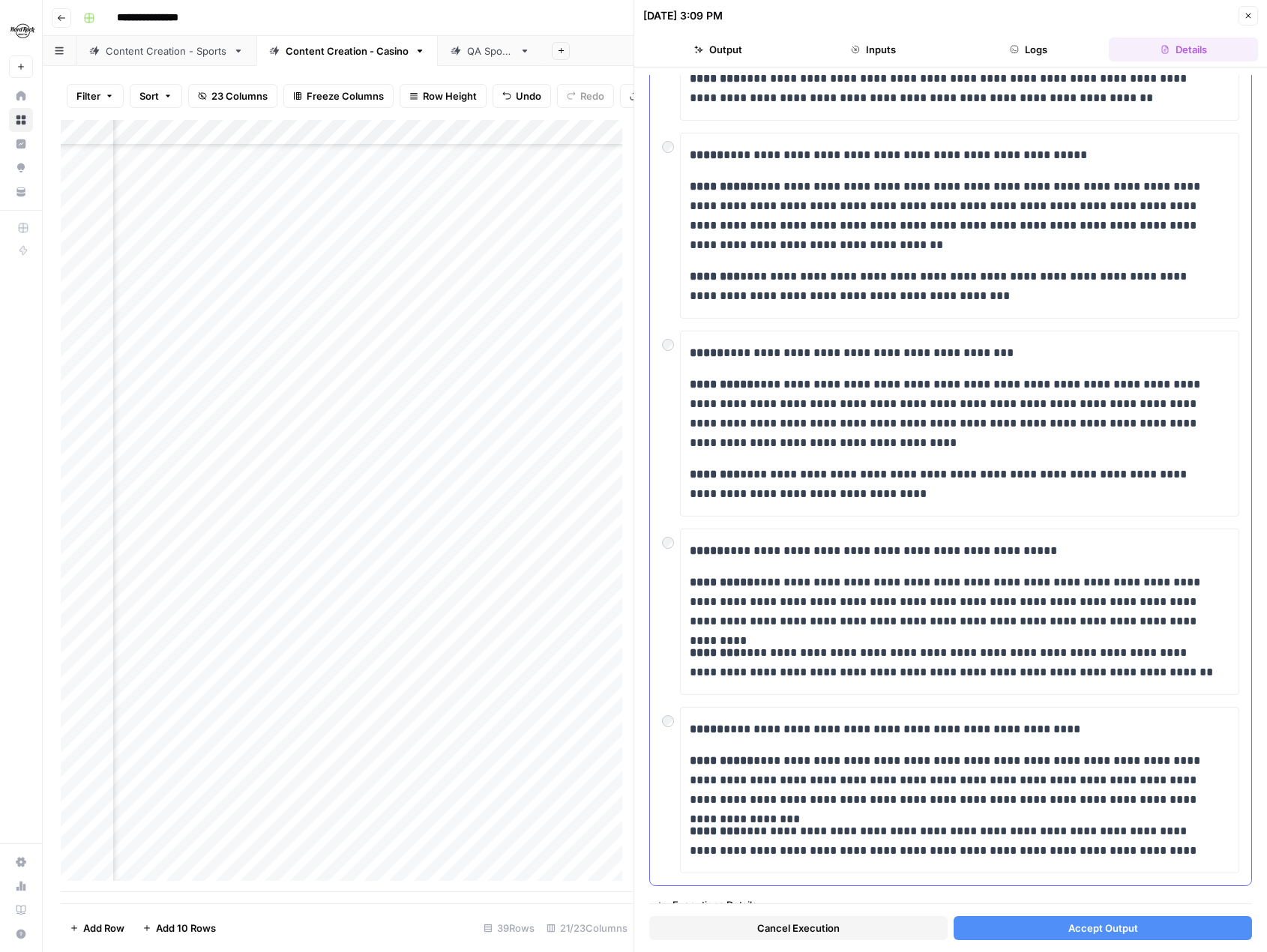
scroll to position [267, 0]
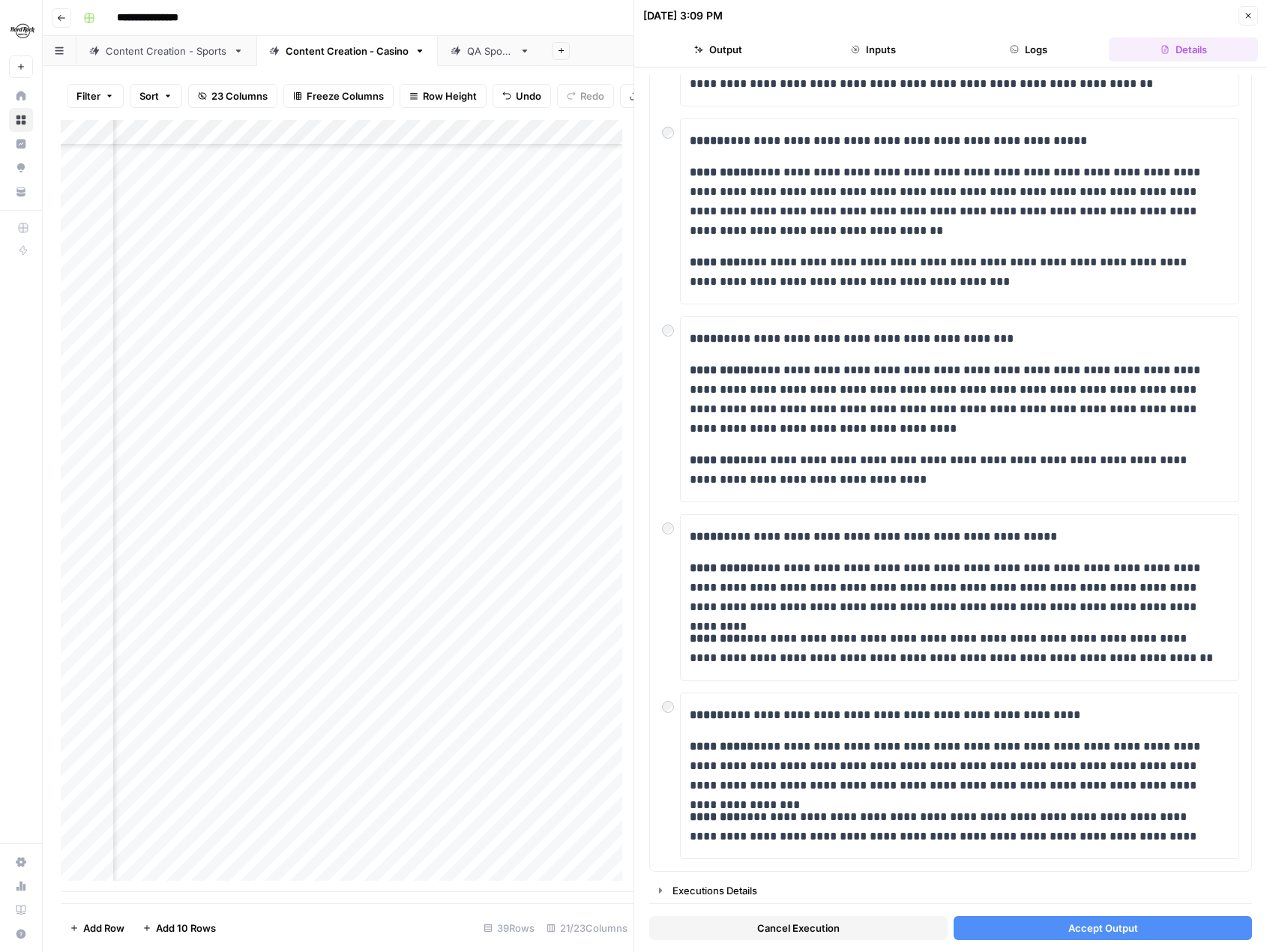
click at [1049, 928] on button "Accept Output" at bounding box center [1103, 929] width 298 height 24
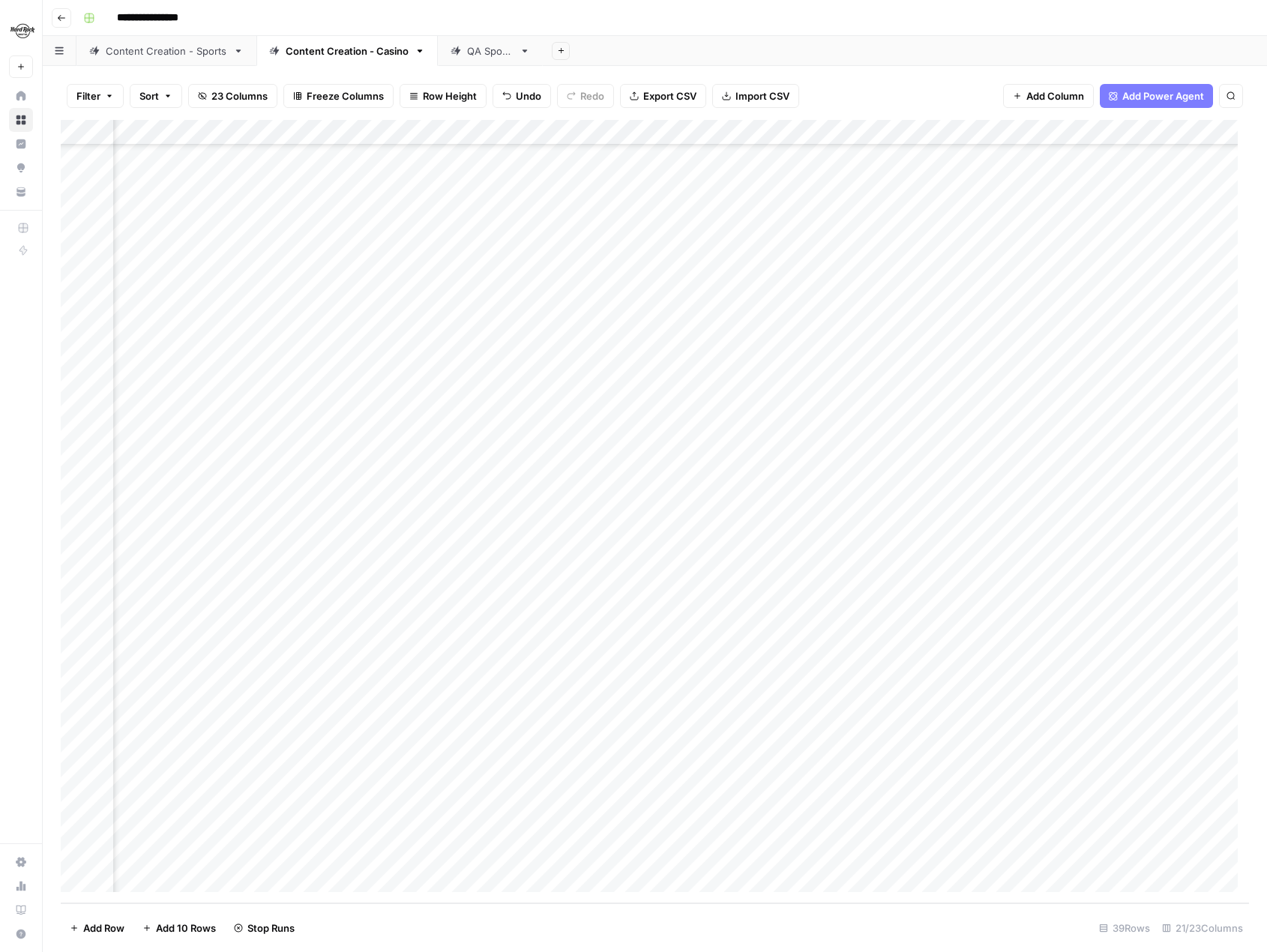
click at [556, 857] on div "Add Column" at bounding box center [654, 512] width 1188 height 784
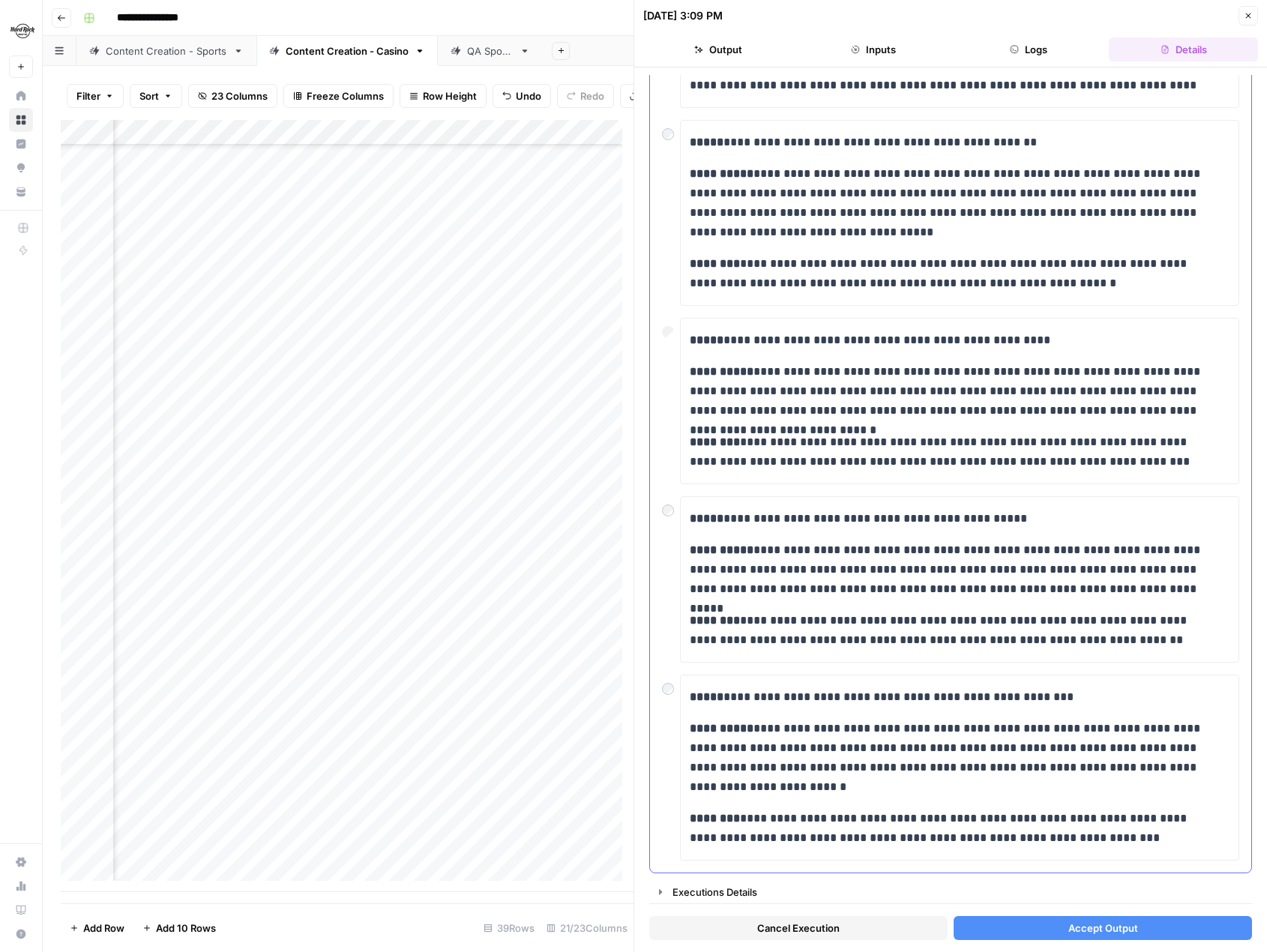
scroll to position [267, 0]
click at [1069, 921] on span "Accept Output" at bounding box center [1103, 928] width 70 height 15
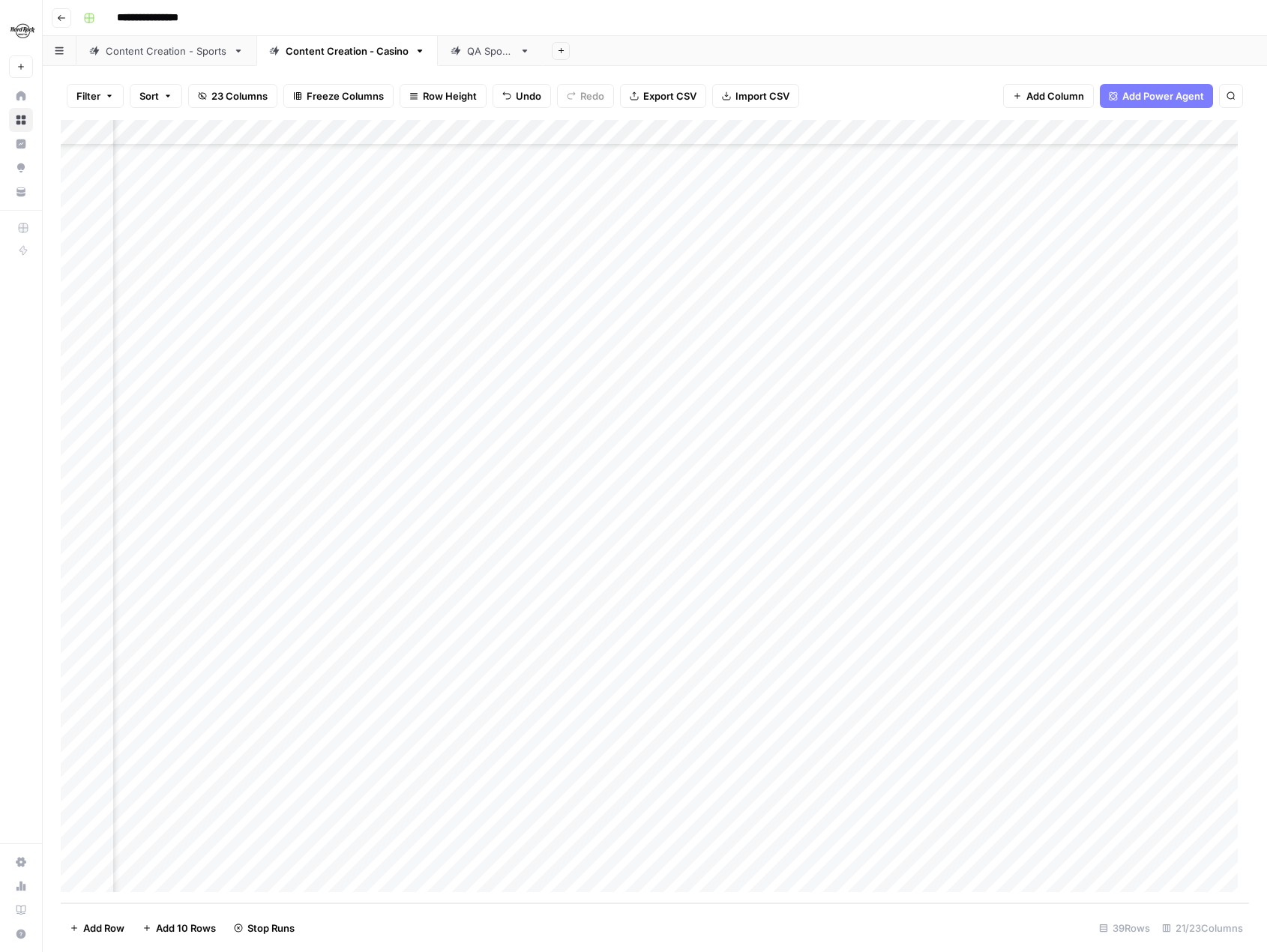
scroll to position [272, 1459]
click at [861, 494] on div "Add Column" at bounding box center [654, 512] width 1188 height 784
click at [862, 522] on div "Add Column" at bounding box center [654, 512] width 1188 height 784
click at [862, 549] on div "Add Column" at bounding box center [654, 512] width 1188 height 784
click at [862, 573] on div "Add Column" at bounding box center [654, 512] width 1188 height 784
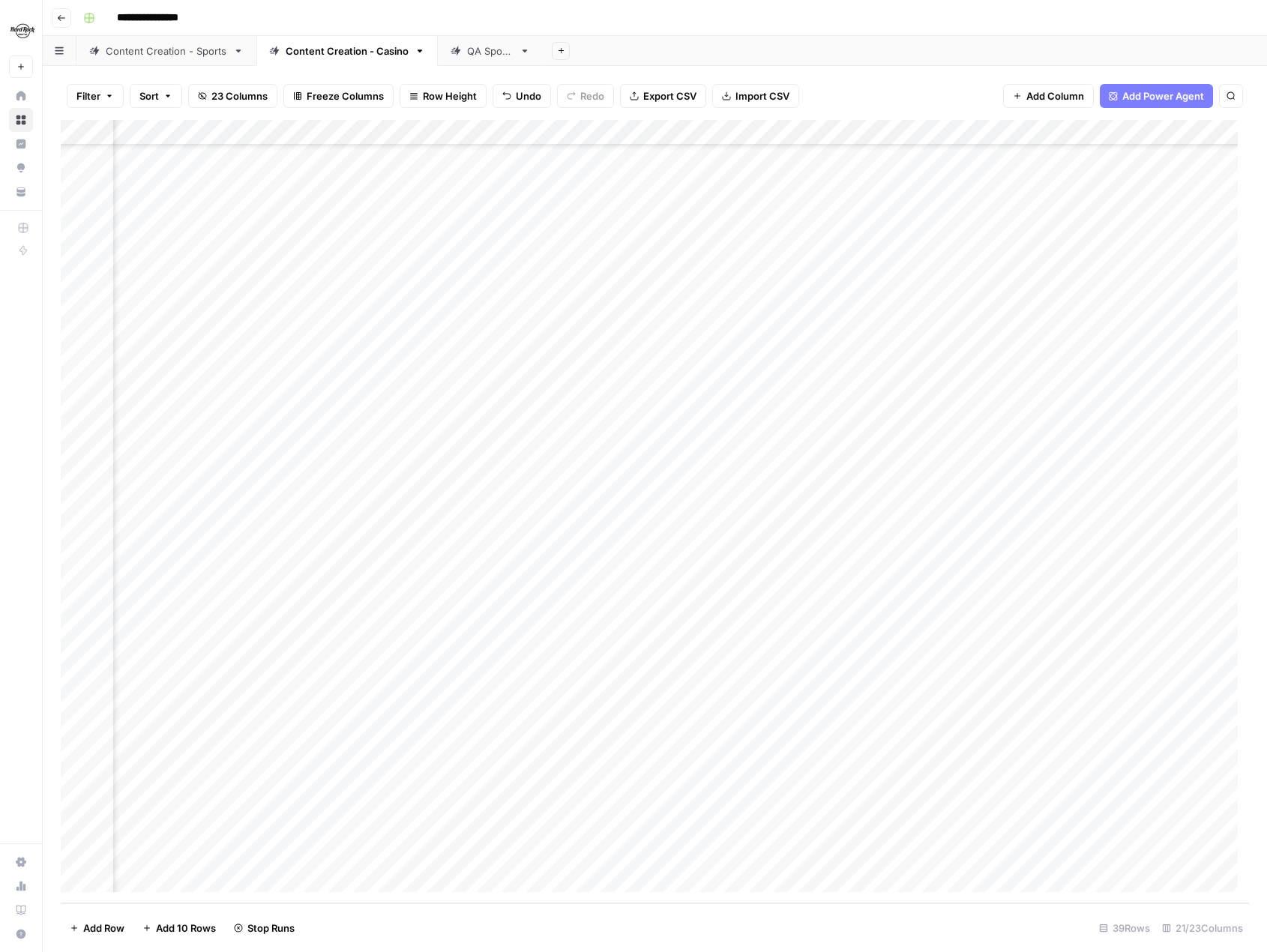
click at [859, 604] on div "Add Column" at bounding box center [654, 512] width 1188 height 784
click at [858, 627] on div "Add Column" at bounding box center [654, 512] width 1188 height 784
click at [858, 646] on div "Add Column" at bounding box center [654, 512] width 1188 height 784
click at [861, 671] on div "Add Column" at bounding box center [654, 512] width 1188 height 784
click at [857, 702] on div "Add Column" at bounding box center [654, 512] width 1188 height 784
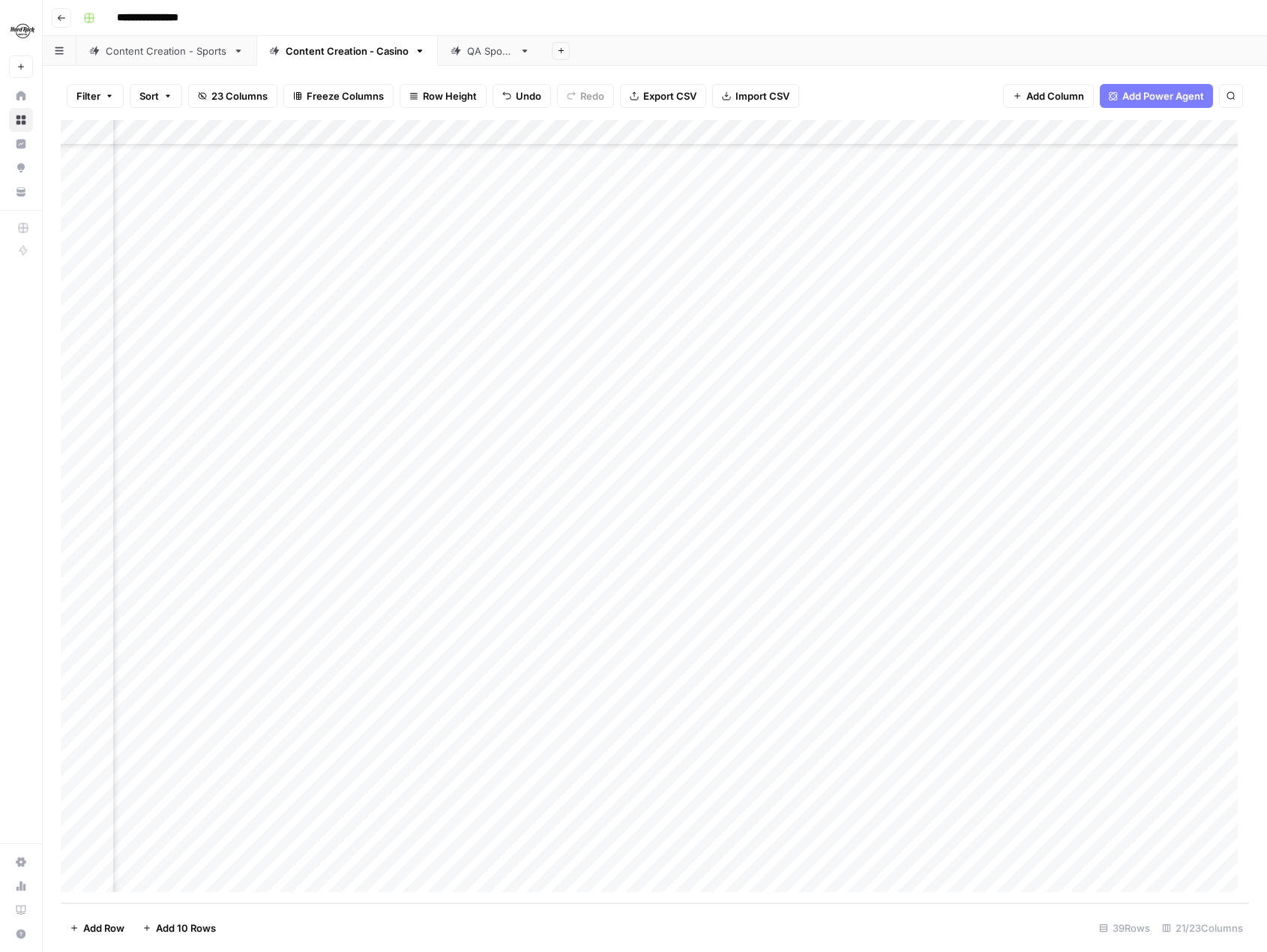
click at [912, 500] on div "Add Column" at bounding box center [654, 512] width 1188 height 784
click at [954, 491] on div "Add Column" at bounding box center [654, 512] width 1188 height 784
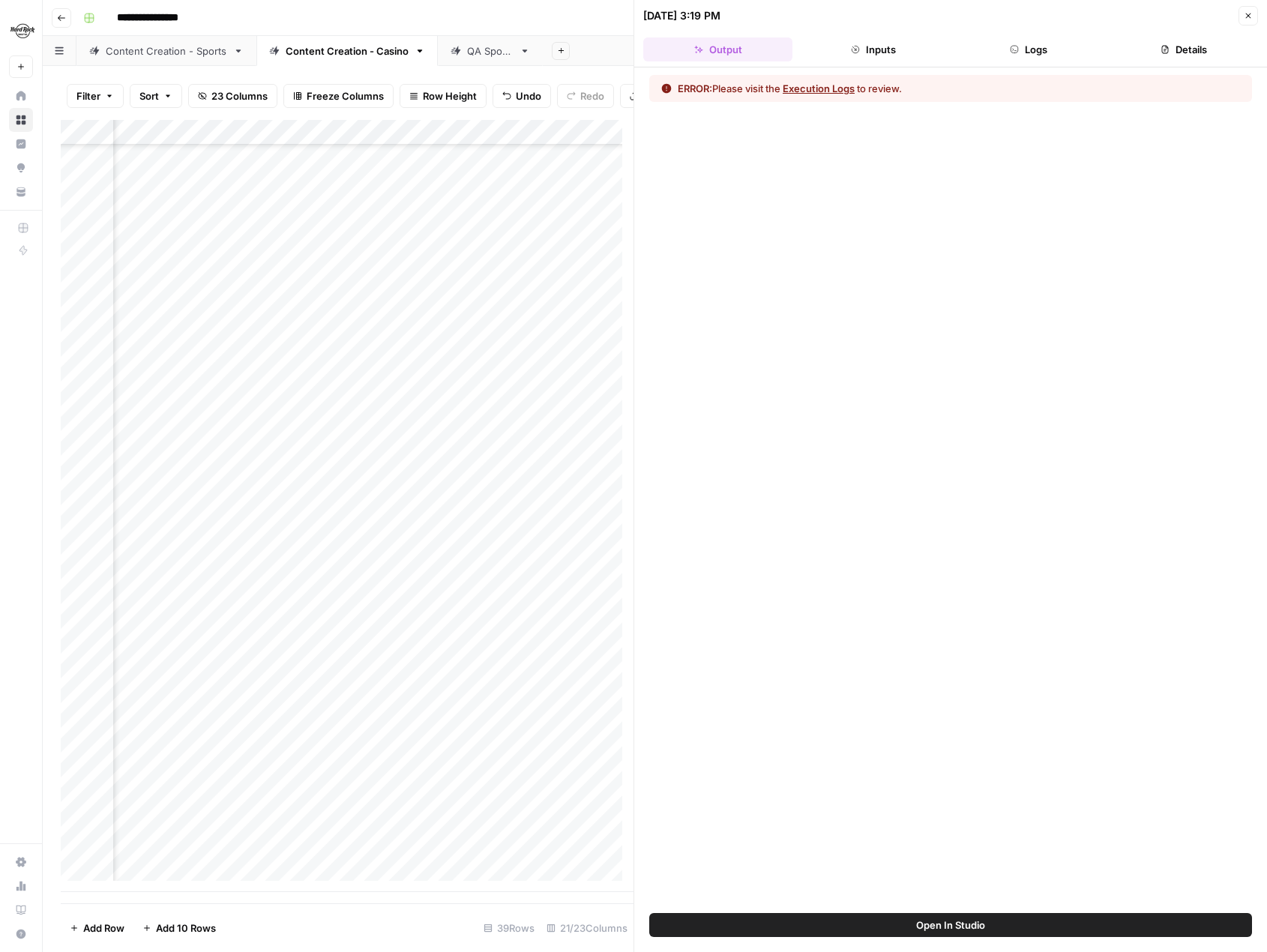
click at [825, 89] on button "Execution Logs" at bounding box center [818, 88] width 72 height 15
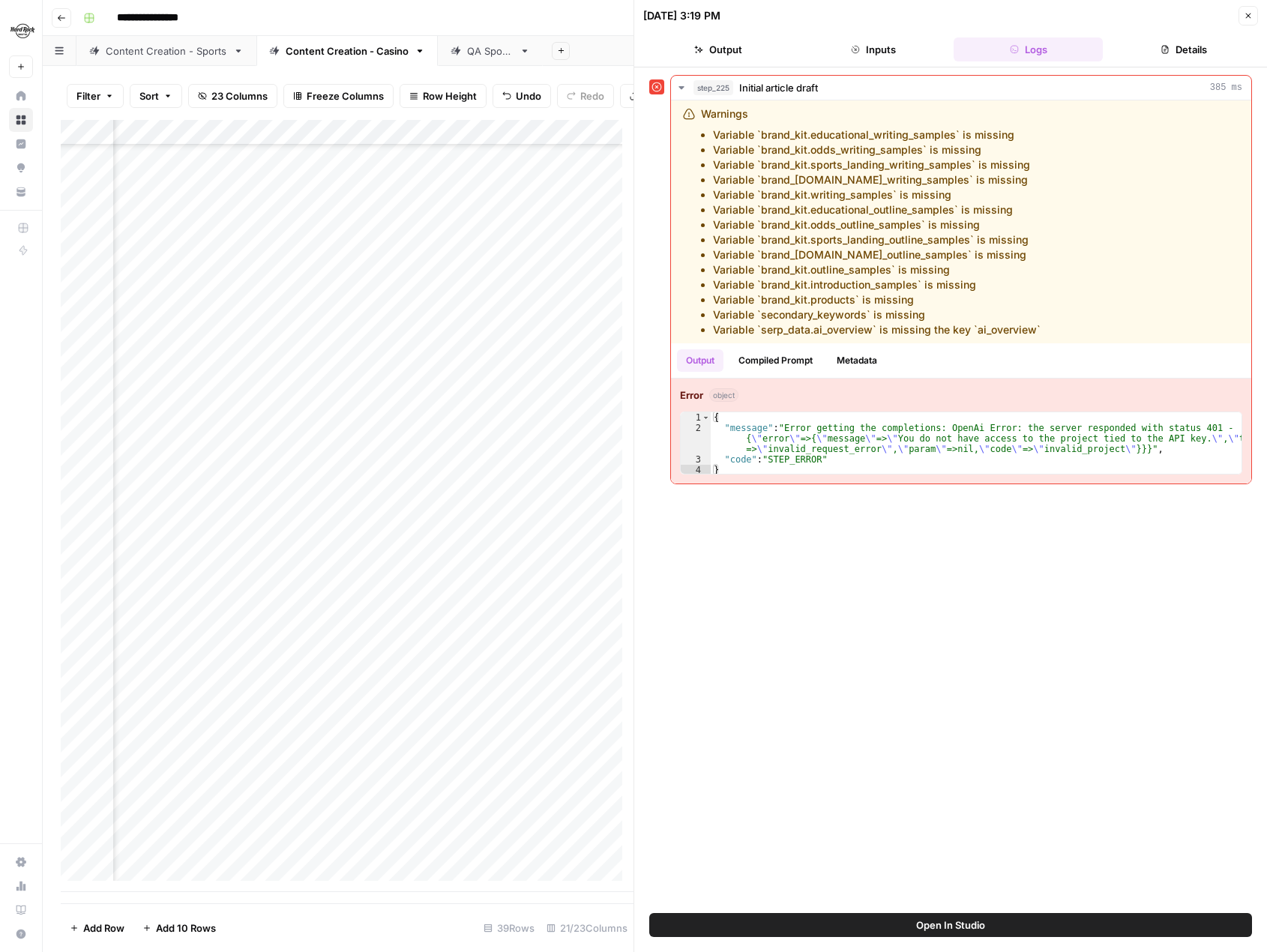
click at [1250, 16] on icon "button" at bounding box center [1248, 15] width 9 height 9
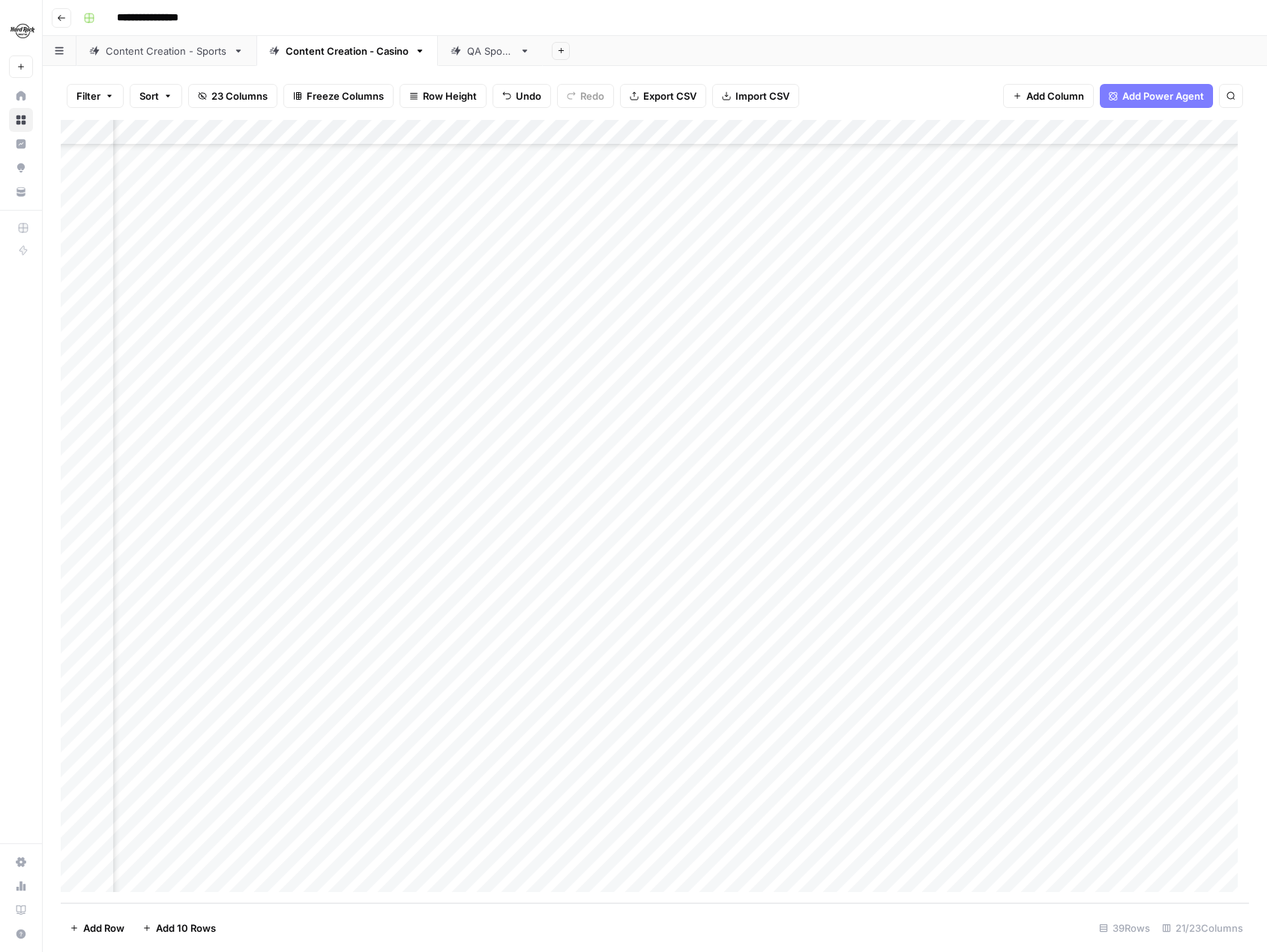
scroll to position [272, 1428]
click at [1007, 495] on div "Add Column" at bounding box center [654, 512] width 1188 height 784
click at [463, 826] on div "Add Column" at bounding box center [654, 512] width 1188 height 784
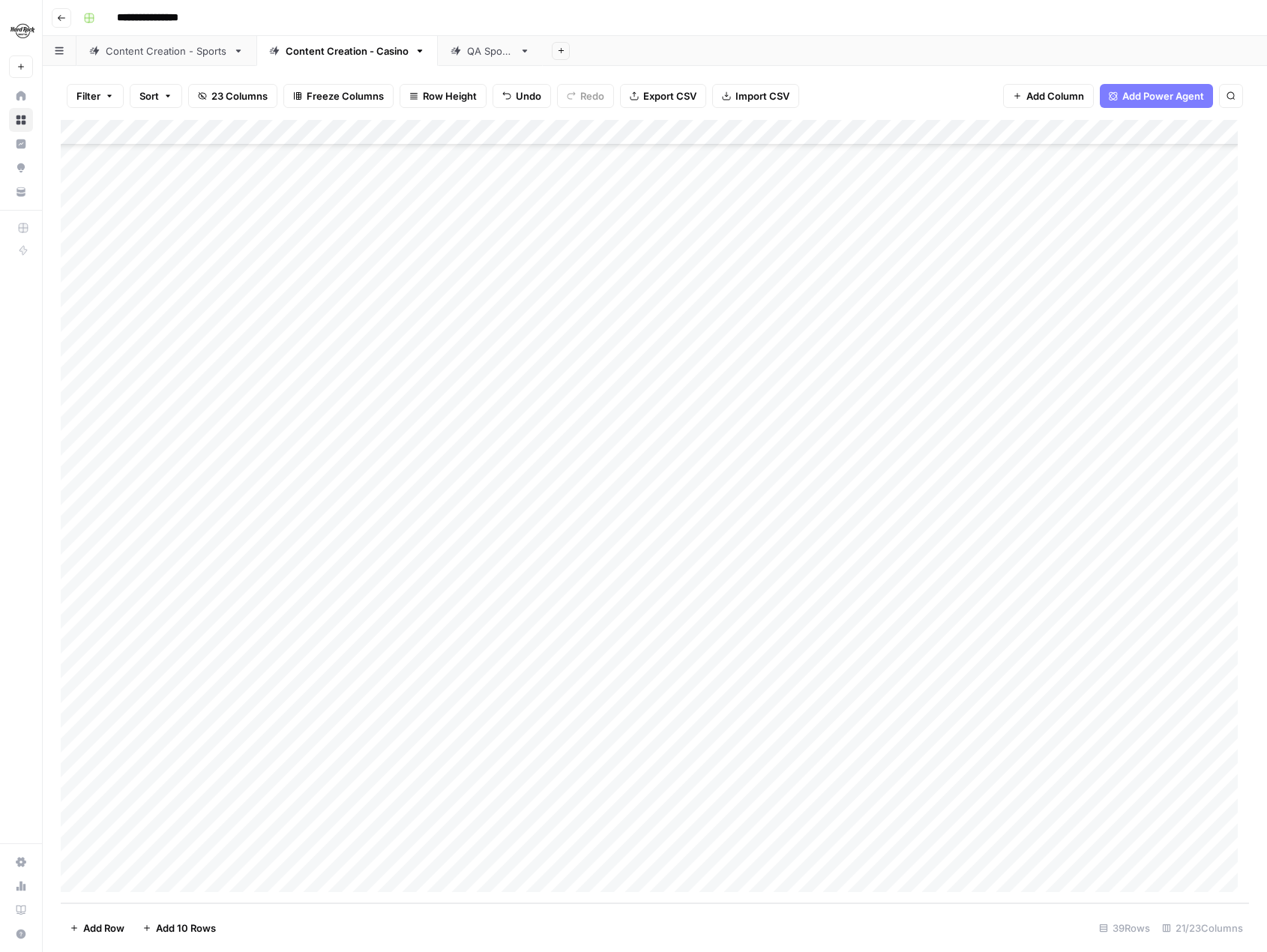
click at [460, 825] on div "Add Column" at bounding box center [654, 512] width 1188 height 784
click at [1053, 495] on div "Add Column" at bounding box center [654, 512] width 1188 height 784
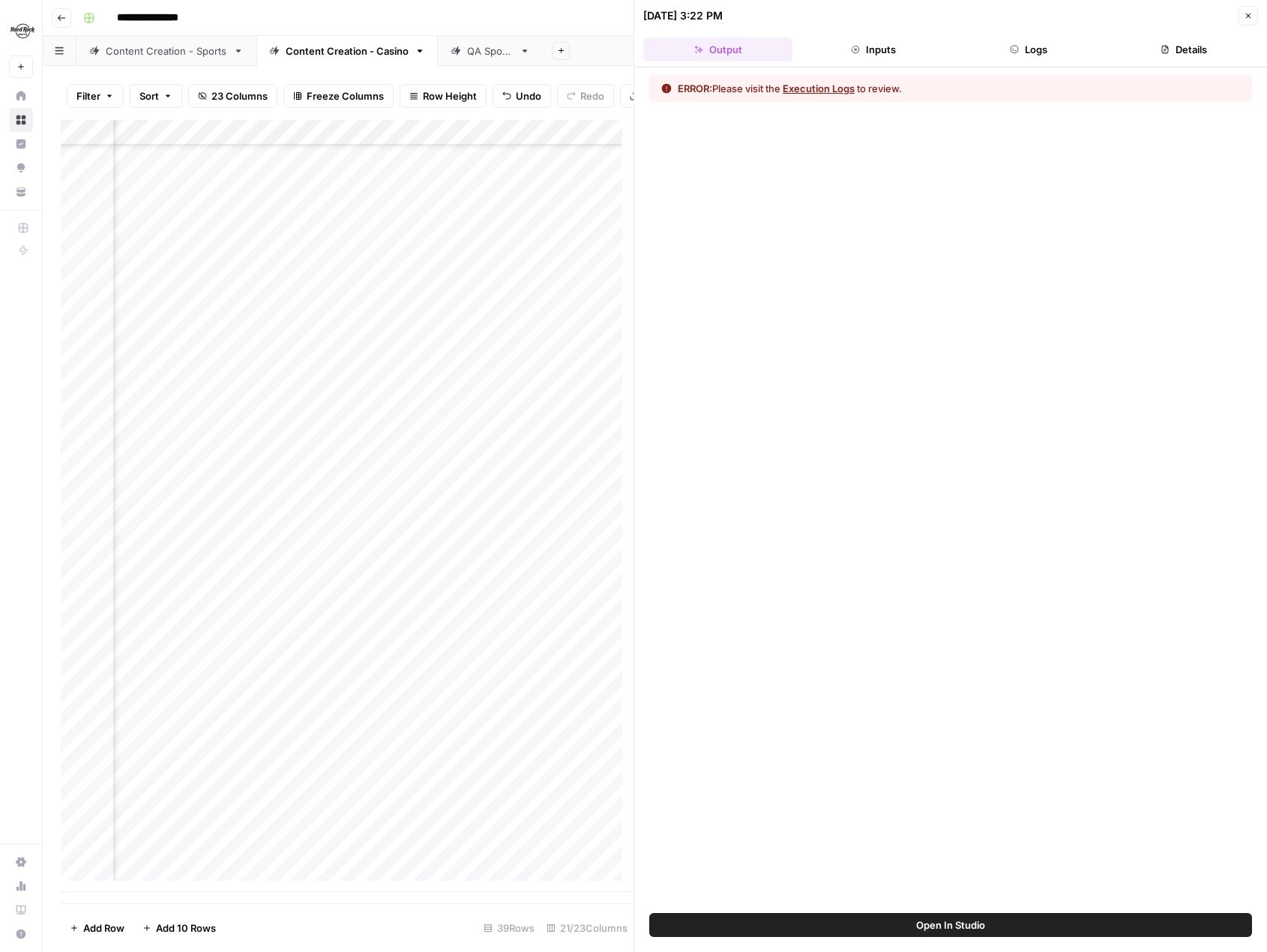
click at [829, 92] on button "Execution Logs" at bounding box center [818, 88] width 72 height 15
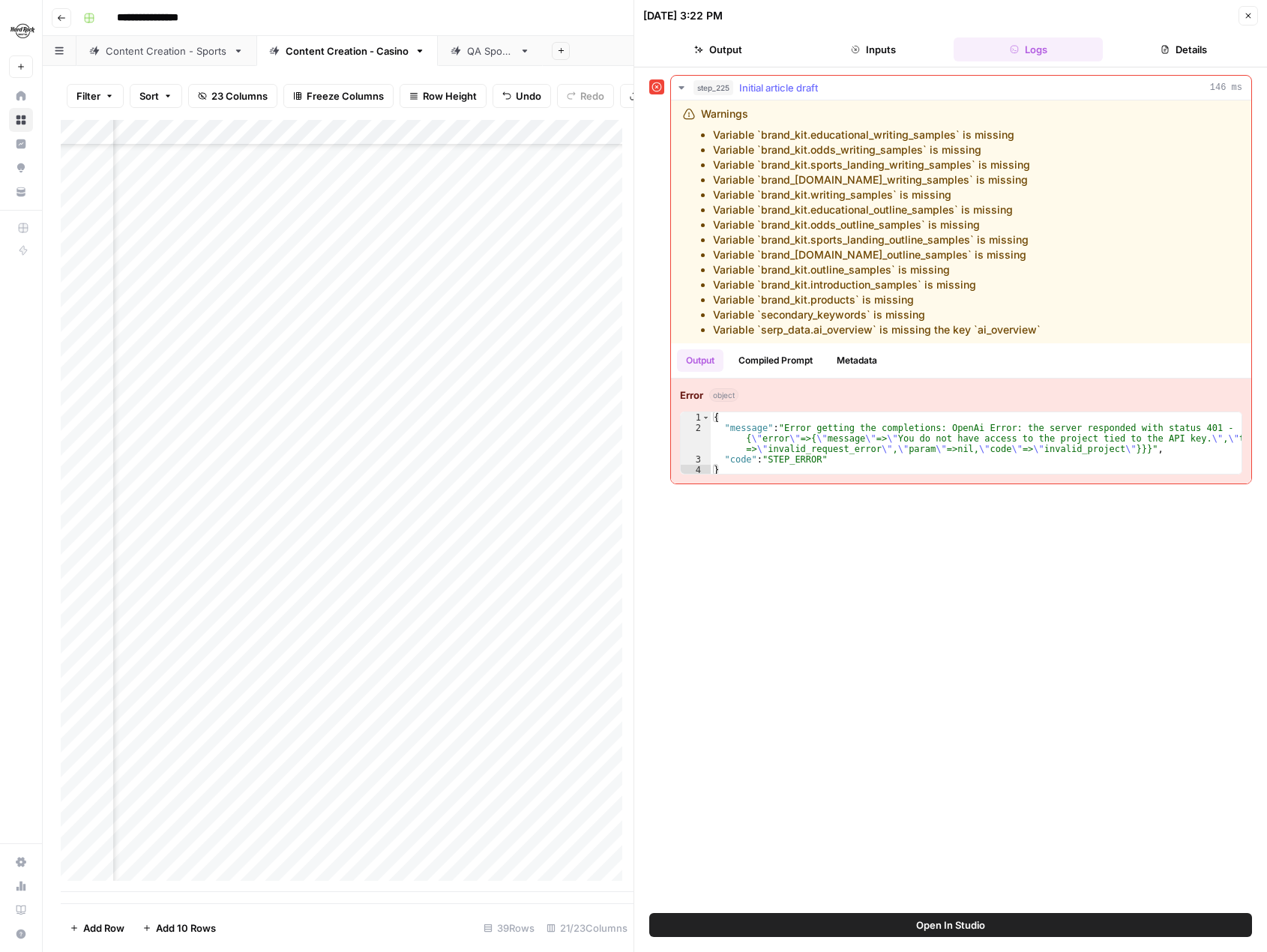
click at [797, 355] on button "Compiled Prompt" at bounding box center [775, 361] width 92 height 23
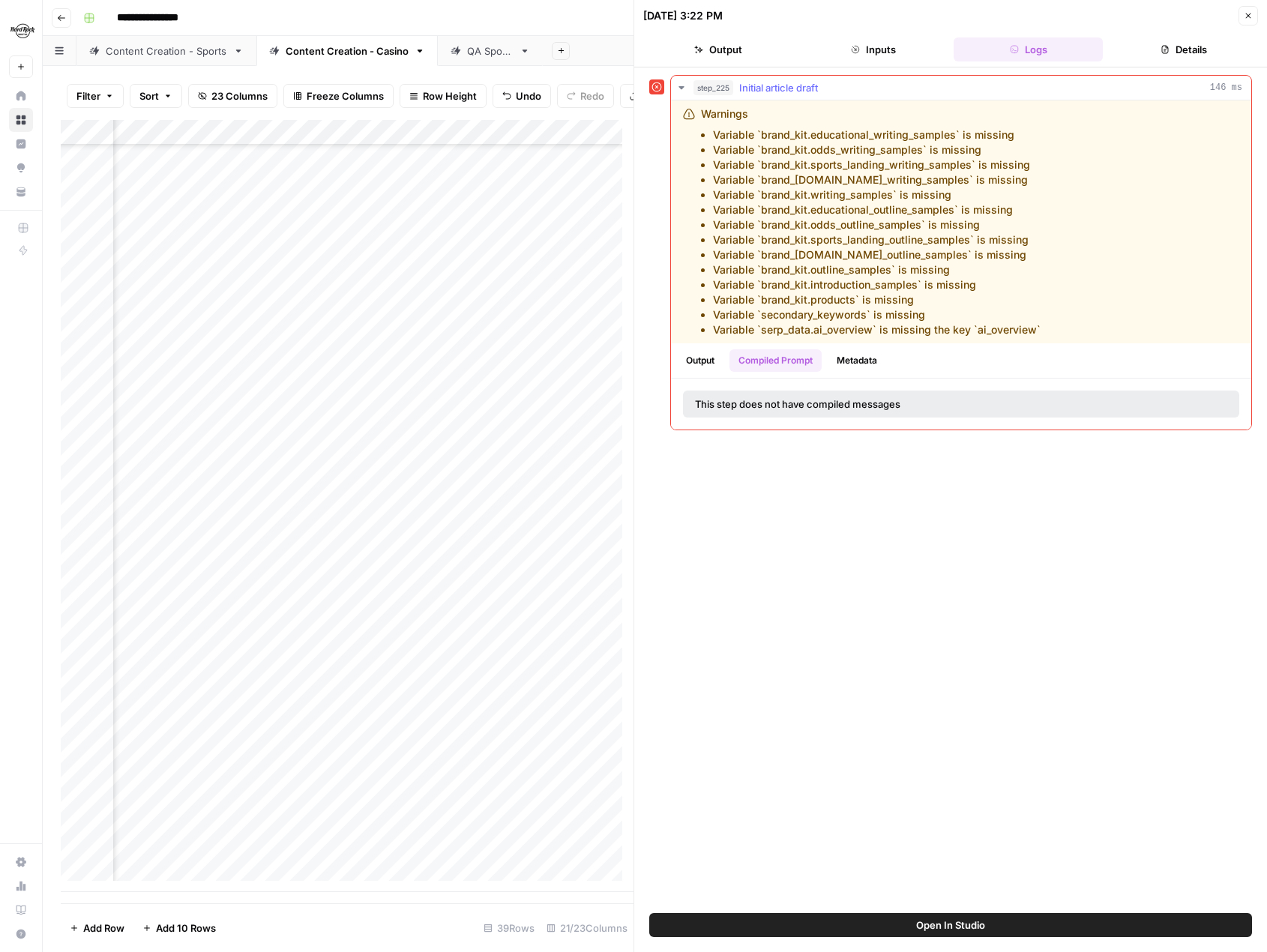
click at [863, 355] on button "Metadata" at bounding box center [857, 361] width 59 height 23
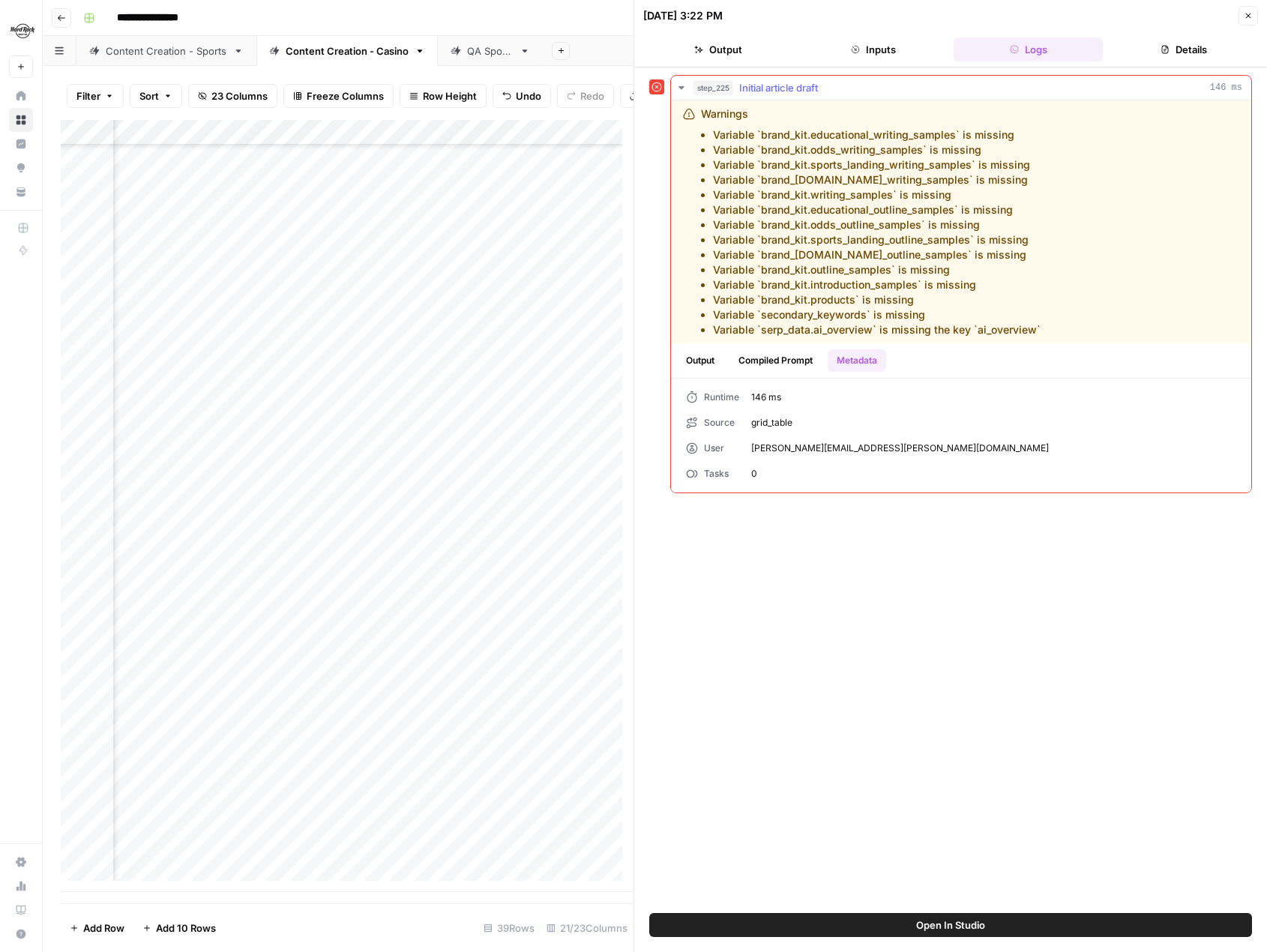
click at [712, 357] on button "Output" at bounding box center [700, 361] width 47 height 23
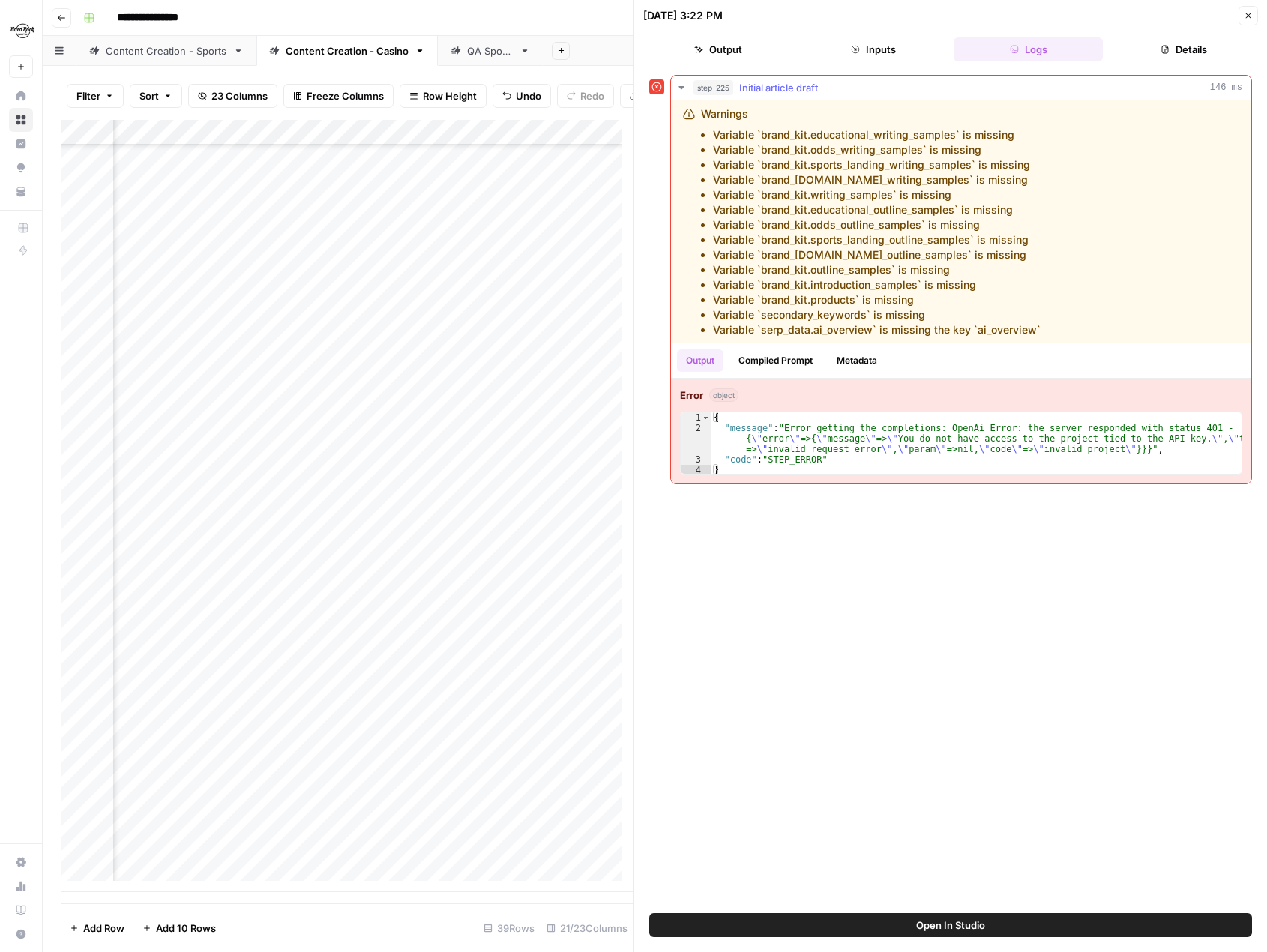
click at [779, 87] on span "Initial article draft" at bounding box center [779, 88] width 79 height 15
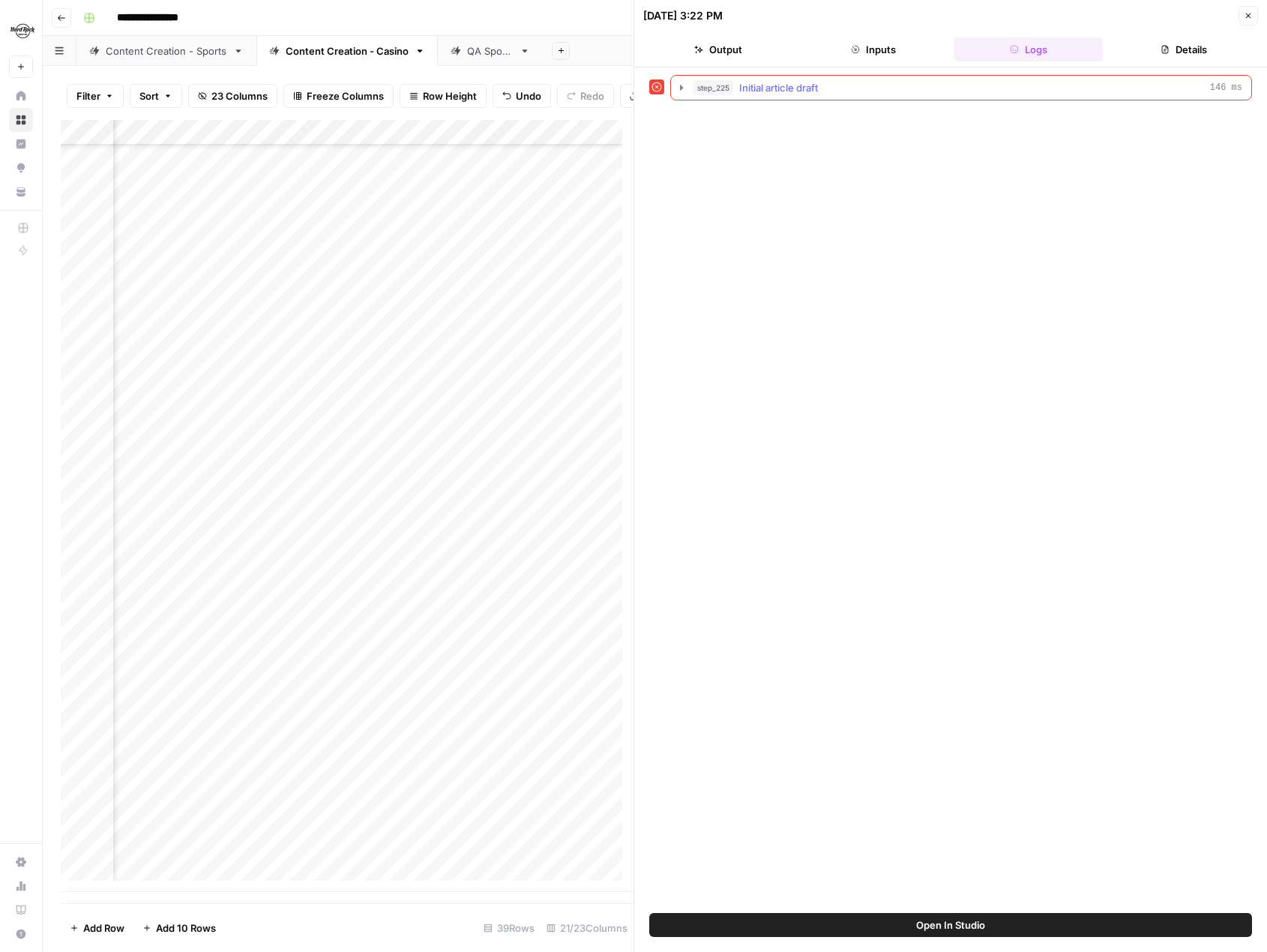
click at [779, 87] on span "Initial article draft" at bounding box center [779, 88] width 79 height 15
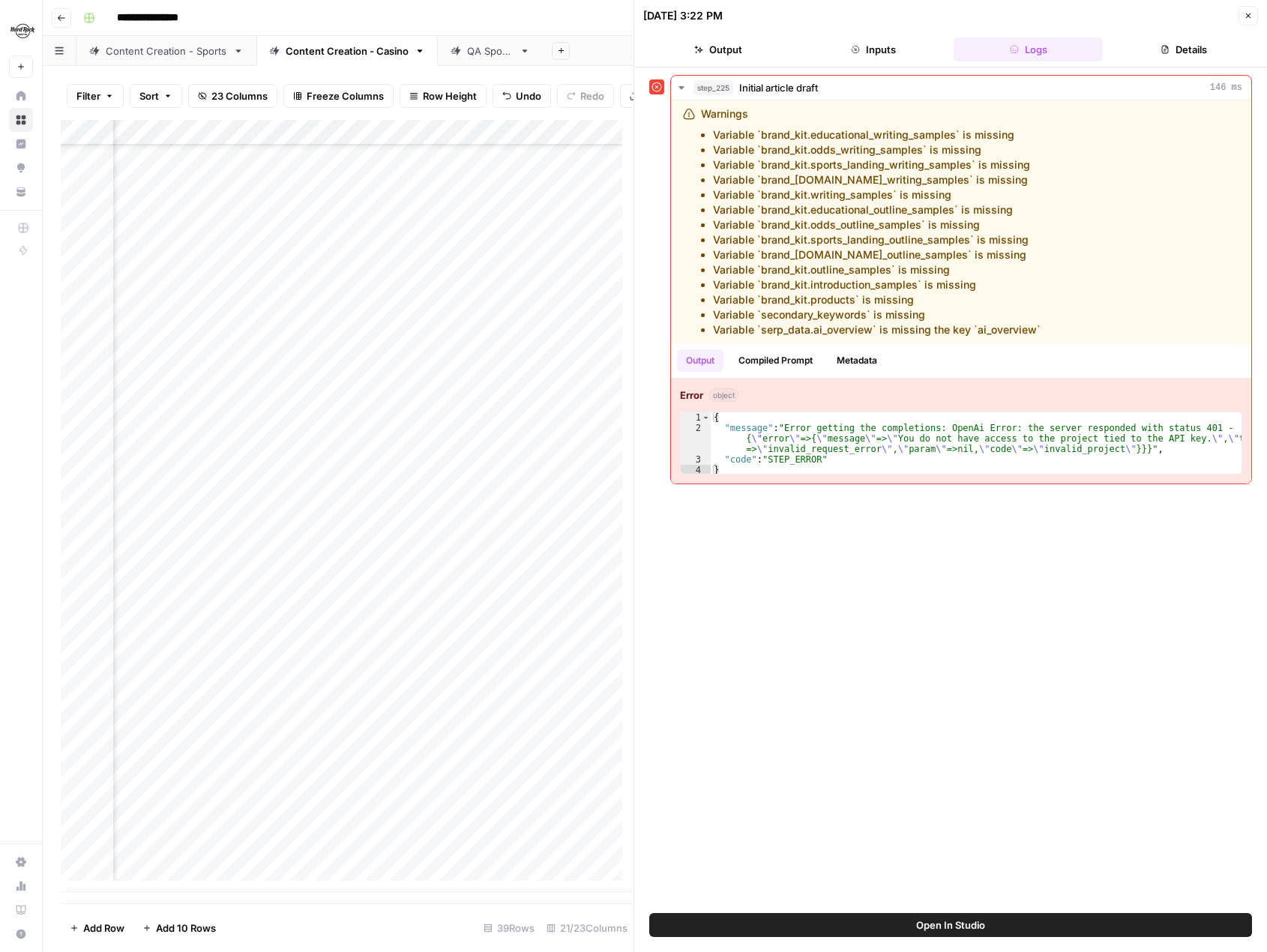
click at [887, 48] on button "Inputs" at bounding box center [873, 50] width 149 height 24
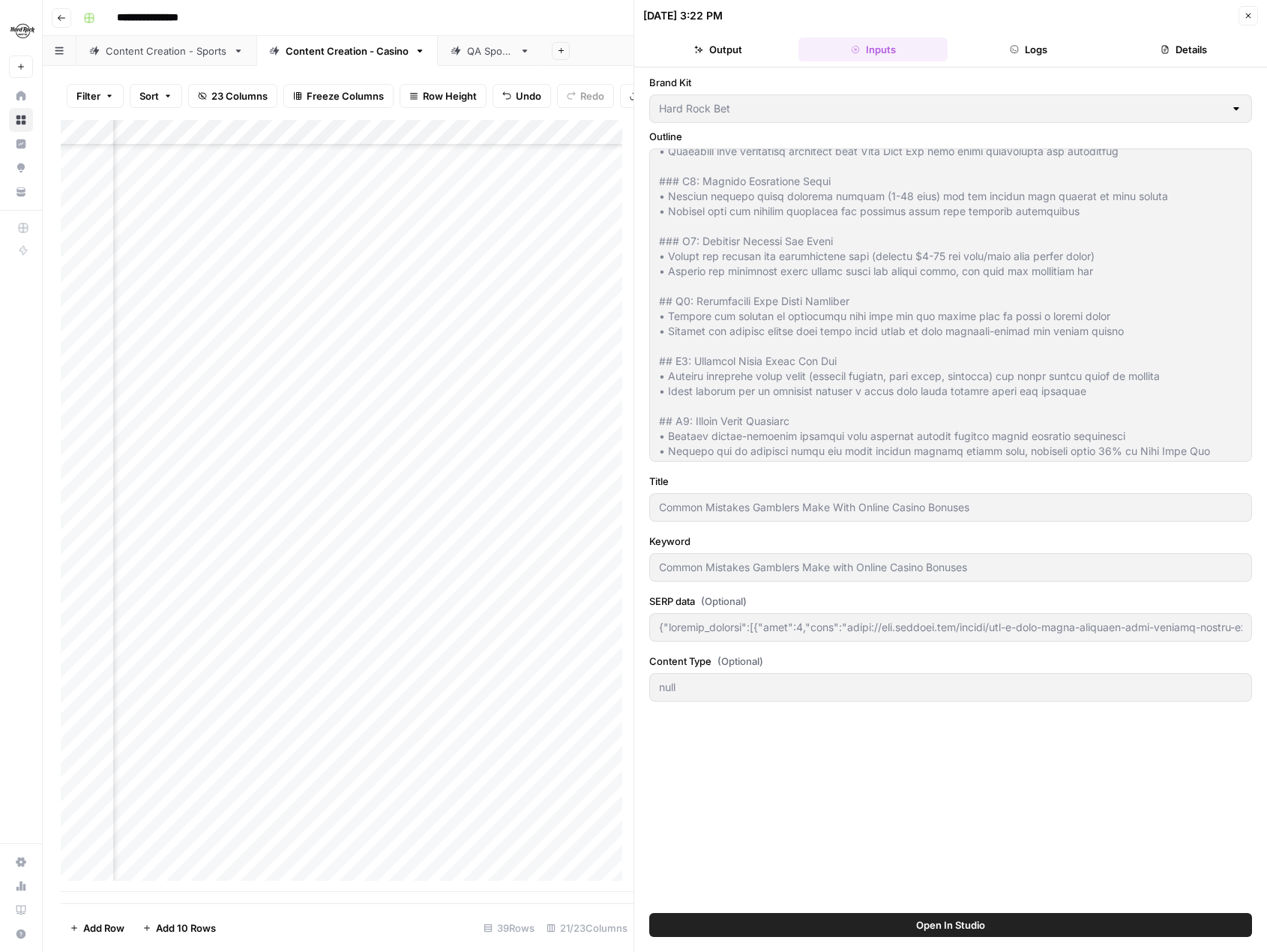
scroll to position [480, 0]
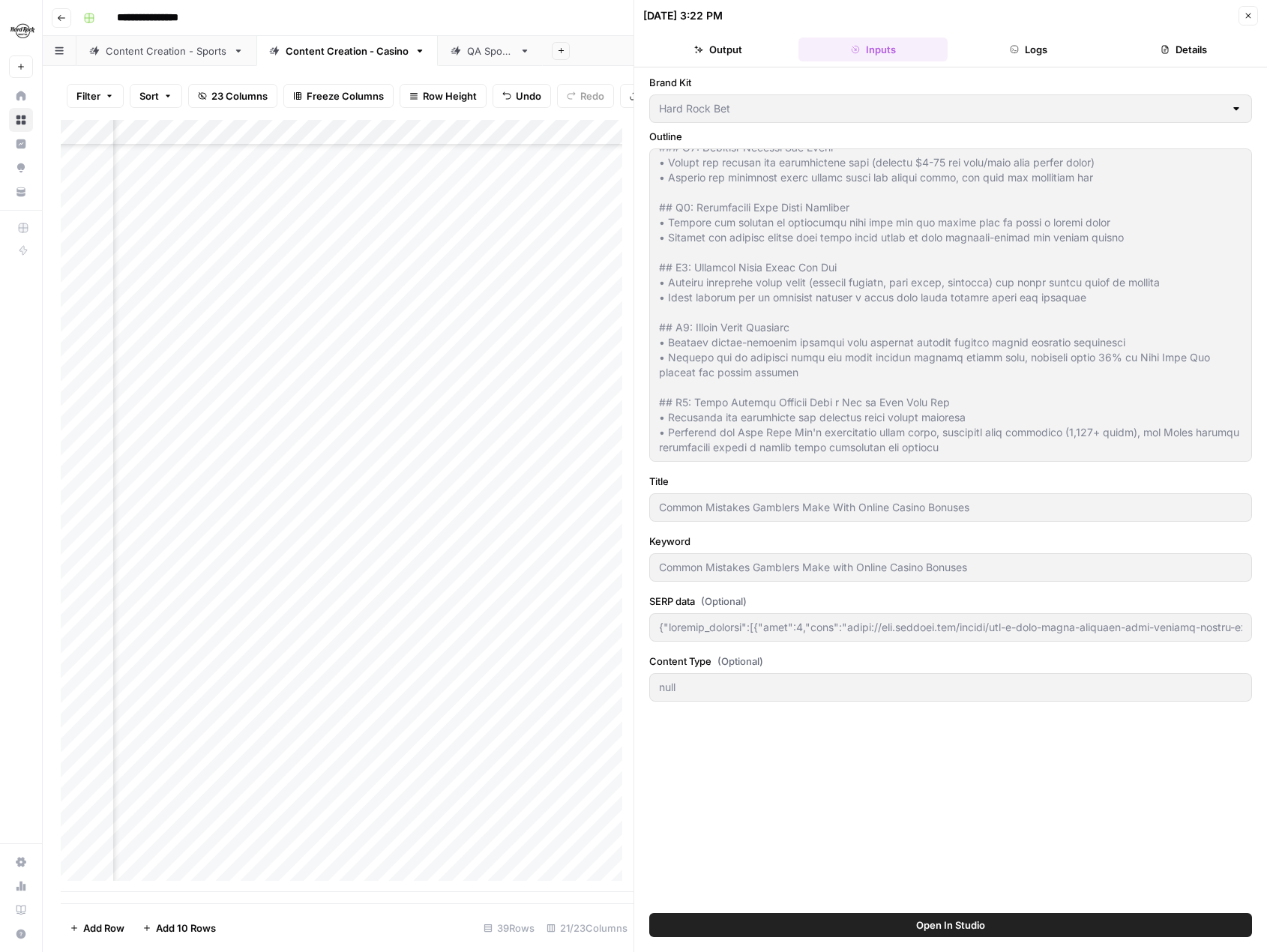
click at [1249, 12] on icon "button" at bounding box center [1248, 15] width 9 height 9
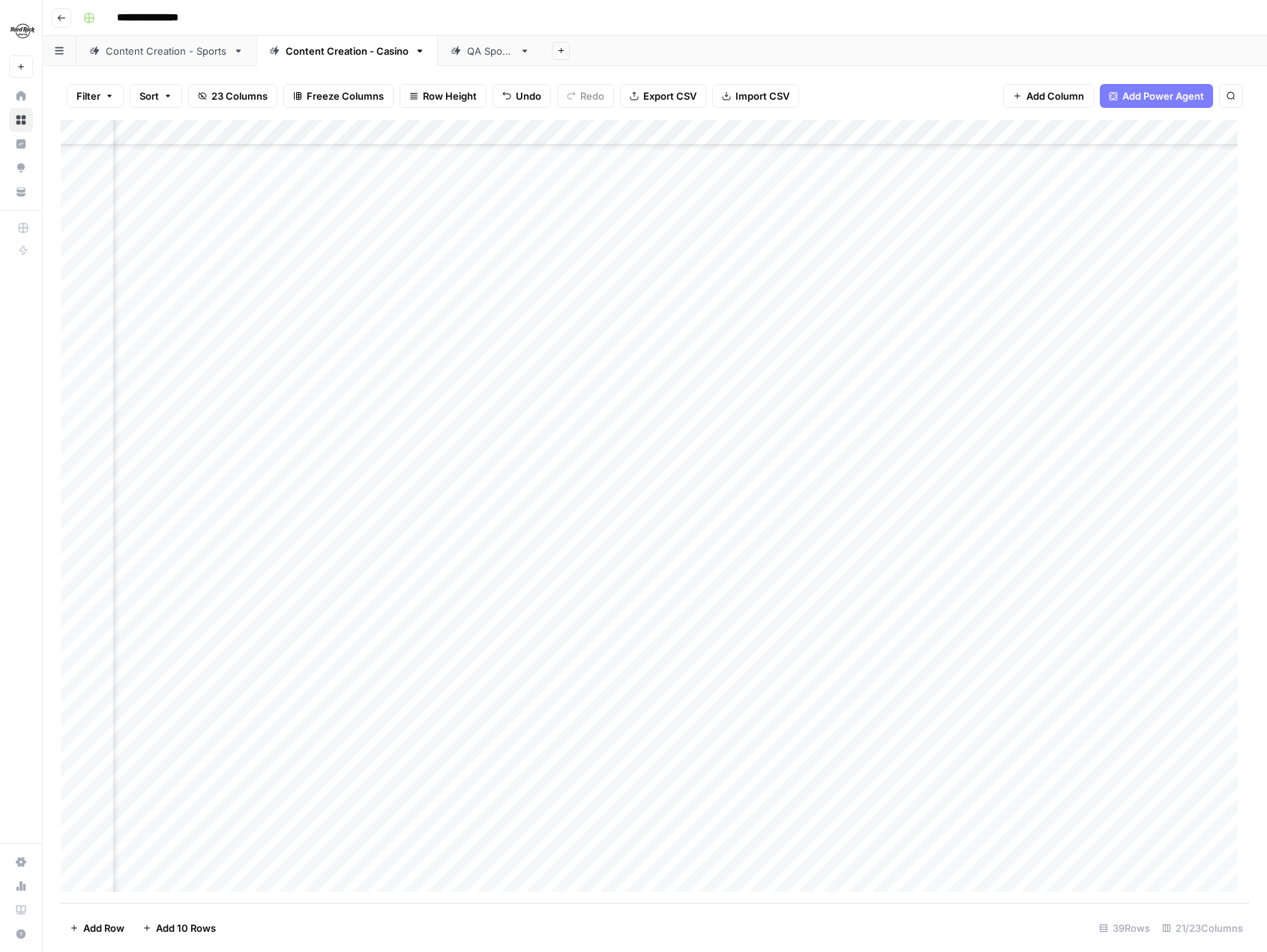
click at [66, 17] on button "Go back" at bounding box center [61, 18] width 19 height 19
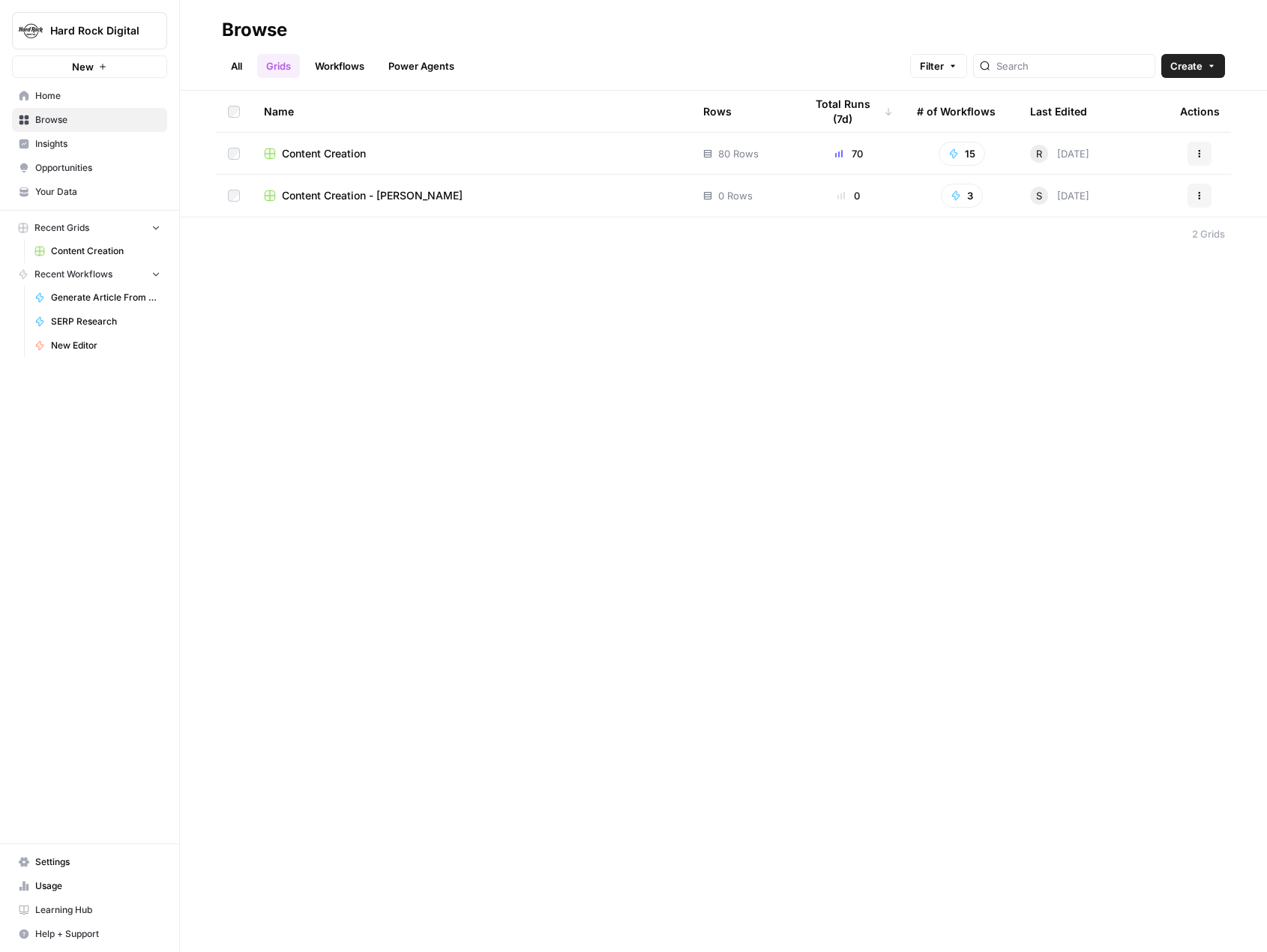
click at [352, 60] on link "Workflows" at bounding box center [340, 66] width 68 height 24
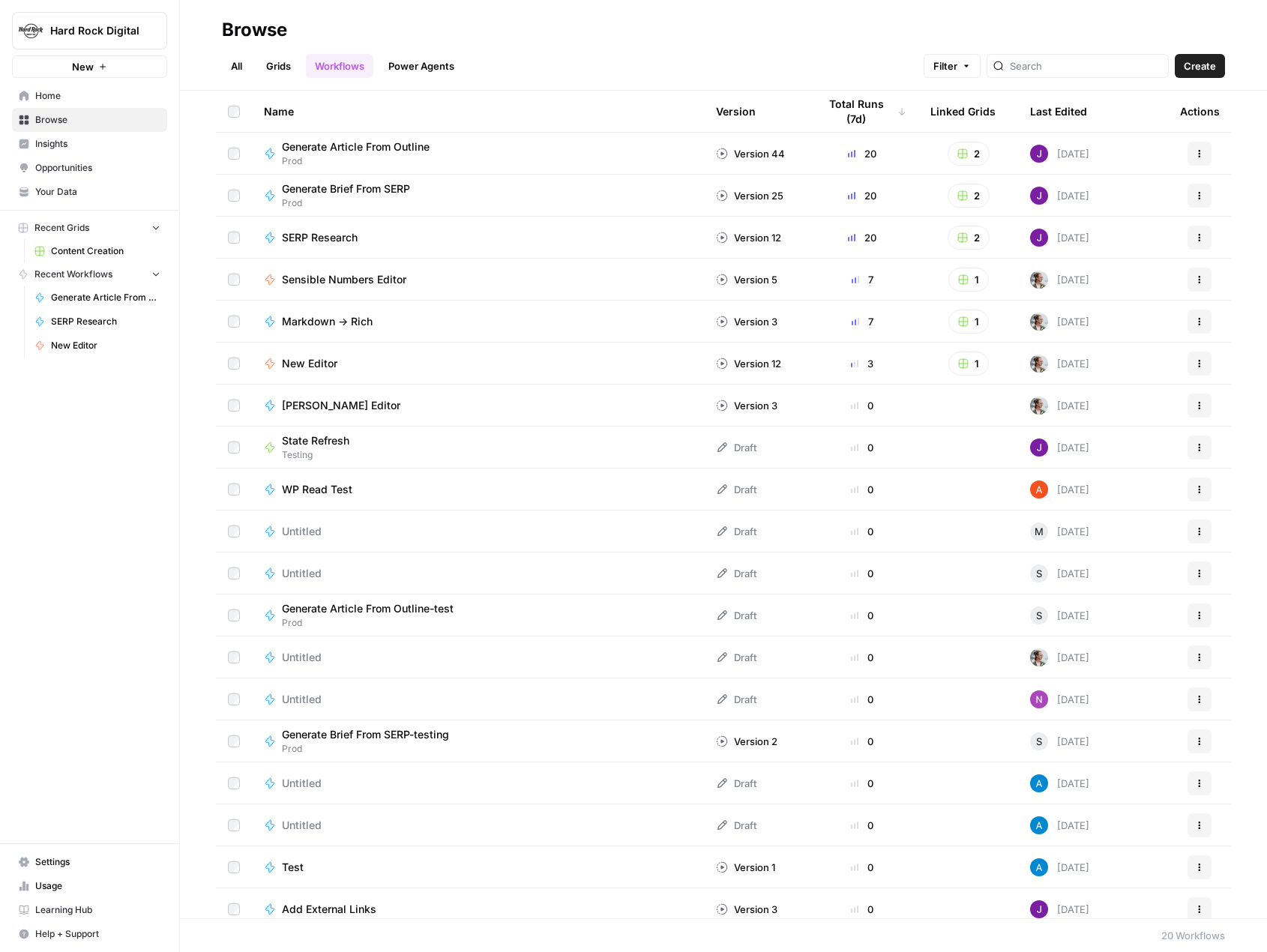
click at [419, 64] on link "Power Agents" at bounding box center [422, 66] width 84 height 24
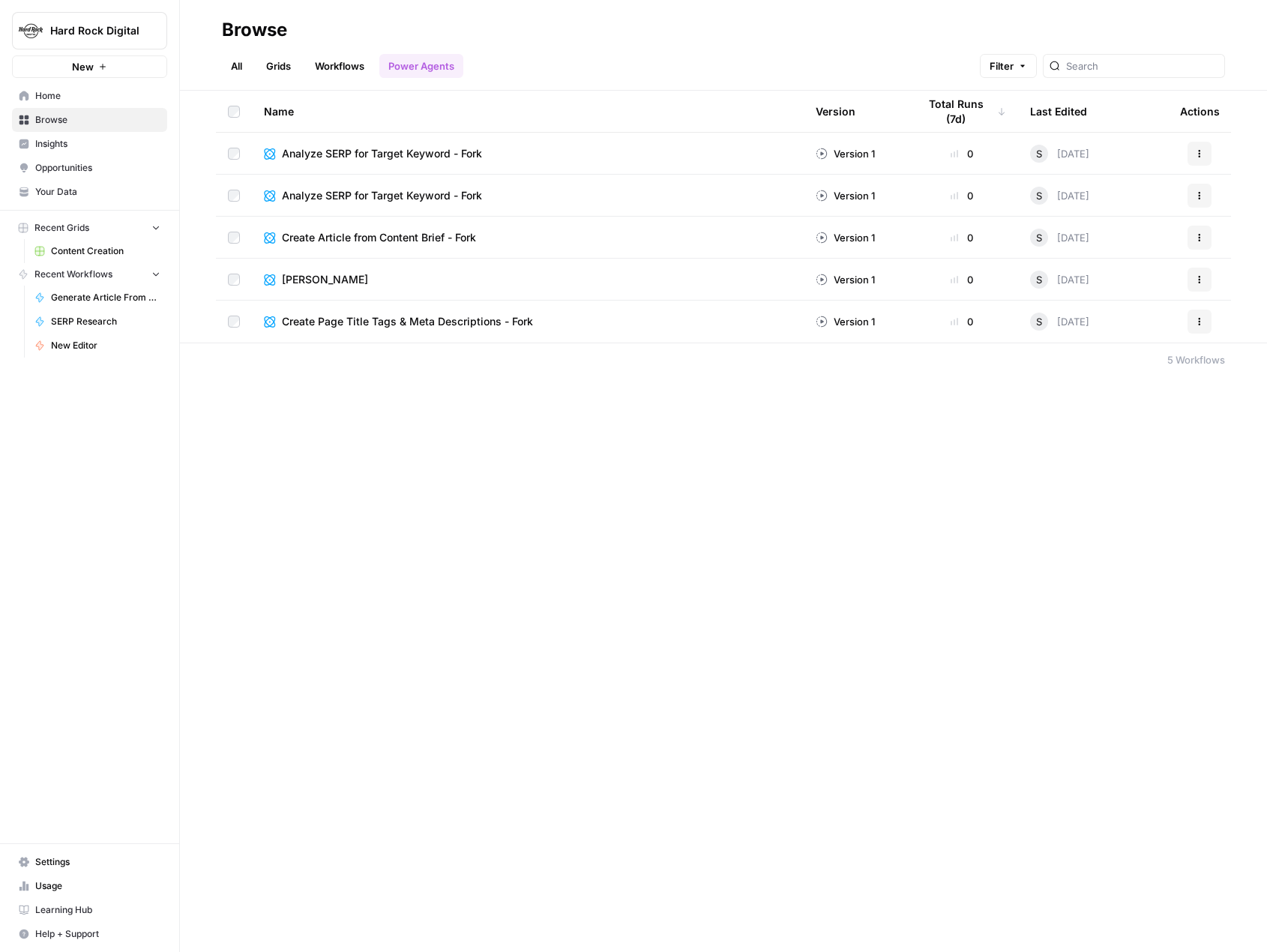
click at [82, 252] on span "Content Creation" at bounding box center [106, 251] width 110 height 14
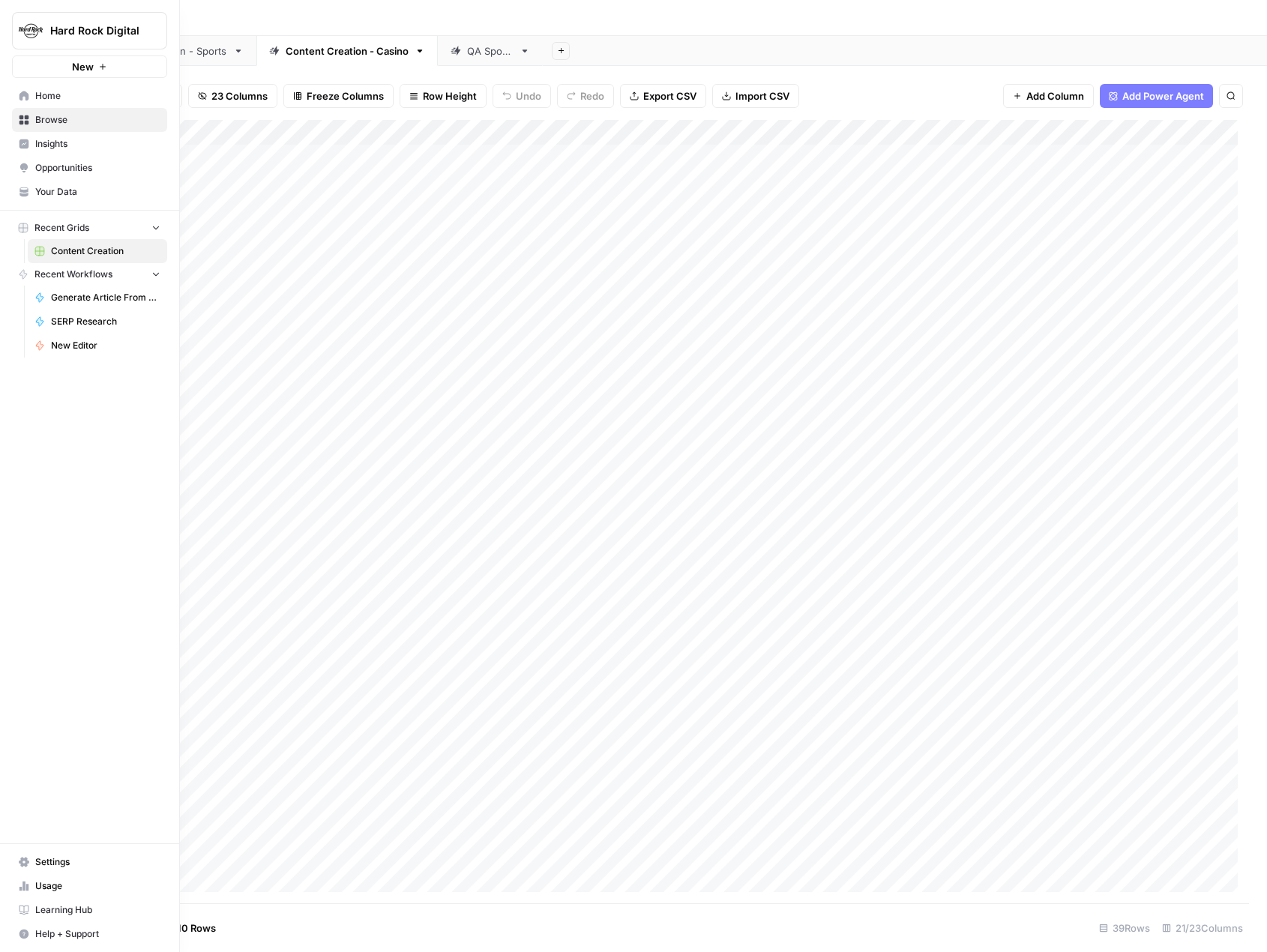
click at [53, 168] on span "Opportunities" at bounding box center [98, 168] width 125 height 14
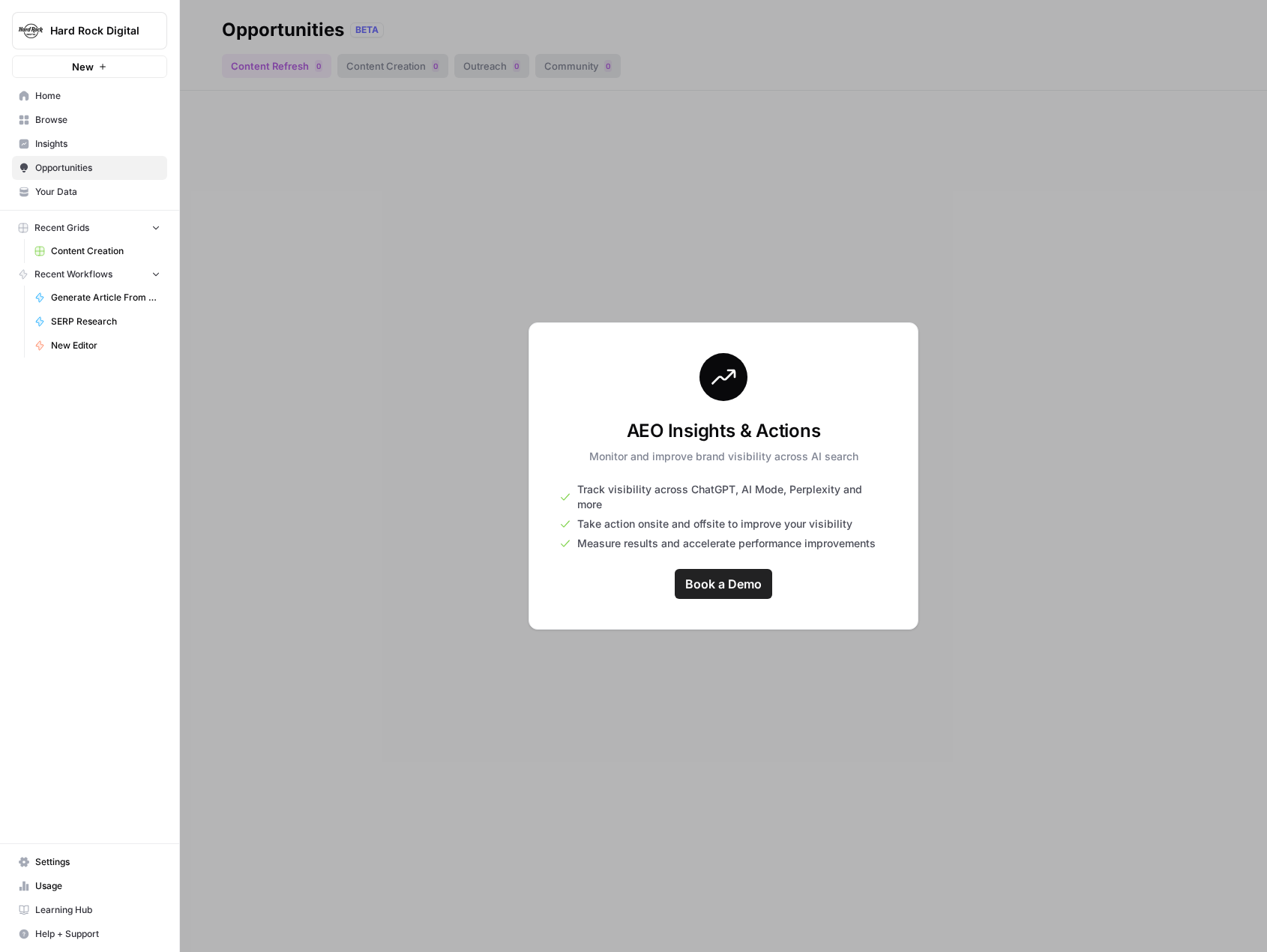
click at [56, 193] on span "Your Data" at bounding box center [98, 192] width 125 height 14
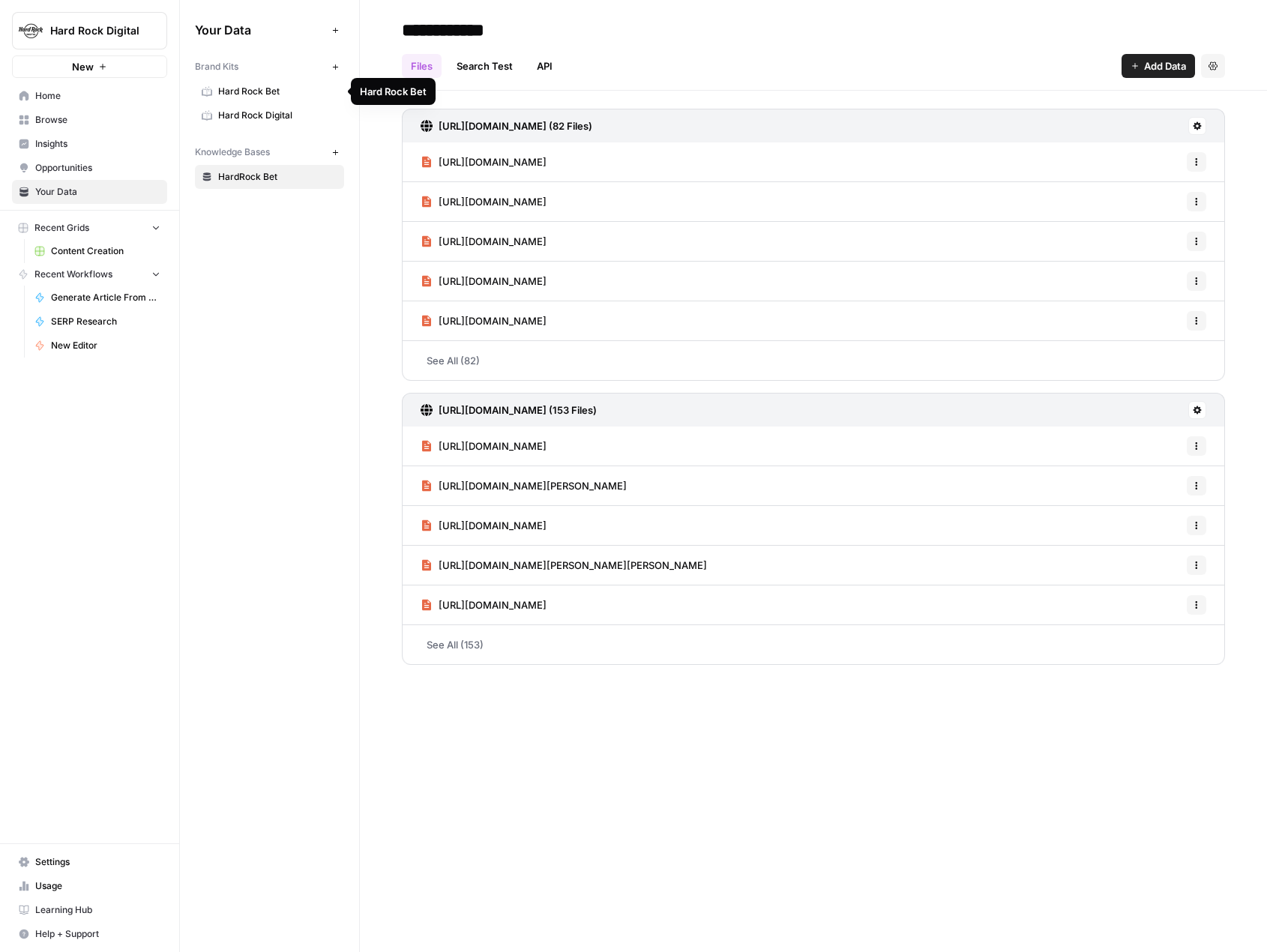
click at [251, 91] on span "Hard Rock Bet" at bounding box center [278, 91] width 119 height 14
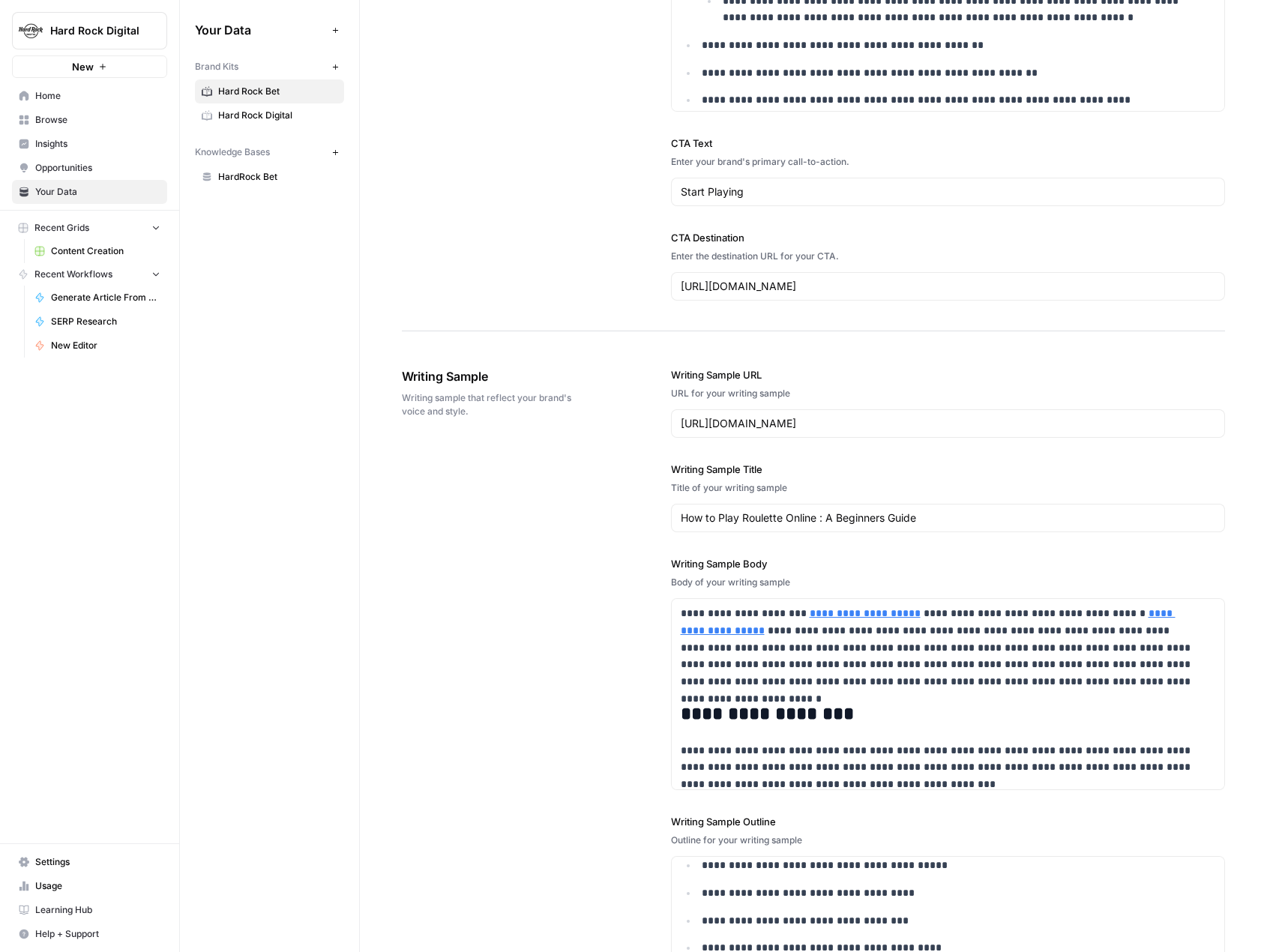
scroll to position [2092, 0]
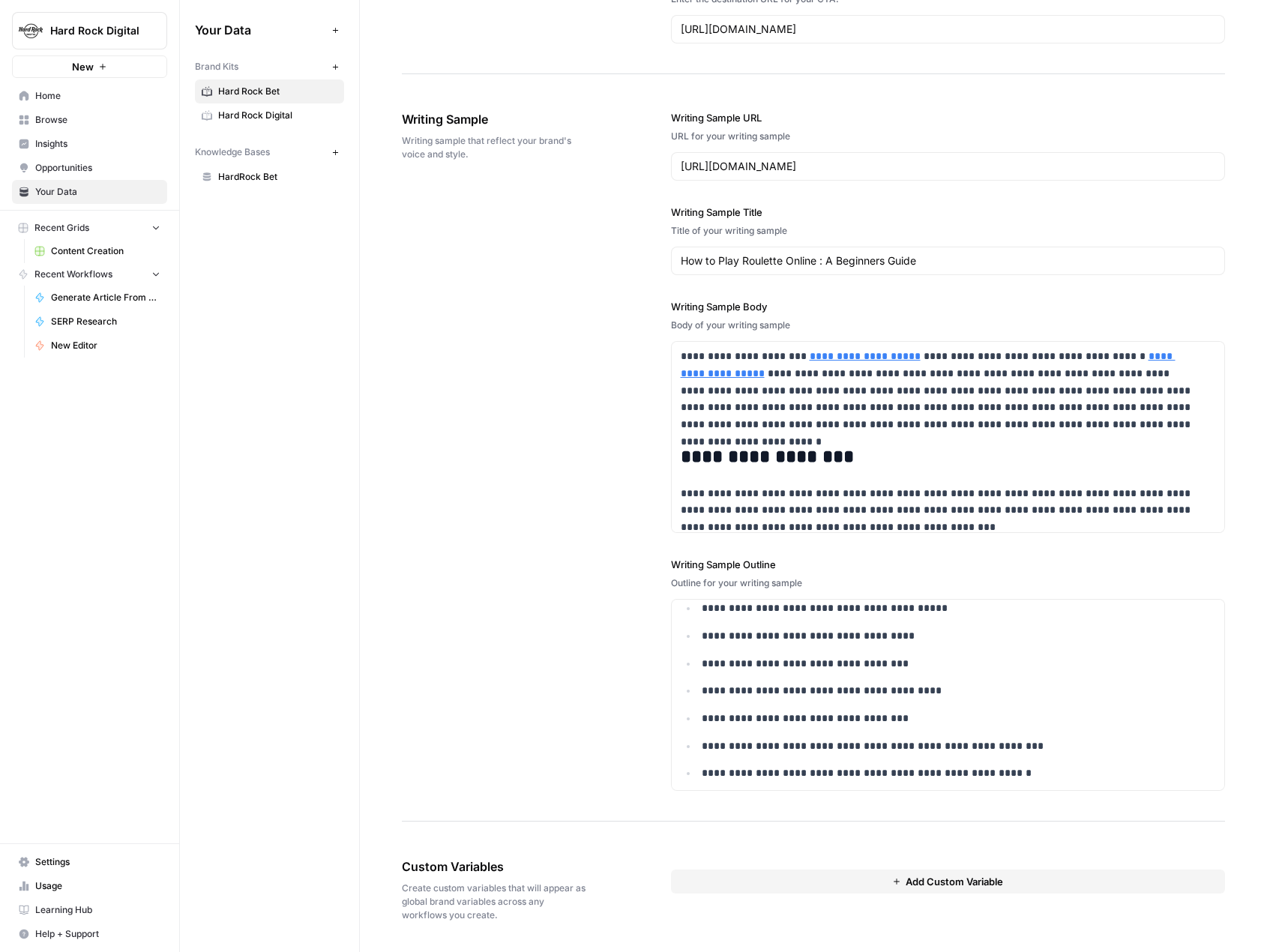
click at [451, 421] on div "**********" at bounding box center [813, 451] width 823 height 742
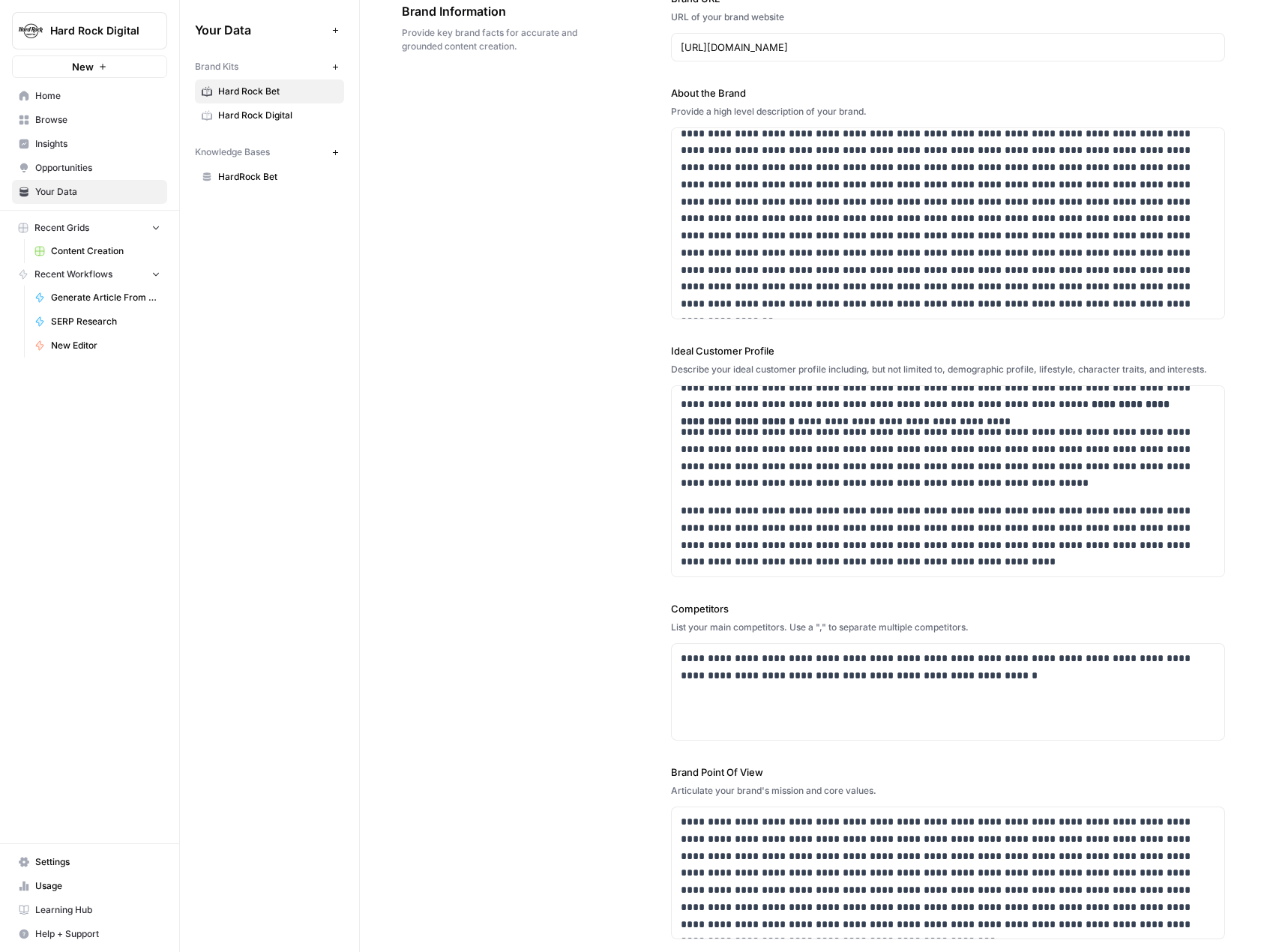
scroll to position [0, 0]
